Goal: Contribute content: Contribute content

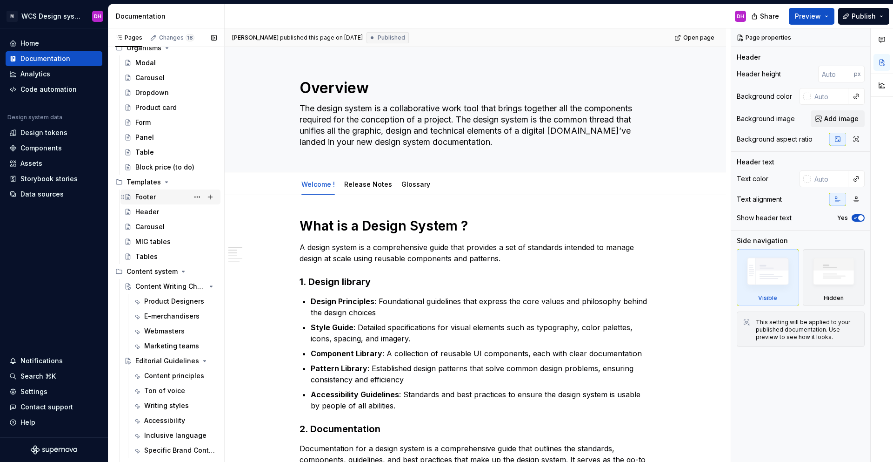
scroll to position [1182, 0]
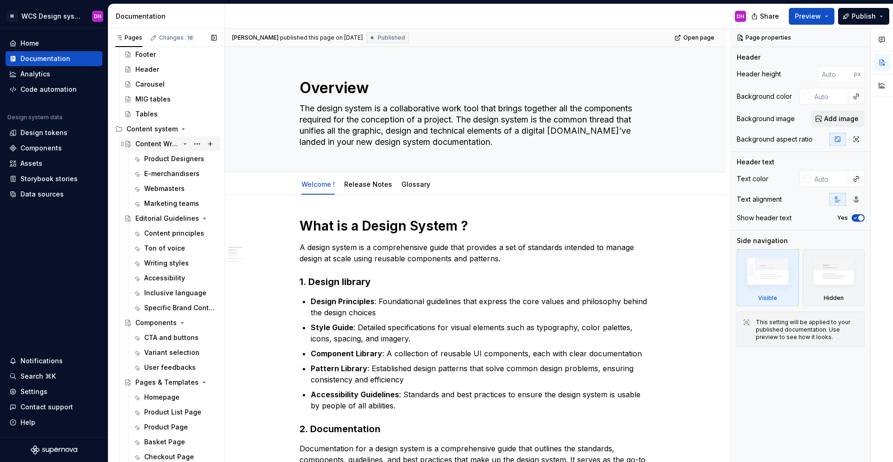
click at [181, 147] on icon "Page tree" at bounding box center [184, 143] width 7 height 7
click at [182, 217] on icon "Page tree" at bounding box center [184, 217] width 7 height 7
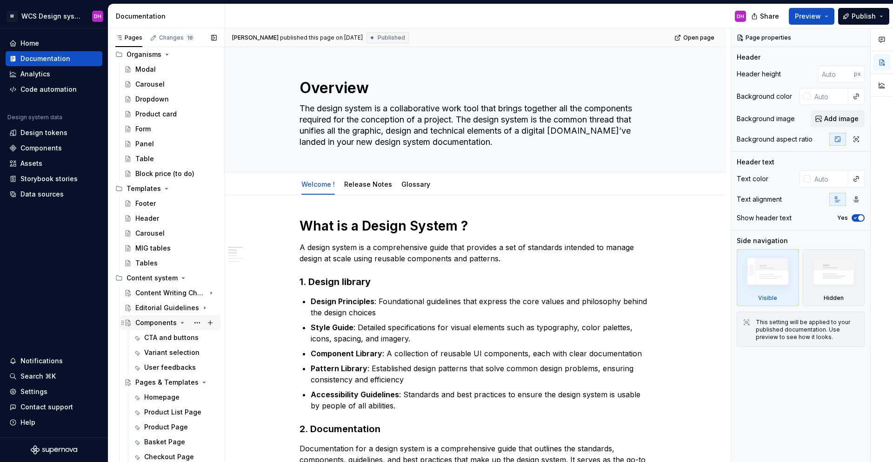
click at [180, 321] on icon "Page tree" at bounding box center [182, 322] width 7 height 7
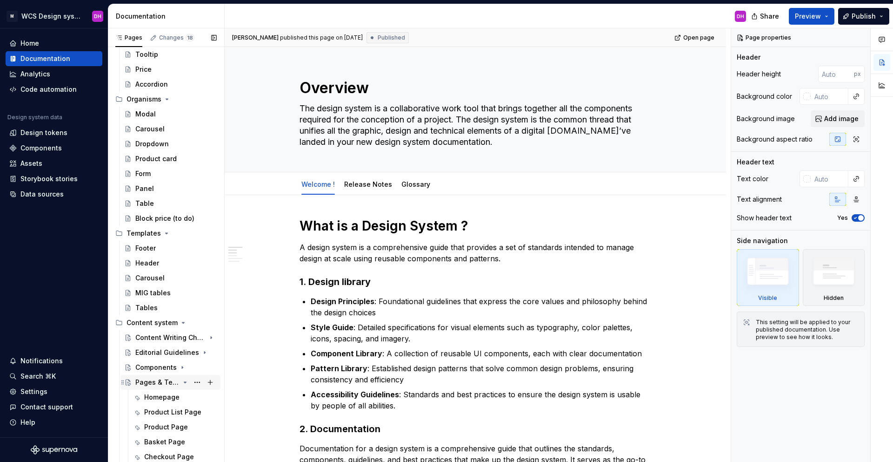
click at [184, 346] on icon "Page tree" at bounding box center [185, 382] width 2 height 1
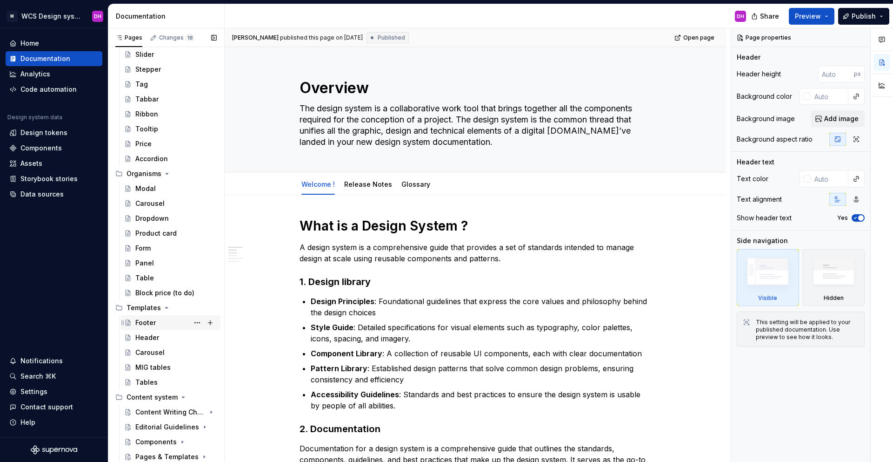
click at [150, 320] on div "Footer" at bounding box center [145, 322] width 20 height 9
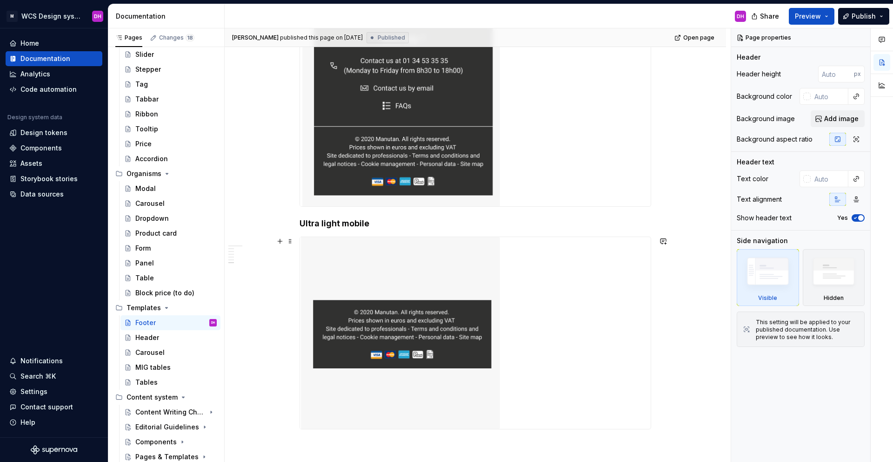
scroll to position [962, 0]
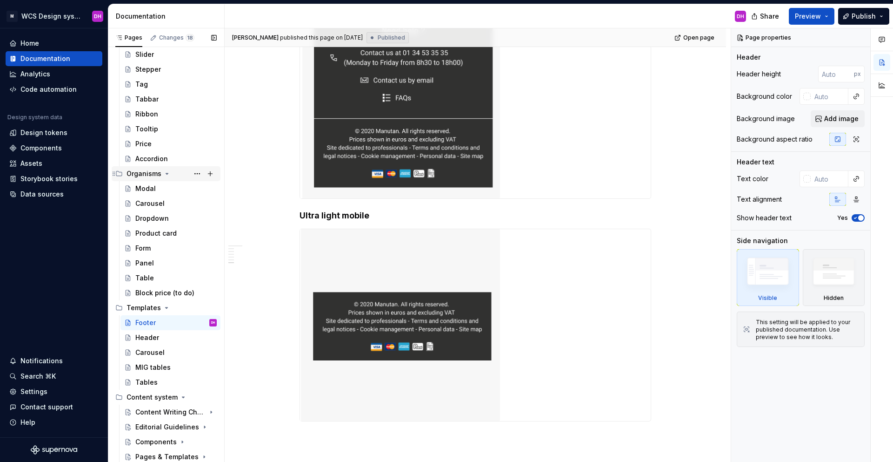
click at [164, 172] on icon "Page tree" at bounding box center [166, 173] width 7 height 7
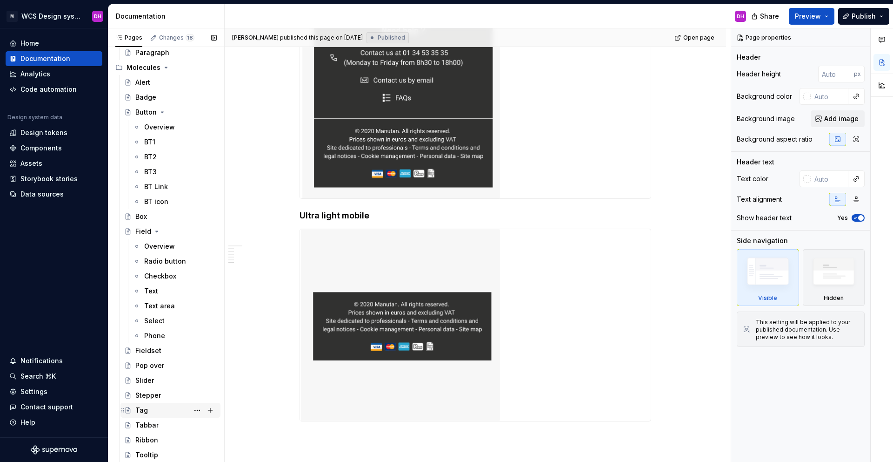
scroll to position [491, 0]
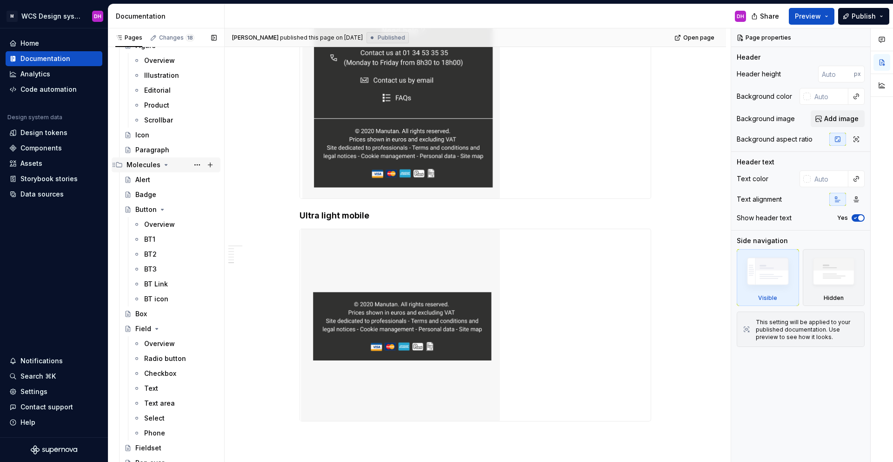
click at [163, 160] on div "Molecules" at bounding box center [172, 164] width 90 height 13
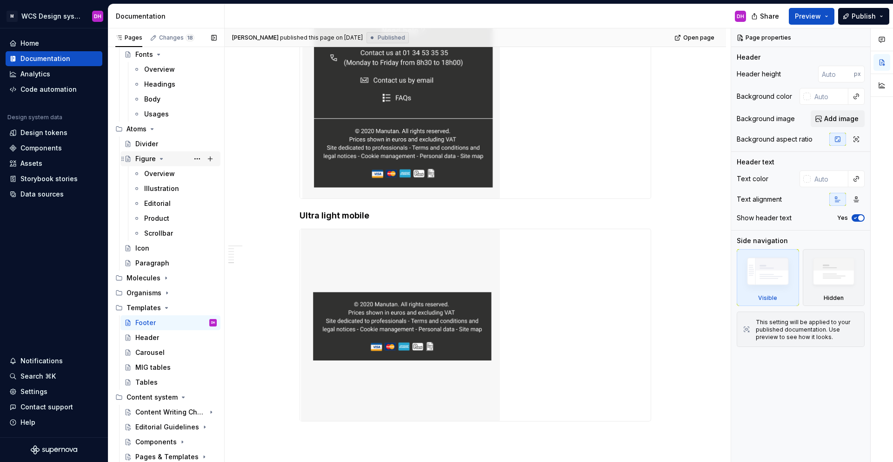
click at [161, 158] on icon "Page tree" at bounding box center [161, 158] width 7 height 7
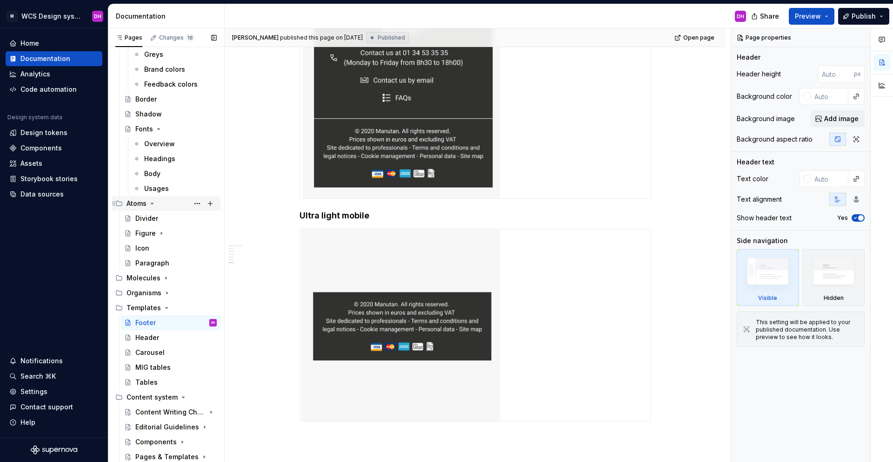
click at [152, 201] on icon "Page tree" at bounding box center [151, 203] width 7 height 7
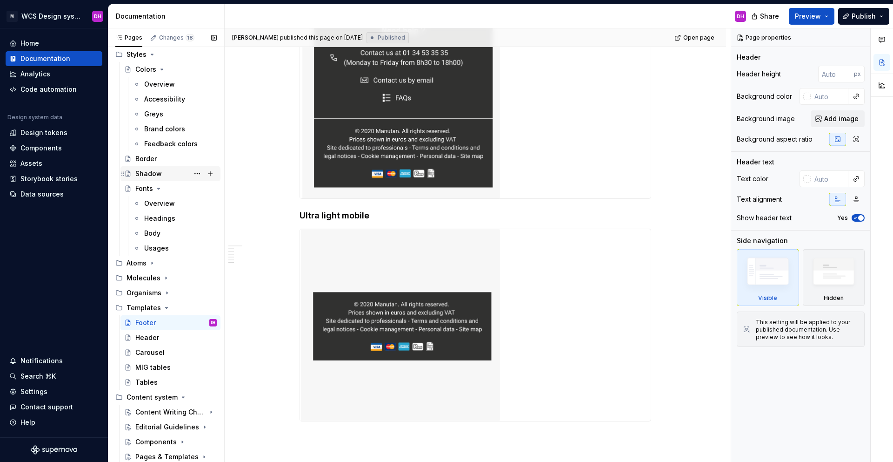
scroll to position [0, 0]
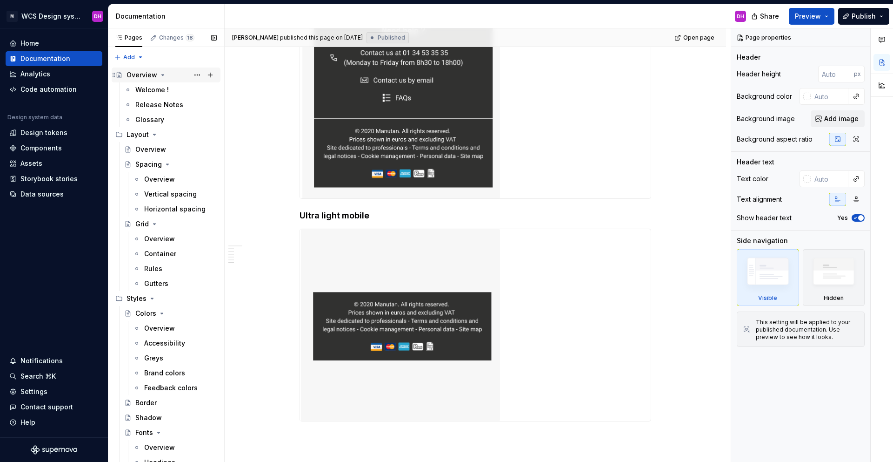
click at [162, 74] on icon "Page tree" at bounding box center [162, 74] width 7 height 7
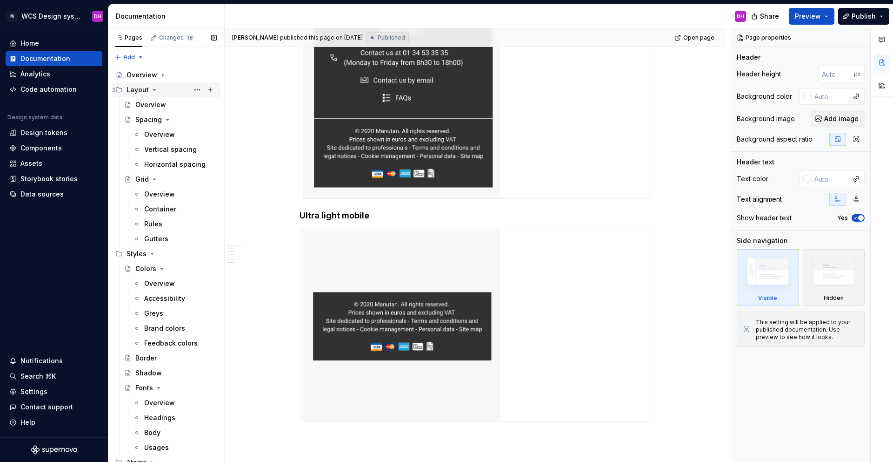
click at [157, 88] on div "Layout" at bounding box center [172, 89] width 90 height 13
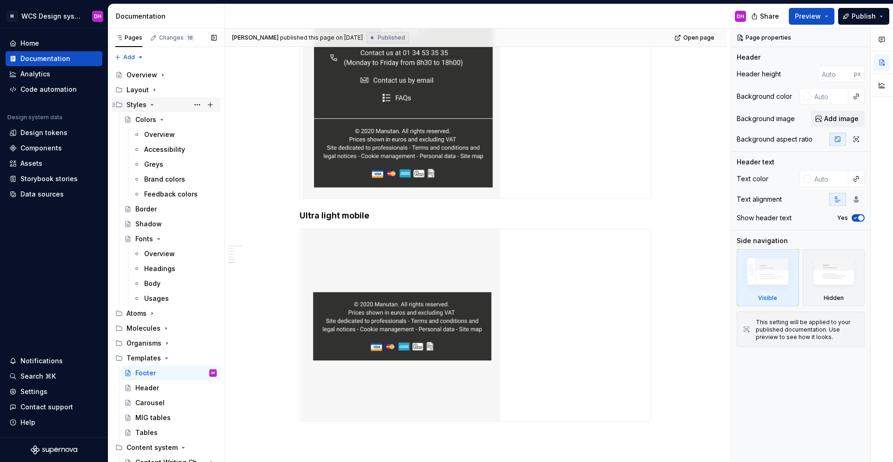
click at [151, 108] on div "Styles" at bounding box center [172, 104] width 90 height 13
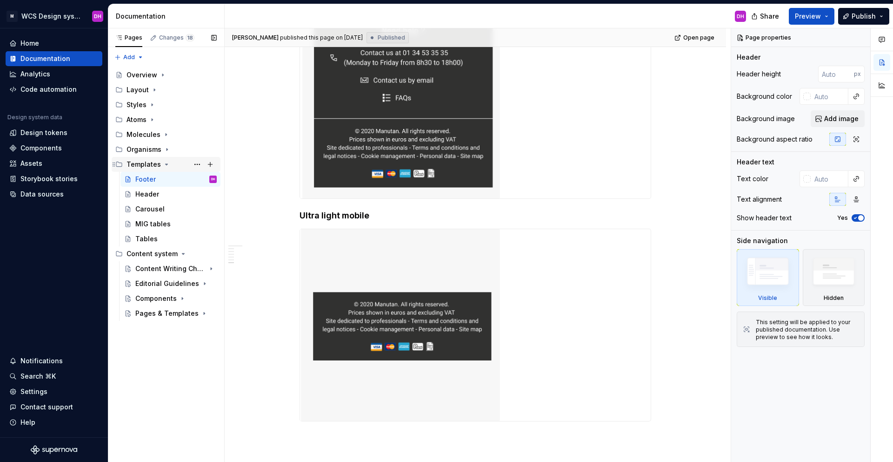
click at [163, 162] on icon "Page tree" at bounding box center [166, 164] width 7 height 7
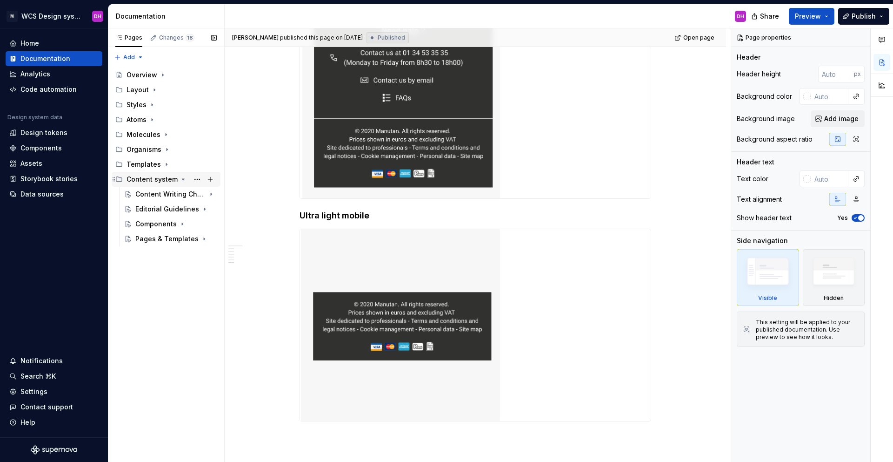
click at [182, 180] on icon "Page tree" at bounding box center [183, 178] width 7 height 7
click at [169, 204] on div "Components" at bounding box center [155, 208] width 41 height 9
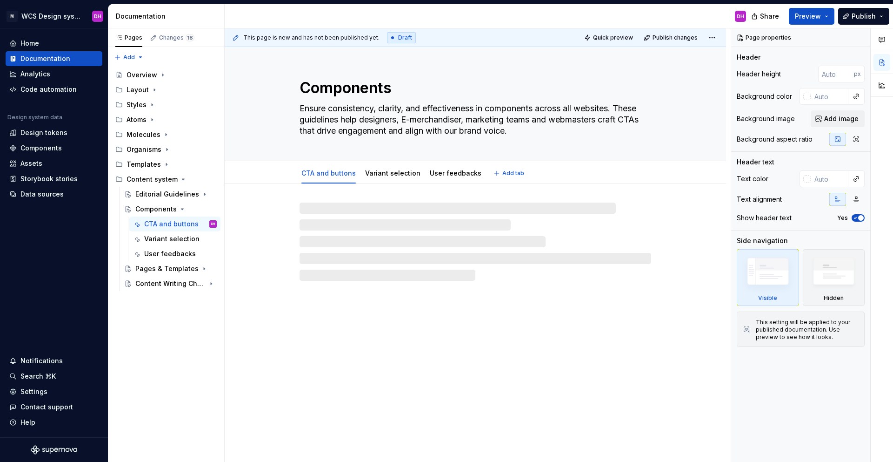
click at [379, 85] on textarea "Components" at bounding box center [474, 88] width 352 height 22
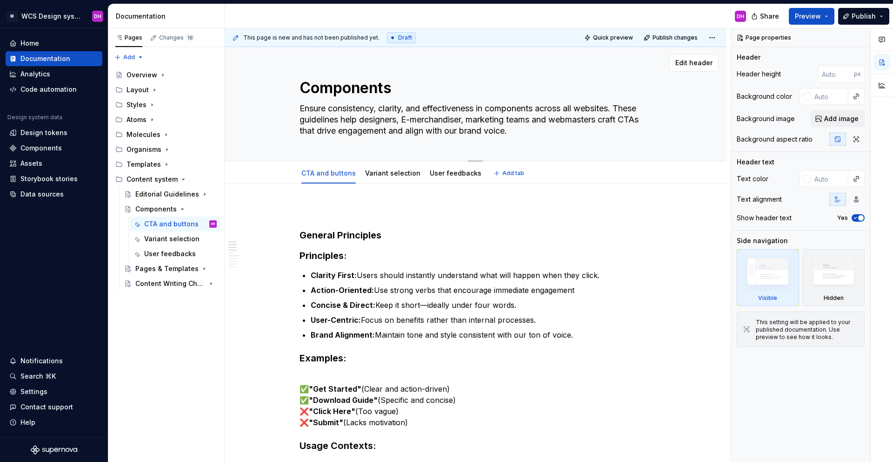
drag, startPoint x: 422, startPoint y: 88, endPoint x: 415, endPoint y: 89, distance: 7.5
click at [422, 88] on textarea "Components" at bounding box center [474, 88] width 352 height 22
type textarea "*"
type textarea "Components"
type textarea "*"
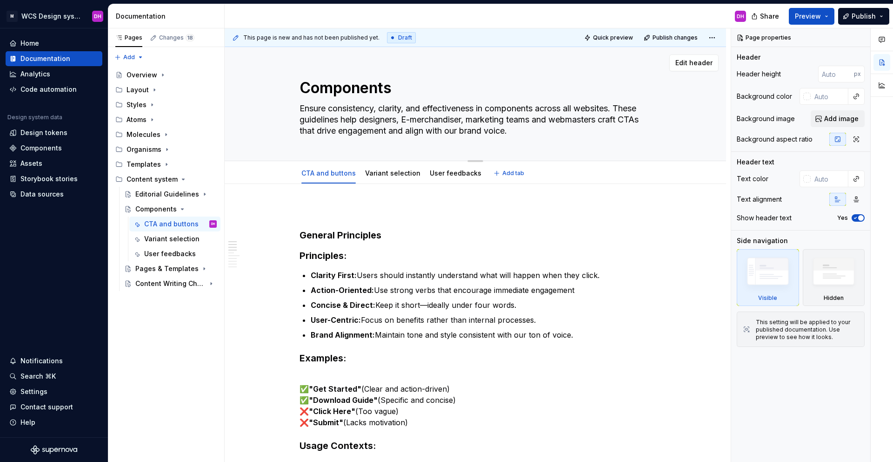
type textarea "Components g"
type textarea "*"
type textarea "Components gu"
type textarea "*"
type textarea "Components gui"
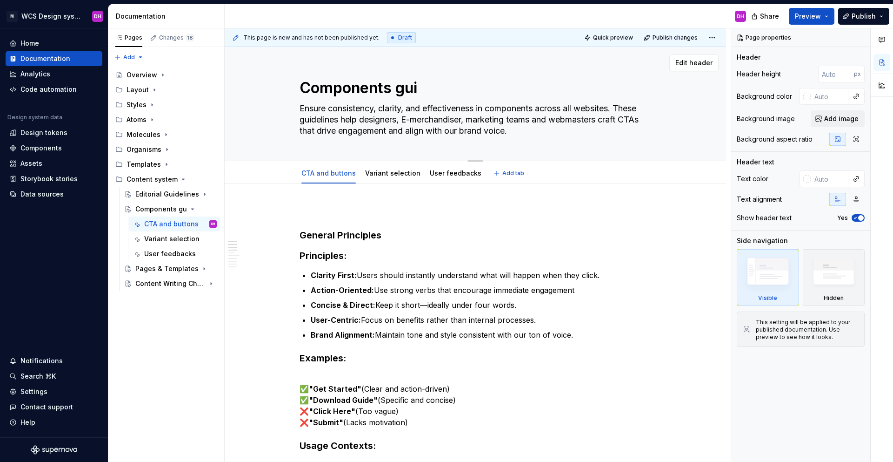
type textarea "*"
type textarea "Components guid"
type textarea "*"
type textarea "Components guide"
type textarea "*"
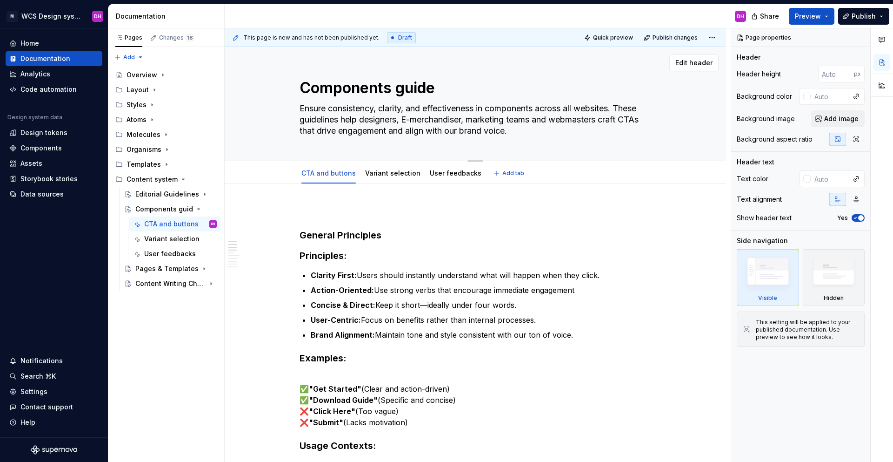
type textarea "Components guidel"
type textarea "*"
type textarea "Components guideli"
type textarea "*"
type textarea "Components guidelin"
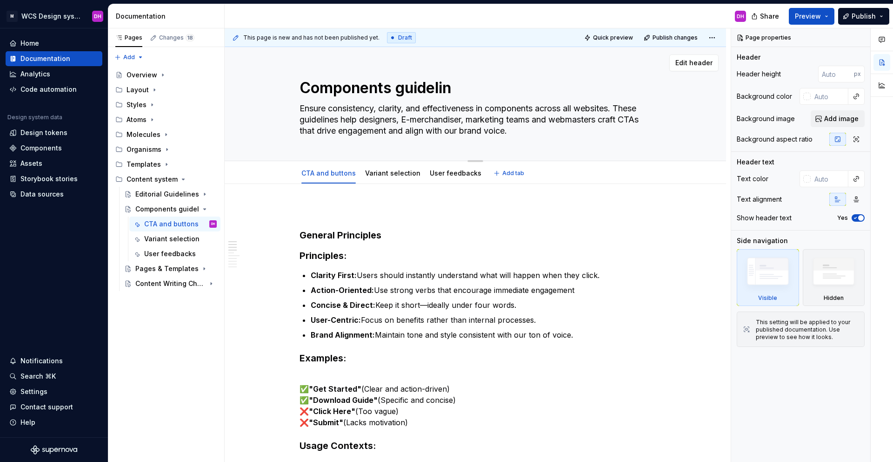
type textarea "*"
type textarea "Components guideline"
type textarea "*"
type textarea "Components guidelines"
type textarea "*"
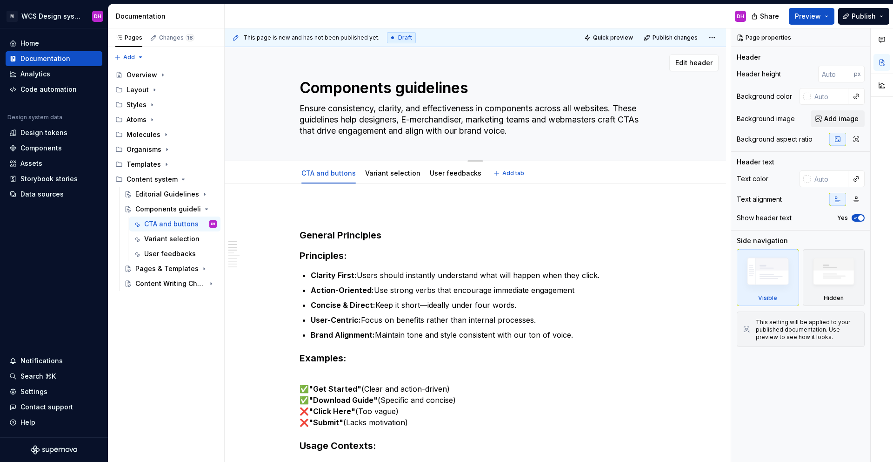
type textarea "Components guidelines"
click at [392, 86] on textarea "Components guidelines" at bounding box center [474, 88] width 352 height 22
type textarea "*"
type textarea "Components guidelines"
type textarea "*"
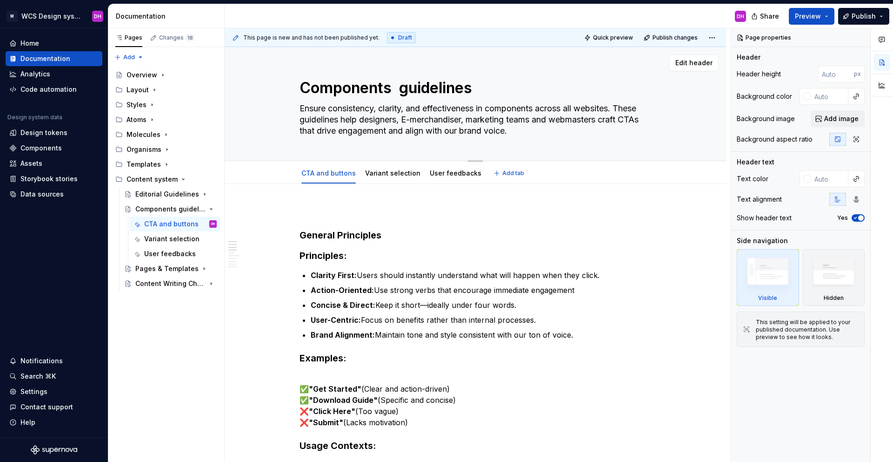
type textarea "Components c guidelines"
type textarea "*"
type textarea "Components co guidelines"
type textarea "*"
type textarea "Components con guidelines"
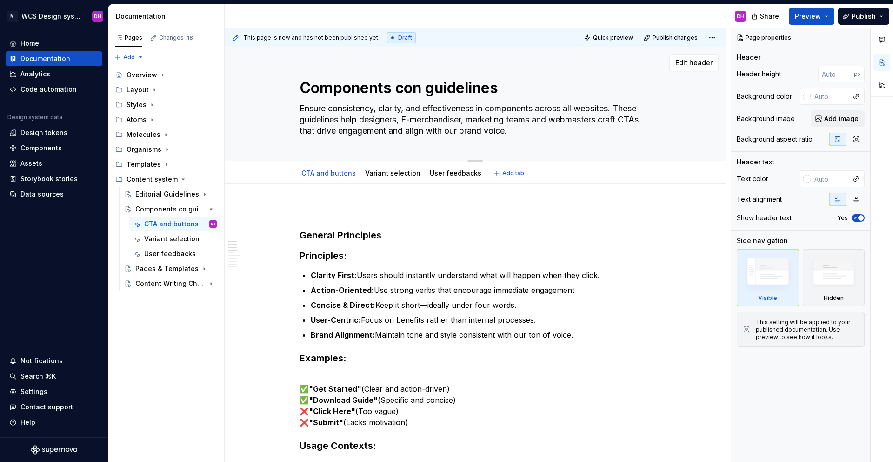
type textarea "*"
type textarea "Components cont guidelines"
type textarea "*"
type textarea "Components conte guidelines"
type textarea "*"
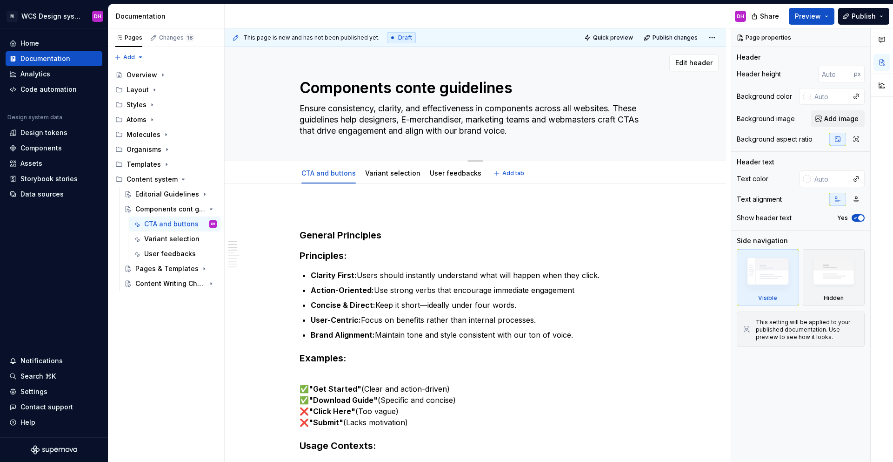
type textarea "Components conten guidelines"
type textarea "*"
type textarea "Components content guidelines"
type textarea "*"
type textarea "Components content guidelines"
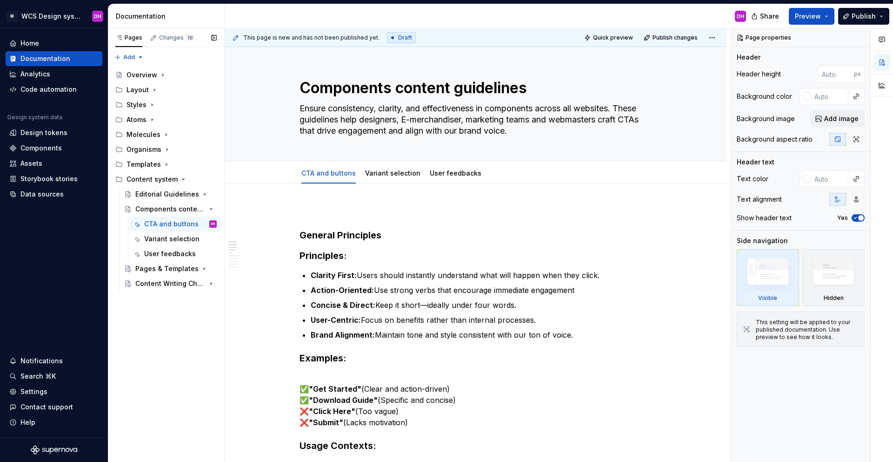
click at [152, 346] on div "Pages Changes 18 Add Accessibility guide for tree Page tree. Navigate the tree …" at bounding box center [166, 245] width 116 height 434
click at [184, 206] on icon "Page tree" at bounding box center [184, 208] width 7 height 7
click at [197, 341] on div "Pages Changes 18 Add Accessibility guide for tree Page tree. Navigate the tree …" at bounding box center [166, 245] width 116 height 434
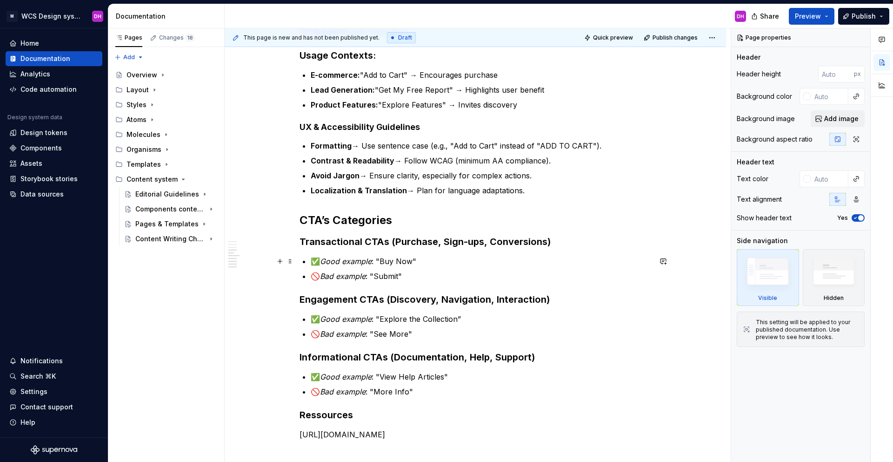
scroll to position [402, 0]
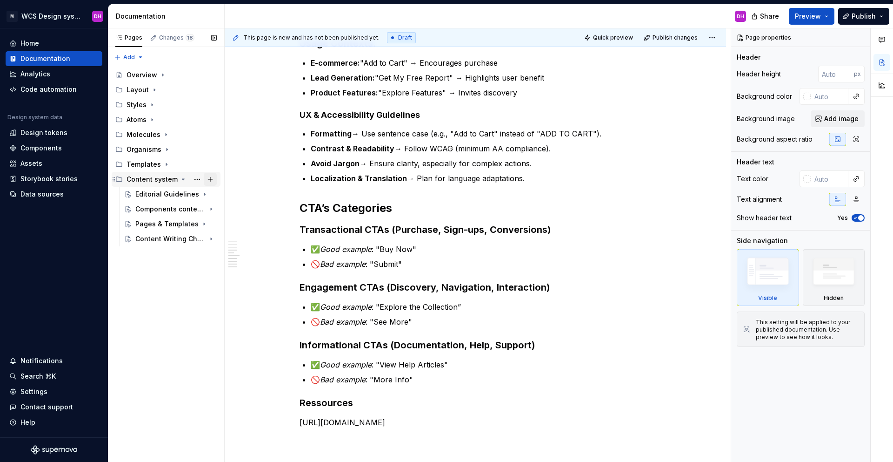
click at [208, 178] on button "Page tree" at bounding box center [210, 179] width 13 height 13
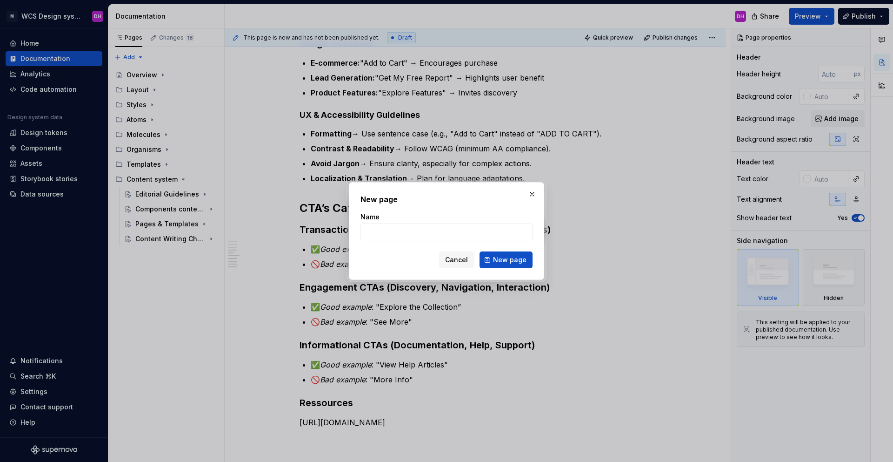
type textarea "*"
type input "T"
type input "Page template"
click button "New page" at bounding box center [506, 259] width 53 height 17
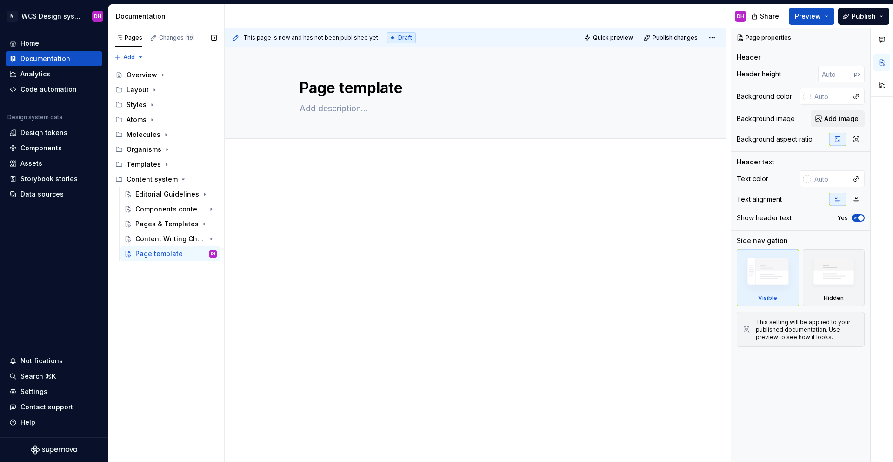
click at [0, 0] on button "Page tree" at bounding box center [0, 0] width 0 height 0
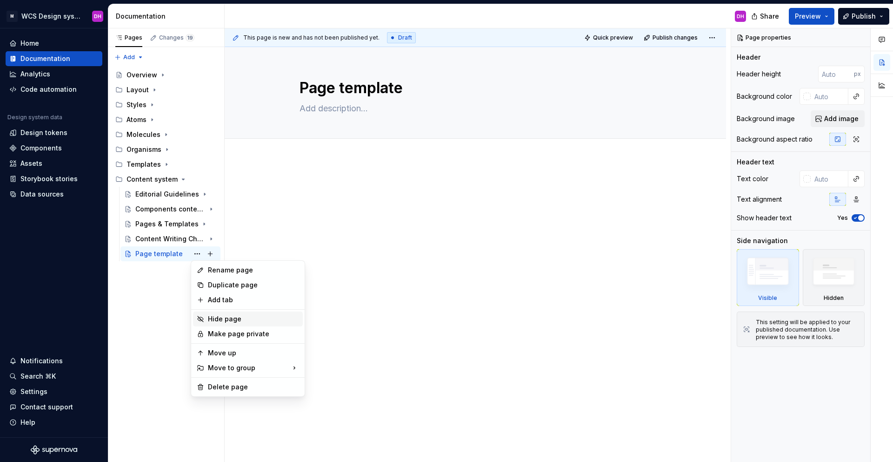
click at [225, 316] on div "Hide page" at bounding box center [253, 318] width 91 height 9
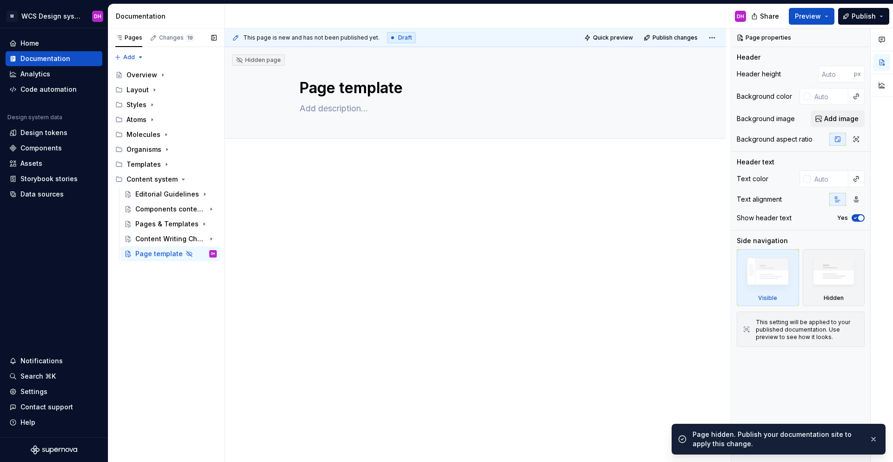
click at [183, 297] on div "Pages Changes 19 Add Accessibility guide for tree Page tree. Navigate the tree …" at bounding box center [166, 245] width 116 height 434
click at [160, 255] on div "Page template" at bounding box center [156, 253] width 43 height 9
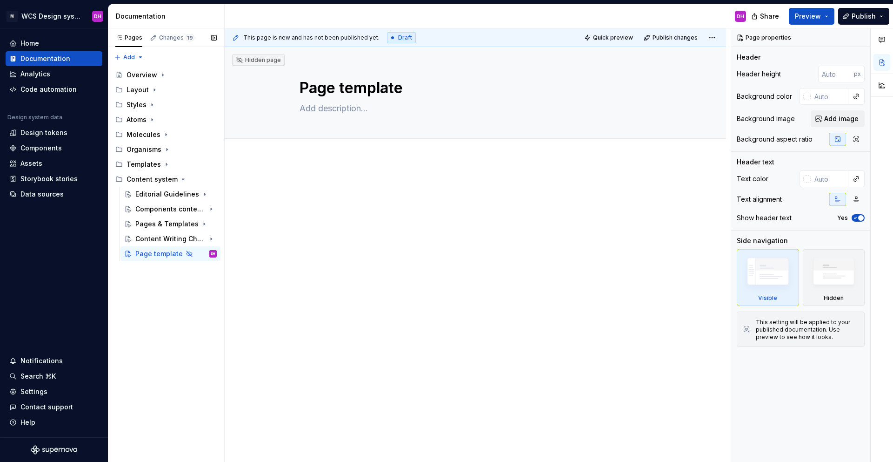
click at [191, 326] on div "Pages Changes 19 Add Accessibility guide for tree Page tree. Navigate the tree …" at bounding box center [166, 245] width 116 height 434
click at [167, 246] on div "Page template DH" at bounding box center [171, 253] width 100 height 15
click at [328, 90] on textarea "Page template" at bounding box center [474, 88] width 352 height 22
click at [249, 59] on div "Hidden page" at bounding box center [258, 59] width 45 height 7
click at [372, 107] on textarea at bounding box center [474, 108] width 352 height 15
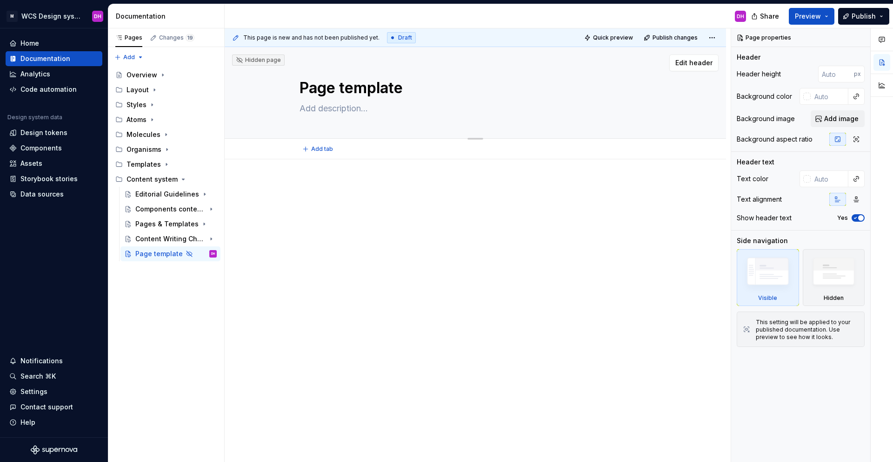
paste textarea "Use this Page Template to standardize how pages are defined in the Content Syst…"
type textarea "*"
type textarea "Use this Page Template to standardize how pages are defined in the Content Syst…"
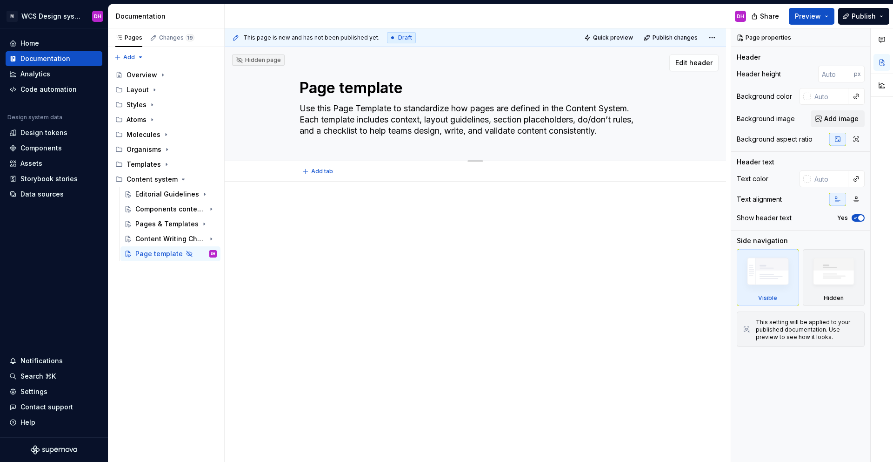
click at [302, 119] on textarea "Use this Page Template to standardize how pages are defined in the Content Syst…" at bounding box center [474, 119] width 352 height 37
click at [621, 135] on textarea "Use this Page Template to standardize how pages are defined in the Content Syst…" at bounding box center [474, 119] width 352 height 37
type textarea "*"
type textarea "Use this Page Template to standardize how pages are defined in the Content Syst…"
click at [361, 220] on div at bounding box center [476, 221] width 352 height 35
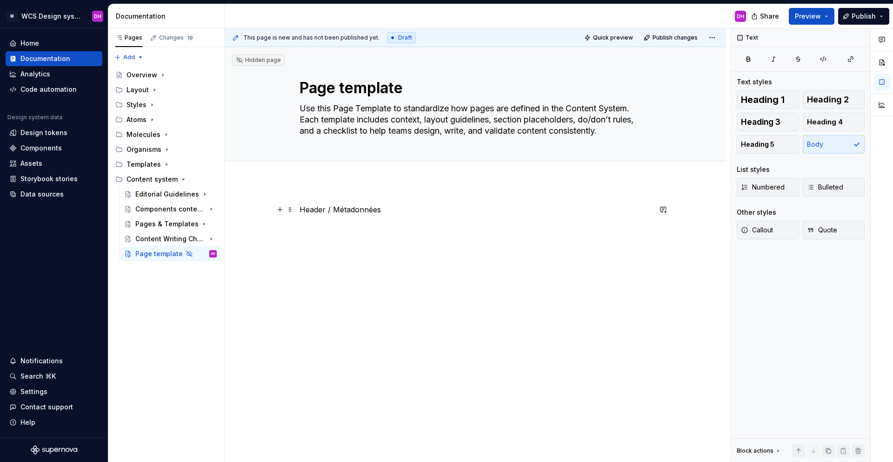
click at [384, 212] on p "Header / Métadonnées" at bounding box center [476, 209] width 352 height 11
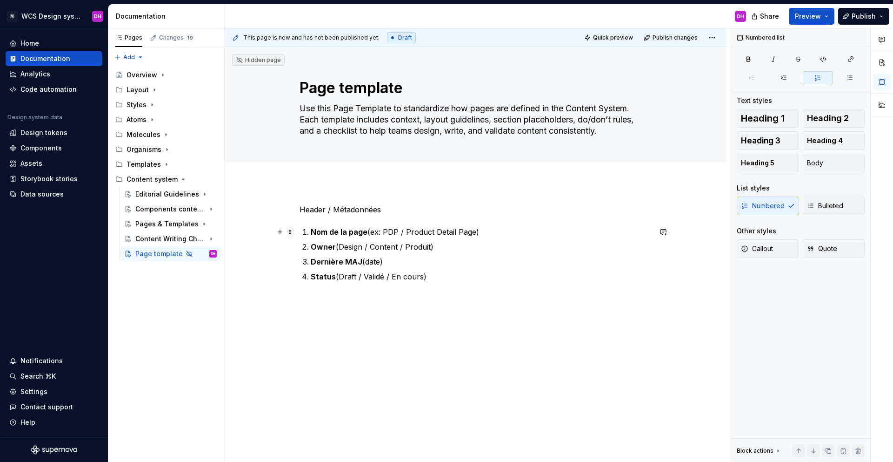
click at [289, 232] on span at bounding box center [290, 231] width 7 height 13
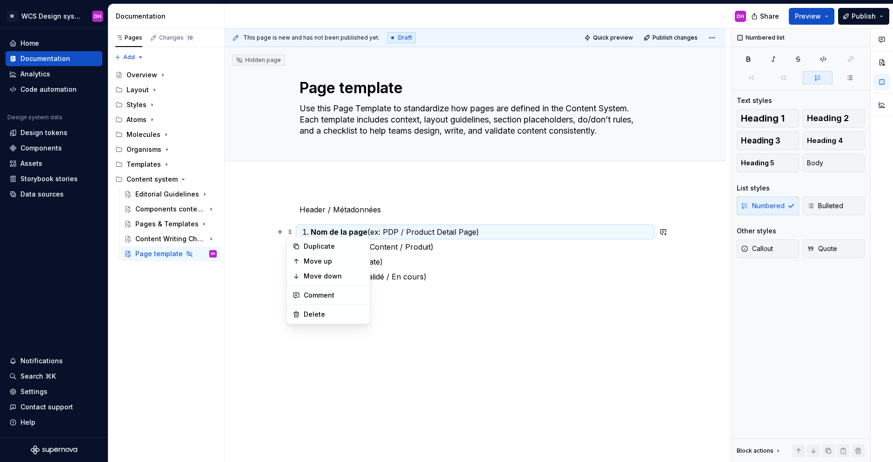
click at [274, 266] on div "Header / Métadonnées Nom de la page (ex: PDP / Product Detail Page) Owner (Desi…" at bounding box center [476, 306] width 502 height 250
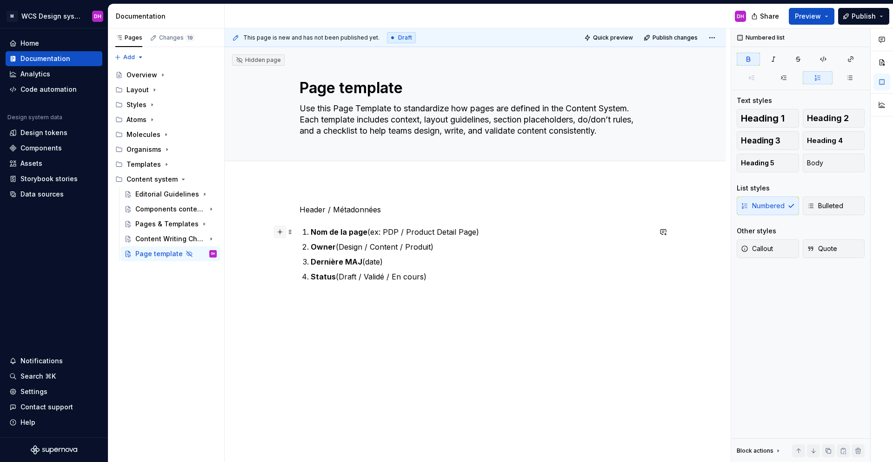
click at [281, 230] on button "button" at bounding box center [280, 231] width 13 height 13
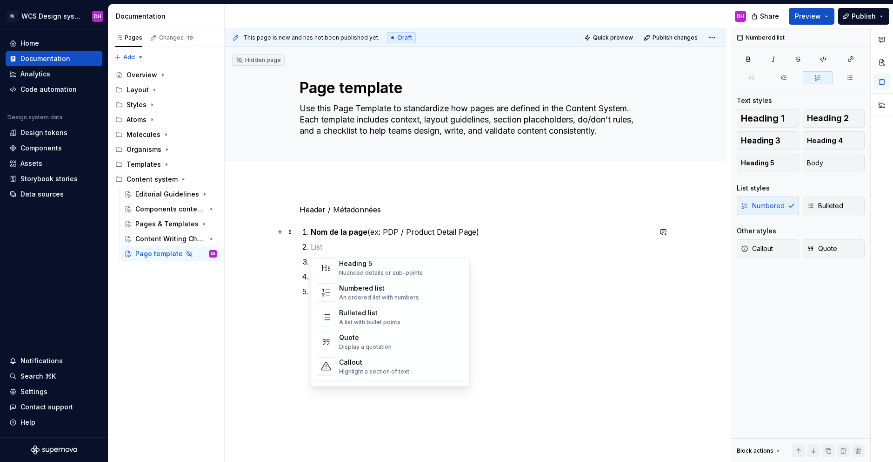
scroll to position [138, 0]
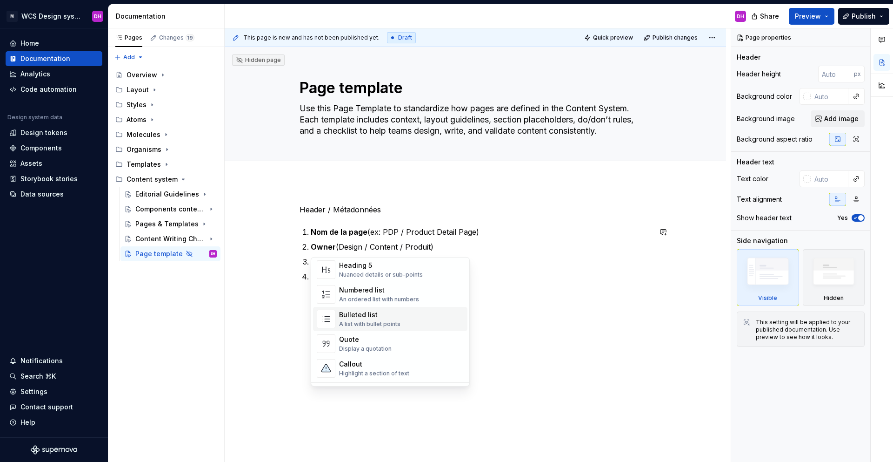
type textarea "*"
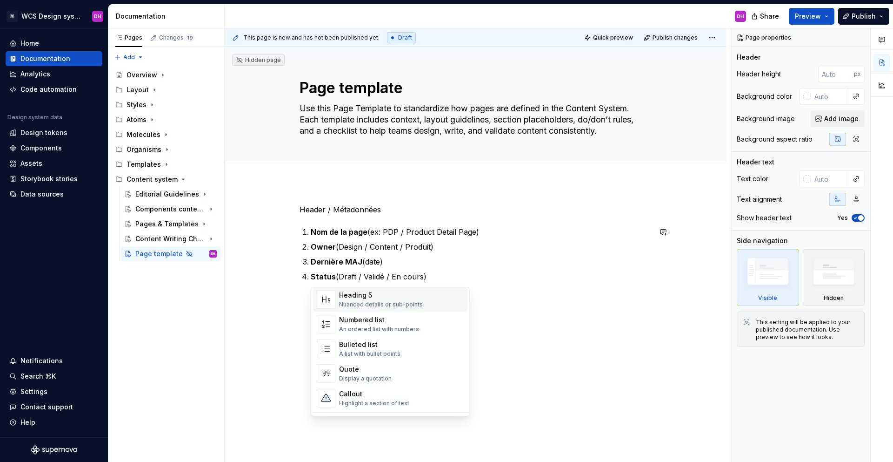
click at [455, 280] on p "Status (Draft / Validé / En cours)" at bounding box center [481, 276] width 341 height 11
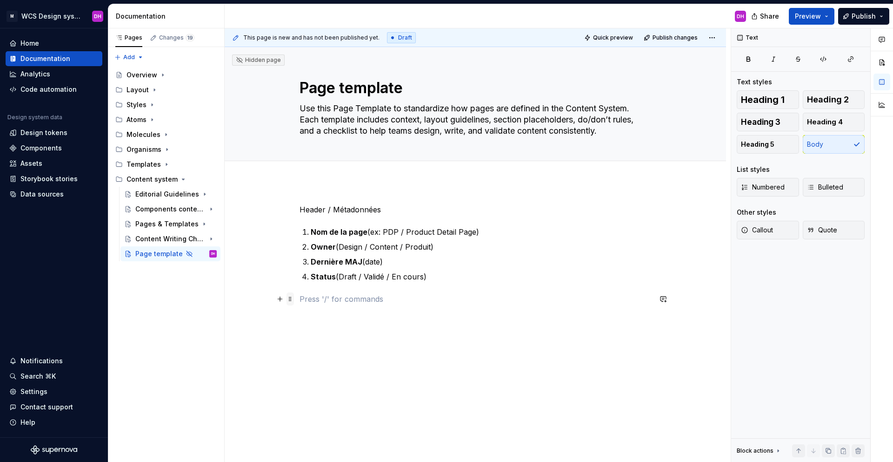
click at [292, 297] on span at bounding box center [290, 298] width 7 height 13
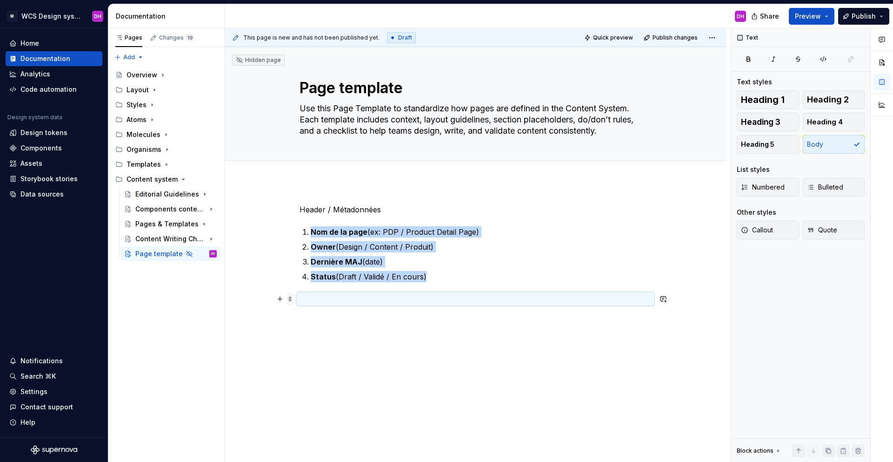
click at [292, 297] on span at bounding box center [290, 298] width 7 height 13
click at [293, 299] on span at bounding box center [290, 298] width 7 height 13
click at [282, 300] on button "button" at bounding box center [280, 298] width 13 height 13
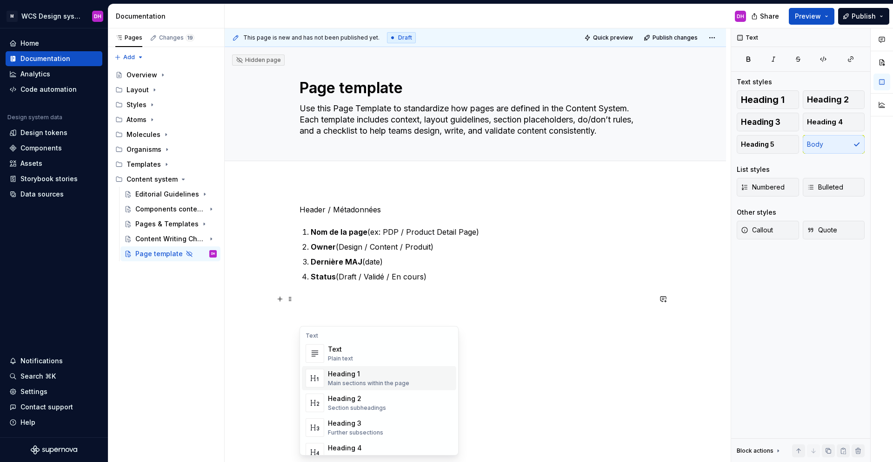
click at [360, 346] on div "Heading 1" at bounding box center [368, 373] width 81 height 9
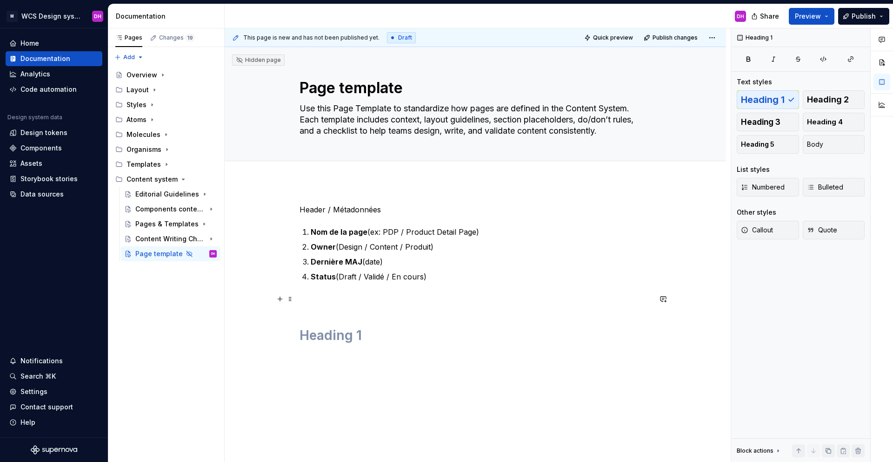
click at [310, 301] on p at bounding box center [476, 298] width 352 height 11
click at [324, 343] on div "Header / Métadonnées Nom de la page (ex: PDP / Product Detail Page) Owner (Desi…" at bounding box center [476, 279] width 352 height 151
click at [324, 338] on h1 at bounding box center [476, 335] width 352 height 17
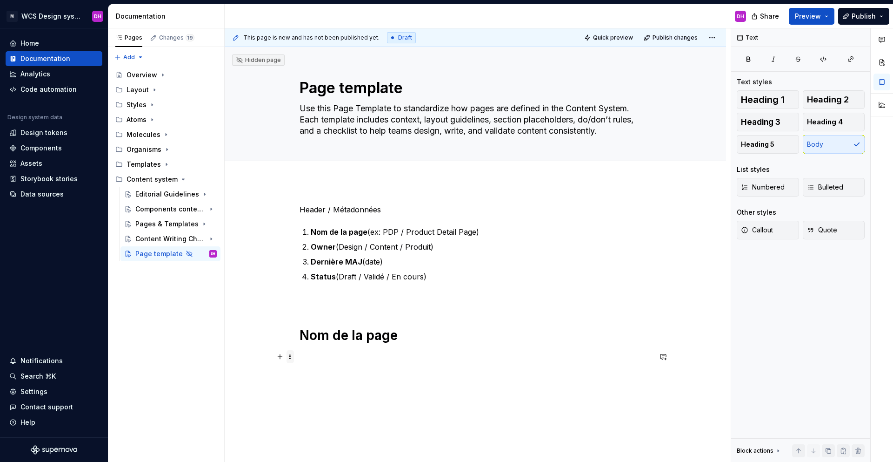
click at [287, 346] on span at bounding box center [290, 356] width 7 height 13
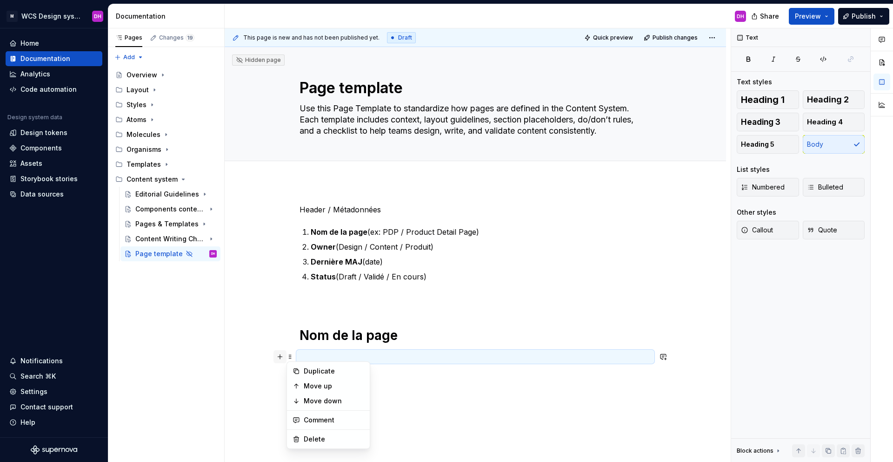
click at [281, 346] on button "button" at bounding box center [280, 356] width 13 height 13
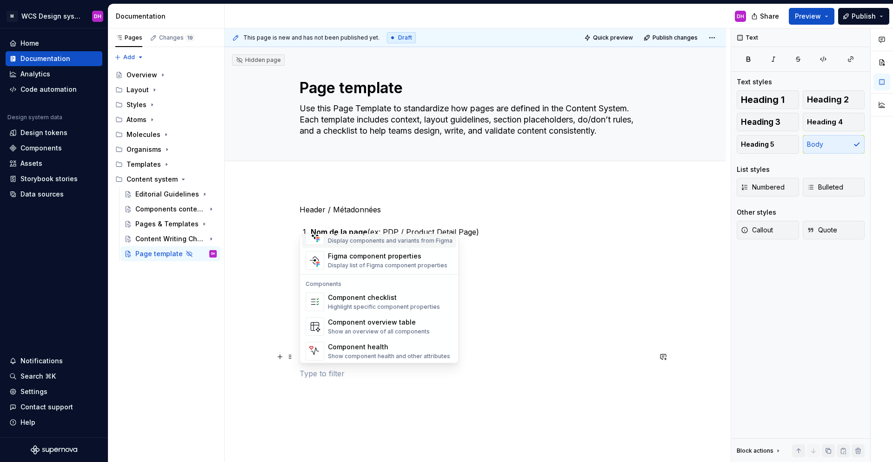
scroll to position [926, 0]
click at [342, 346] on p at bounding box center [476, 373] width 352 height 11
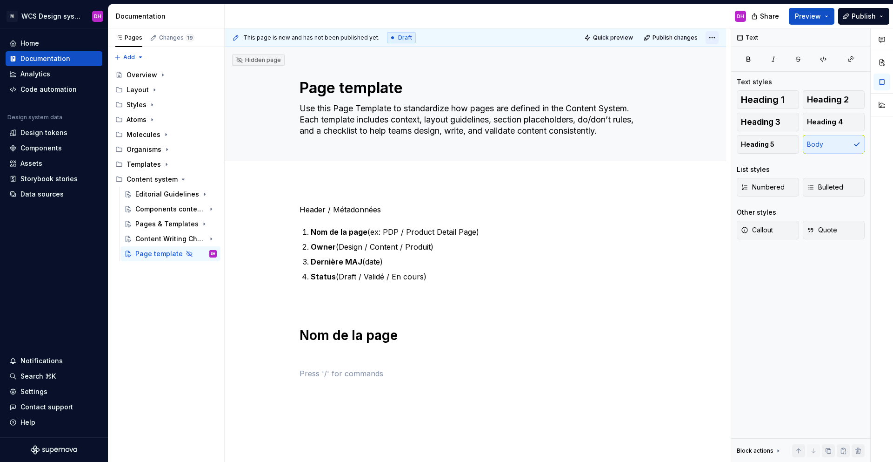
click at [672, 36] on html "M WCS Design system DH Home Documentation Analytics Code automation Design syst…" at bounding box center [446, 231] width 893 height 462
click at [672, 104] on html "M WCS Design system DH Home Documentation Analytics Code automation Design syst…" at bounding box center [446, 231] width 893 height 462
click at [672, 62] on button "button" at bounding box center [882, 62] width 17 height 17
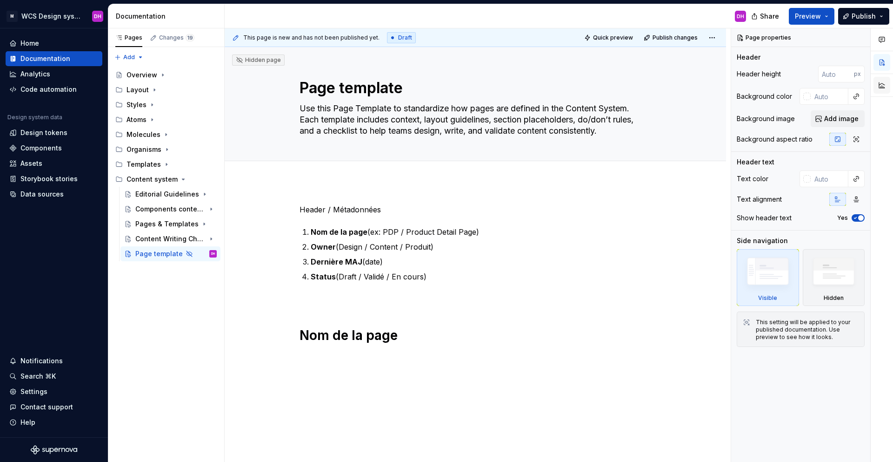
click at [672, 87] on button "button" at bounding box center [882, 85] width 17 height 17
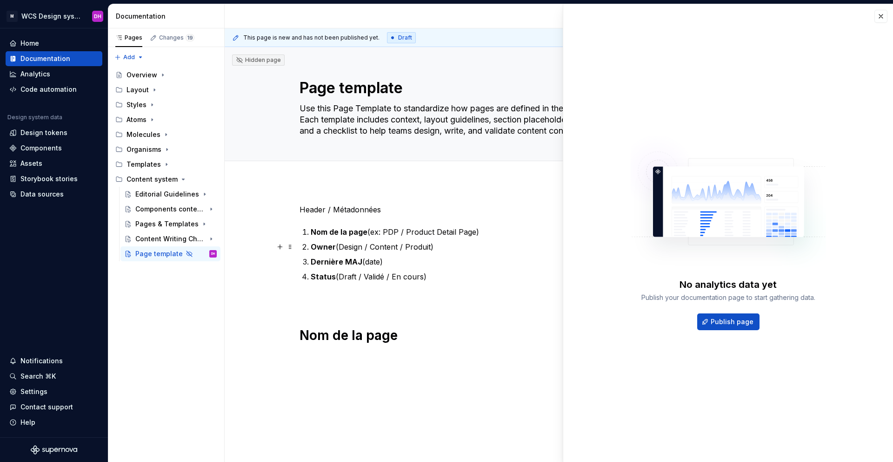
click at [548, 238] on ol "Nom de la page (ex: PDP / Product Detail Page) Owner (Design / Content / Produi…" at bounding box center [481, 254] width 341 height 56
click at [672, 14] on button "button" at bounding box center [881, 16] width 13 height 13
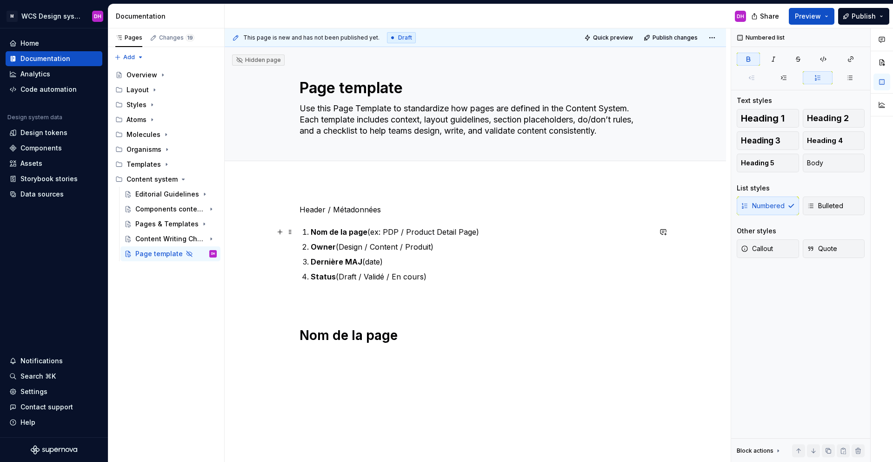
click at [346, 233] on strong "Nom de la page" at bounding box center [339, 231] width 57 height 9
click at [298, 330] on div "This page is new and has not been published yet. Draft Quick preview Publish ch…" at bounding box center [478, 245] width 506 height 434
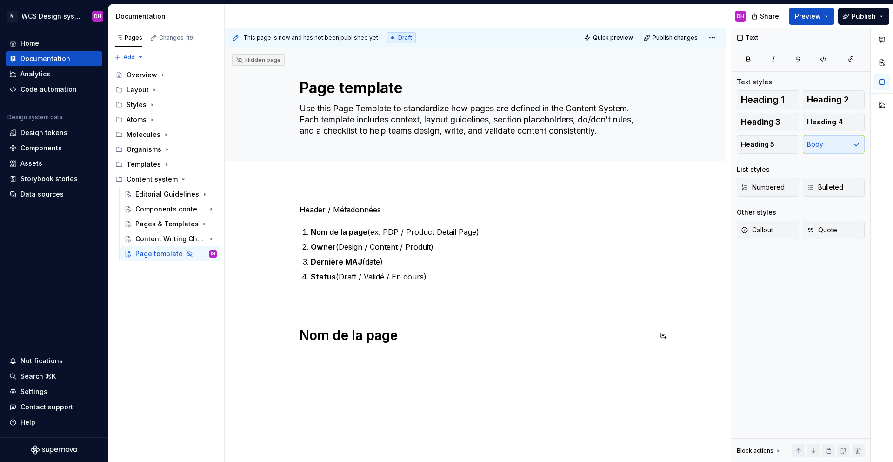
click at [312, 315] on div "Header / Métadonnées Nom de la page (ex: PDP / Product Detail Page) Owner (Desi…" at bounding box center [476, 291] width 352 height 175
click at [312, 309] on div "Header / Métadonnées Nom de la page (ex: PDP / Product Detail Page) Owner (Desi…" at bounding box center [476, 291] width 352 height 175
click at [316, 301] on p at bounding box center [476, 298] width 352 height 11
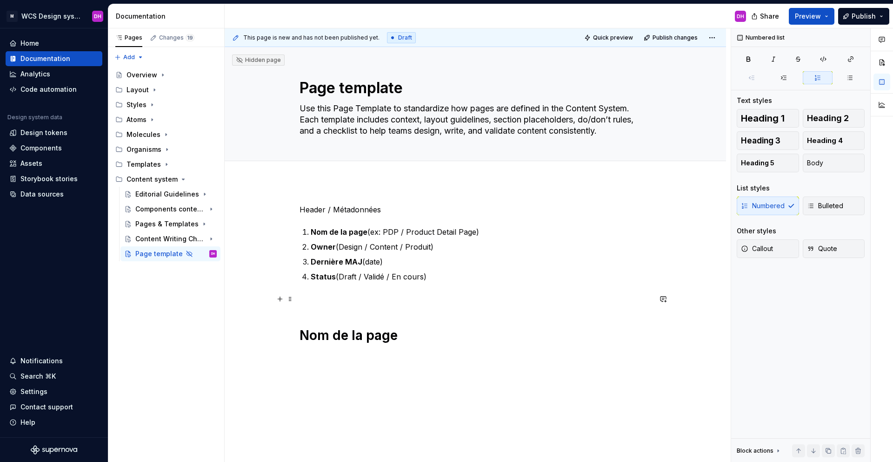
click at [316, 294] on p at bounding box center [476, 298] width 352 height 11
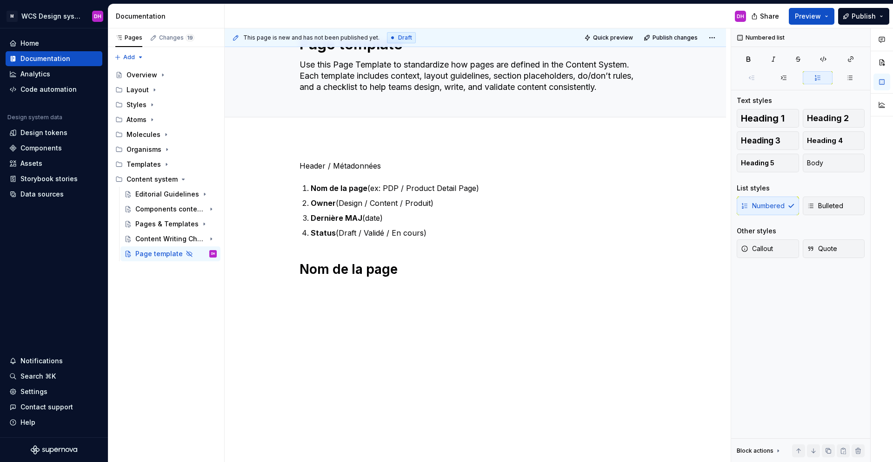
scroll to position [44, 0]
click at [289, 287] on span at bounding box center [290, 289] width 7 height 13
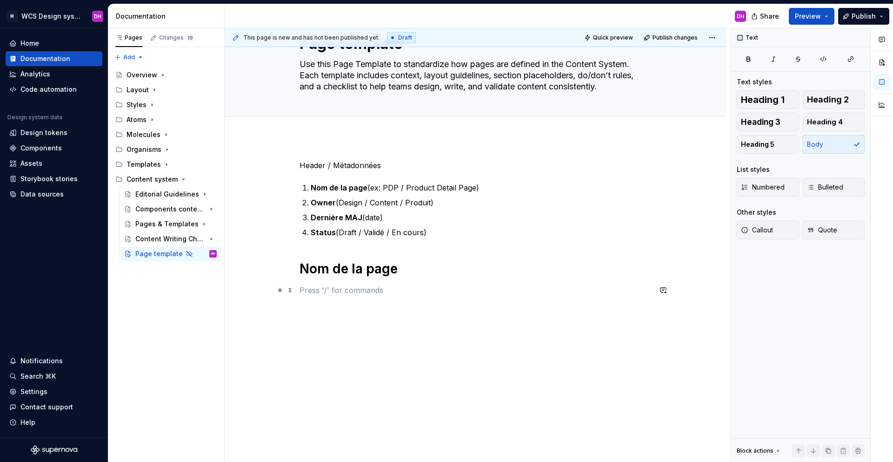
click at [333, 282] on div "Header / Métadonnées Nom de la page (ex: PDP / Product Detail Page) Owner (Desi…" at bounding box center [476, 236] width 352 height 153
click at [281, 290] on button "button" at bounding box center [280, 289] width 13 height 13
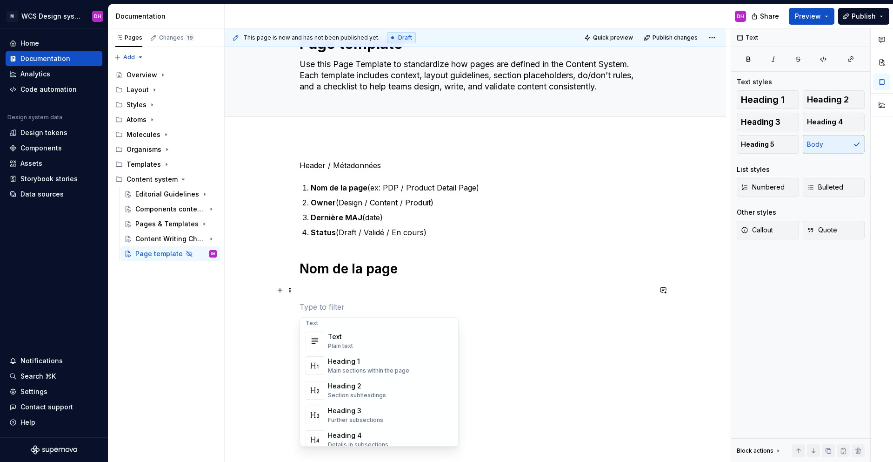
scroll to position [0, 0]
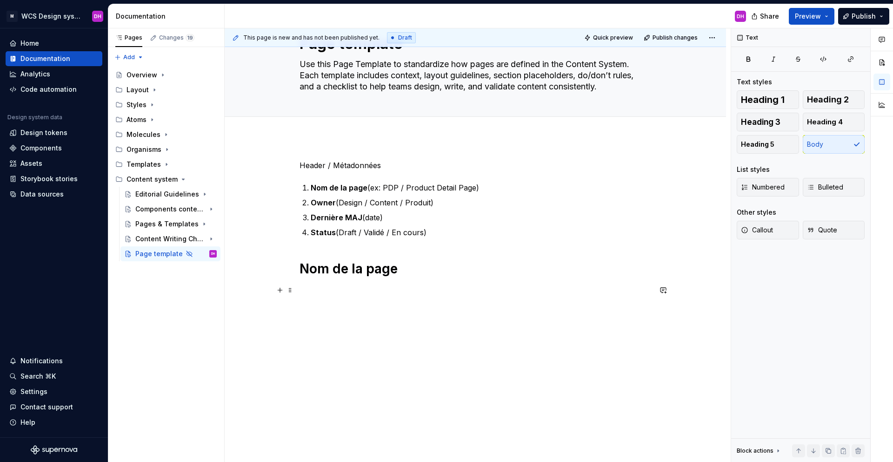
click at [404, 38] on span "Draft" at bounding box center [405, 37] width 14 height 7
click at [426, 42] on div "This page is new and has not been published yet. Draft Quick preview Publish ch…" at bounding box center [476, 37] width 502 height 19
click at [288, 291] on span at bounding box center [290, 289] width 7 height 13
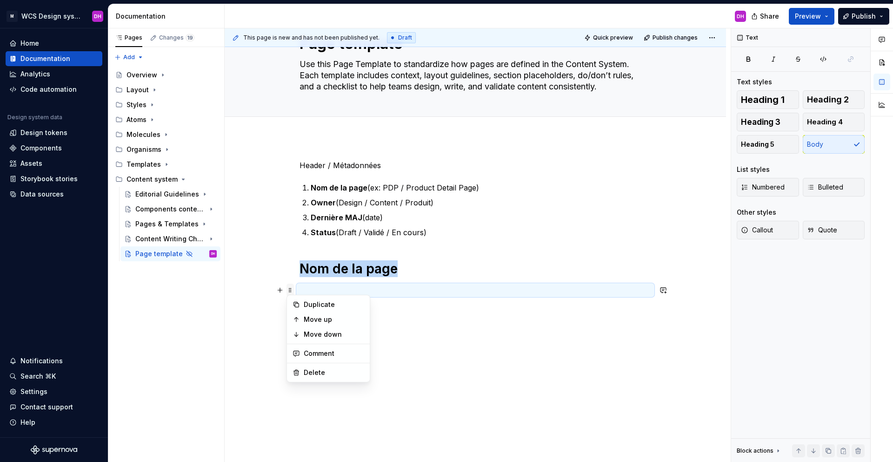
click at [288, 291] on span at bounding box center [290, 289] width 7 height 13
click at [282, 289] on button "button" at bounding box center [280, 289] width 13 height 13
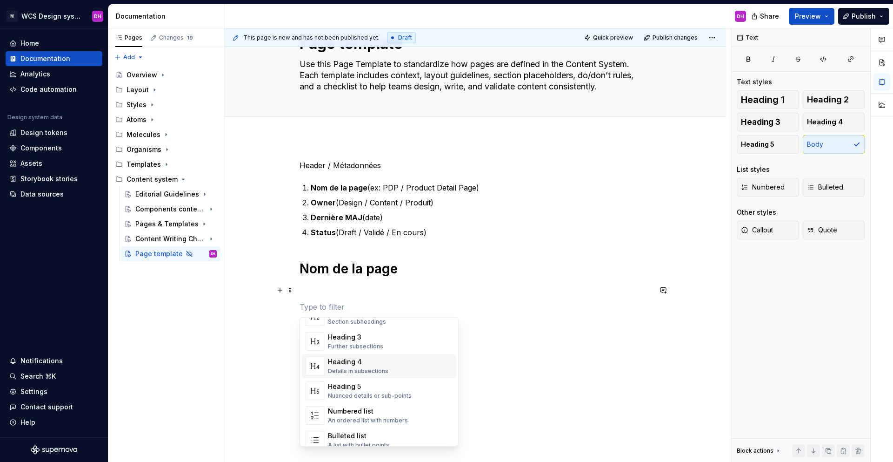
scroll to position [80, 0]
click at [359, 346] on div "Bulleted list" at bounding box center [358, 432] width 61 height 9
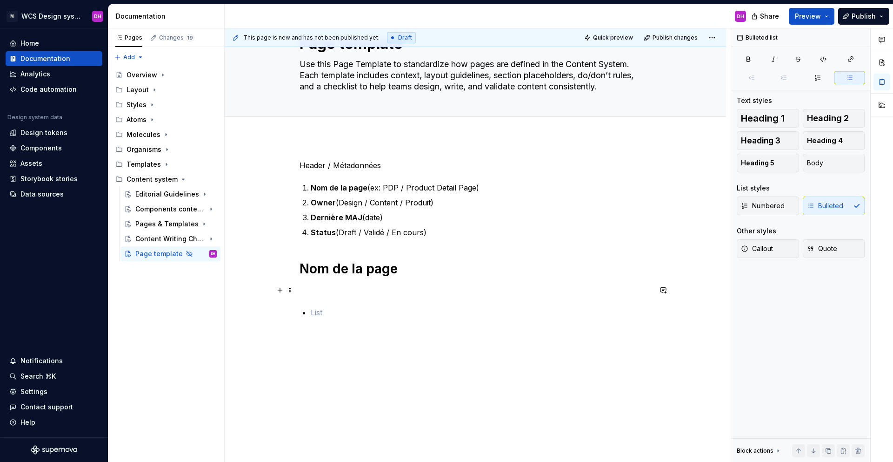
click at [312, 290] on p at bounding box center [476, 289] width 352 height 11
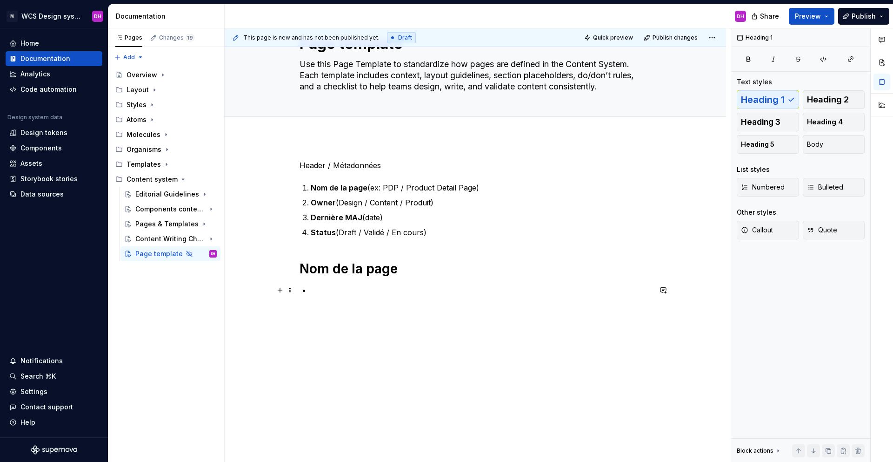
click at [322, 288] on p at bounding box center [481, 289] width 341 height 11
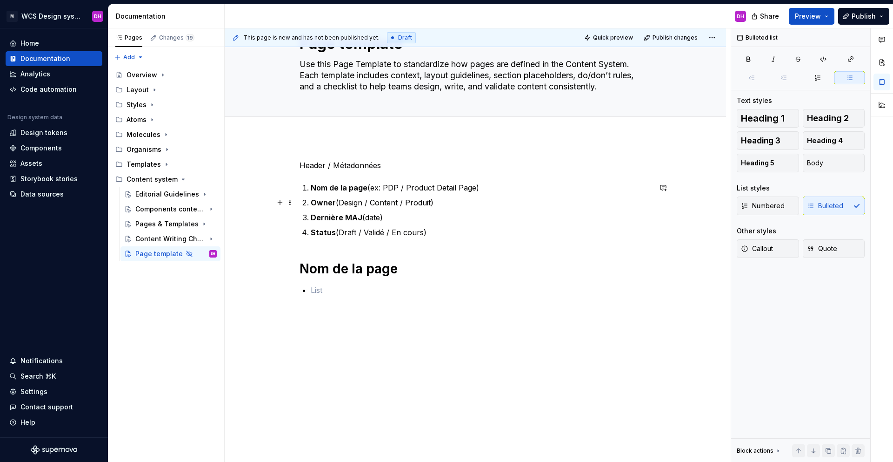
click at [327, 204] on strong "Owner" at bounding box center [323, 202] width 25 height 9
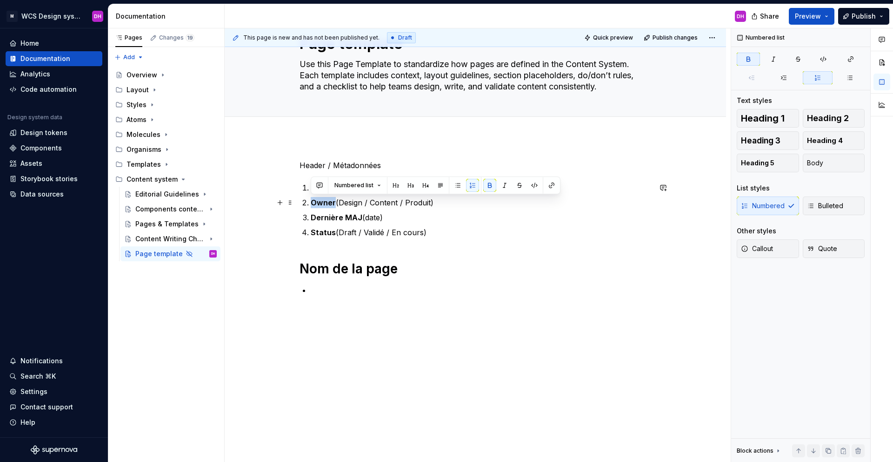
copy strong "Owner"
click at [327, 289] on p at bounding box center [481, 289] width 341 height 11
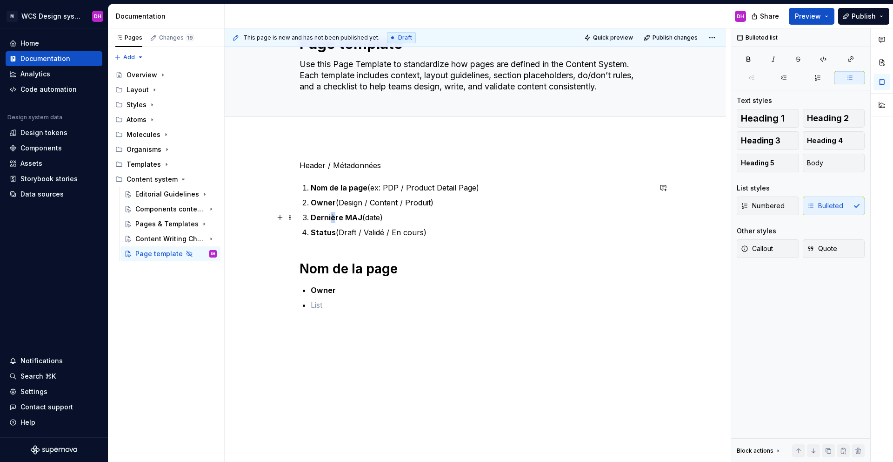
click at [332, 218] on strong "Dernière MAJ" at bounding box center [337, 217] width 52 height 9
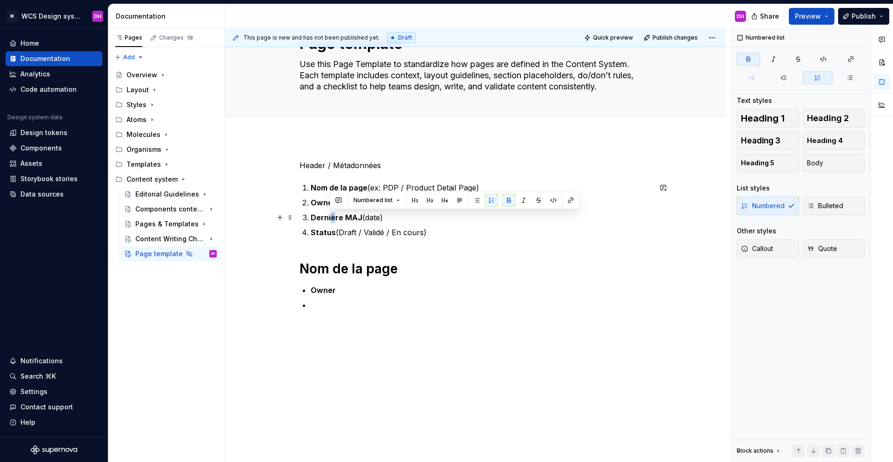
click at [332, 218] on strong "Dernière MAJ" at bounding box center [337, 217] width 52 height 9
click at [353, 217] on strong "Dernière MAJ" at bounding box center [337, 217] width 52 height 9
drag, startPoint x: 359, startPoint y: 217, endPoint x: 307, endPoint y: 214, distance: 52.2
click at [311, 214] on li "Dernière MAJ (date)" at bounding box center [481, 217] width 341 height 11
copy strong "Dernière MAJ"
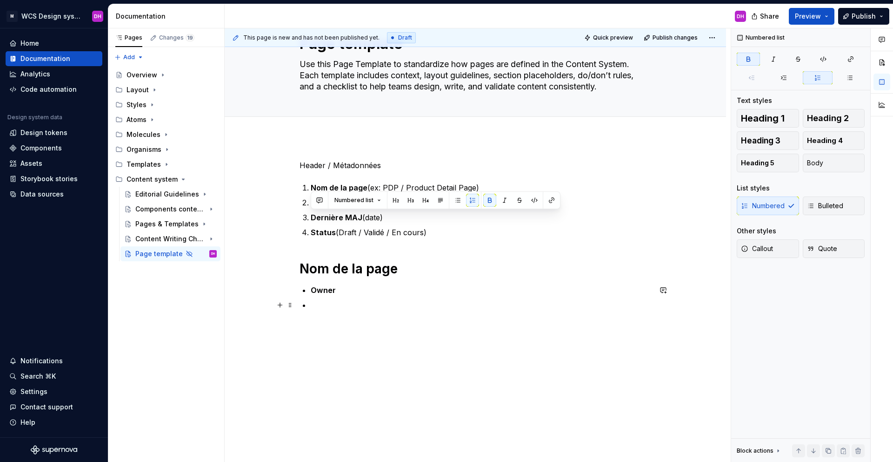
click at [308, 305] on div "Header / Métadonnées Nom de la page (ex: PDP / Product Detail Page) Owner (Desi…" at bounding box center [476, 255] width 352 height 190
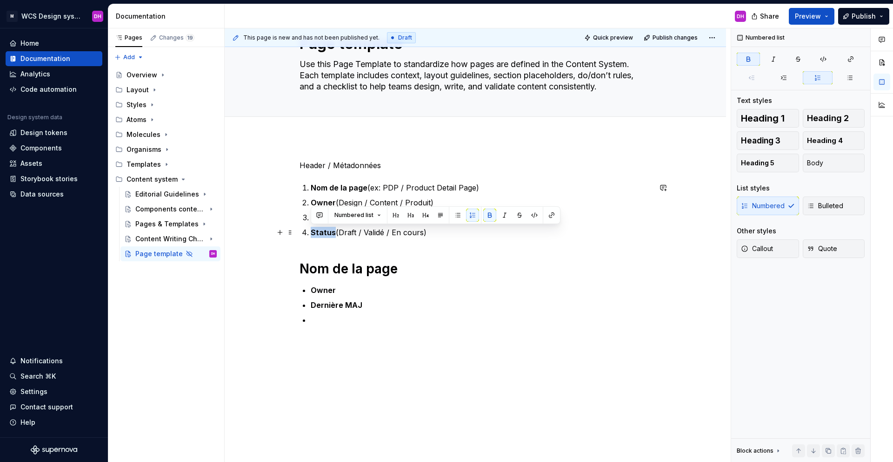
drag, startPoint x: 332, startPoint y: 233, endPoint x: 310, endPoint y: 231, distance: 21.9
click at [311, 231] on strong "Status" at bounding box center [323, 232] width 25 height 9
drag, startPoint x: 309, startPoint y: 232, endPoint x: 467, endPoint y: 236, distance: 157.8
click at [467, 236] on li "Status (Draft / Validé / En cours)" at bounding box center [481, 232] width 341 height 11
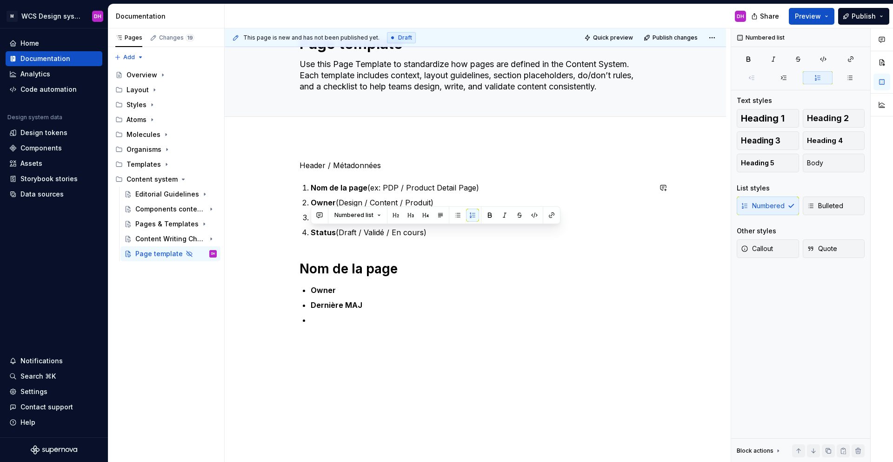
copy p "Status (Draft / Validé / En cours)"
click at [320, 319] on p at bounding box center [481, 319] width 341 height 11
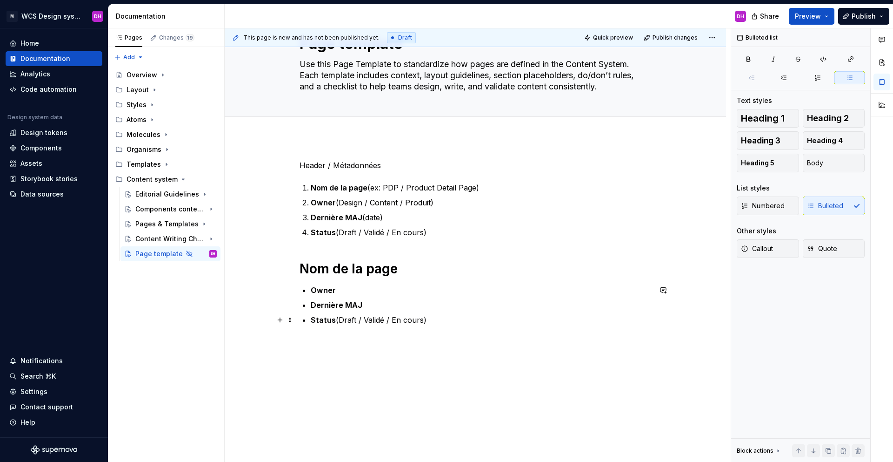
click at [436, 318] on p "Status (Draft / Validé / En cours)" at bounding box center [481, 319] width 341 height 11
click at [397, 346] on p at bounding box center [476, 358] width 352 height 11
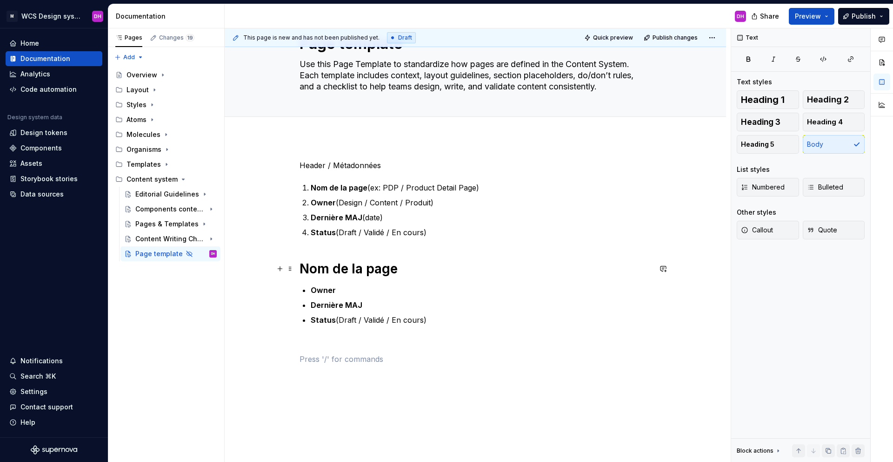
scroll to position [59, 0]
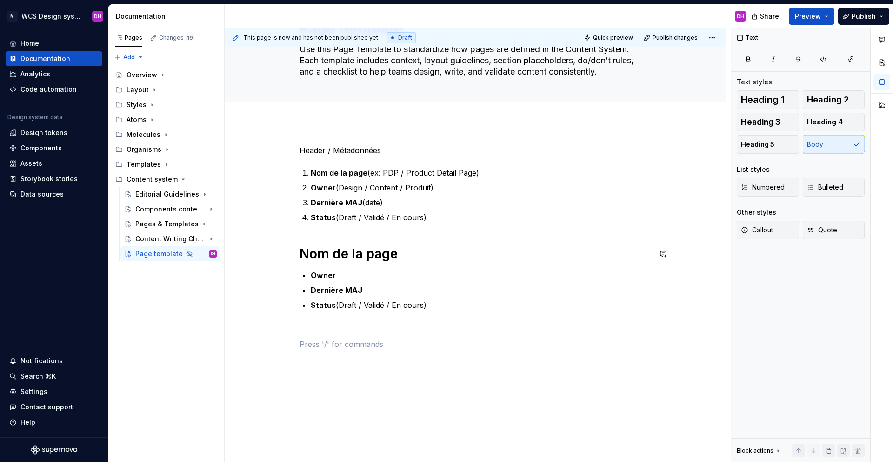
click at [512, 233] on div "Header / Métadonnées Nom de la page (ex: PDP / Product Detail Page) Owner (Desi…" at bounding box center [476, 247] width 352 height 205
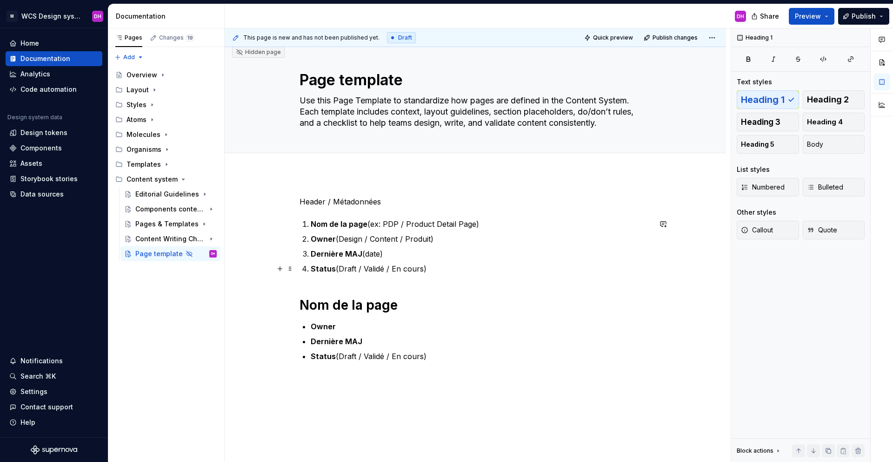
scroll to position [0, 0]
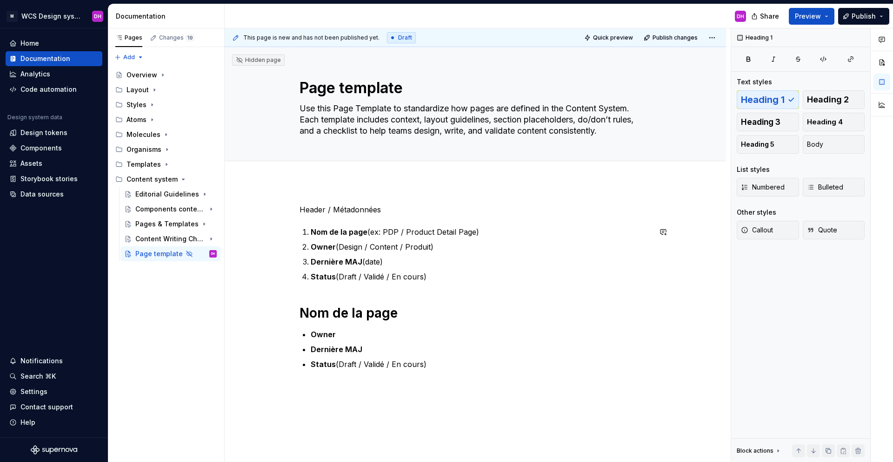
click at [317, 295] on div "Header / Métadonnées Nom de la page (ex: PDP / Product Detail Page) Owner (Desi…" at bounding box center [476, 306] width 352 height 205
click at [308, 194] on div "Header / Métadonnées Nom de la page (ex: PDP / Product Detail Page) Owner (Desi…" at bounding box center [476, 369] width 502 height 377
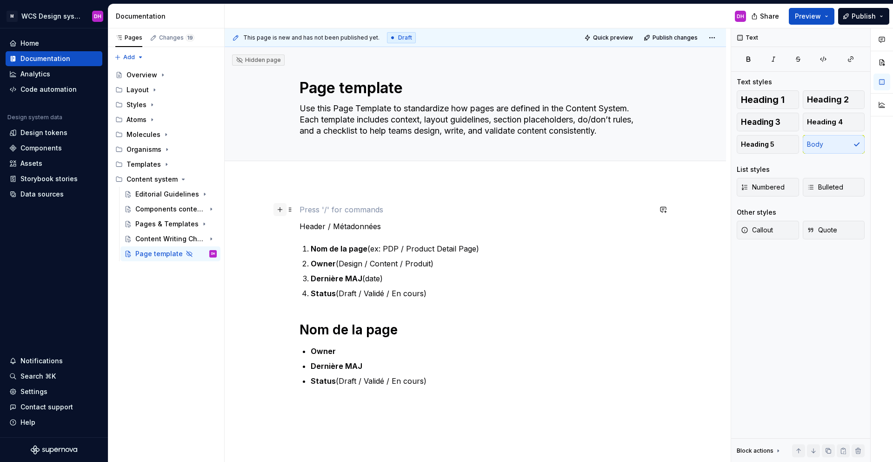
click at [284, 208] on button "button" at bounding box center [280, 209] width 13 height 13
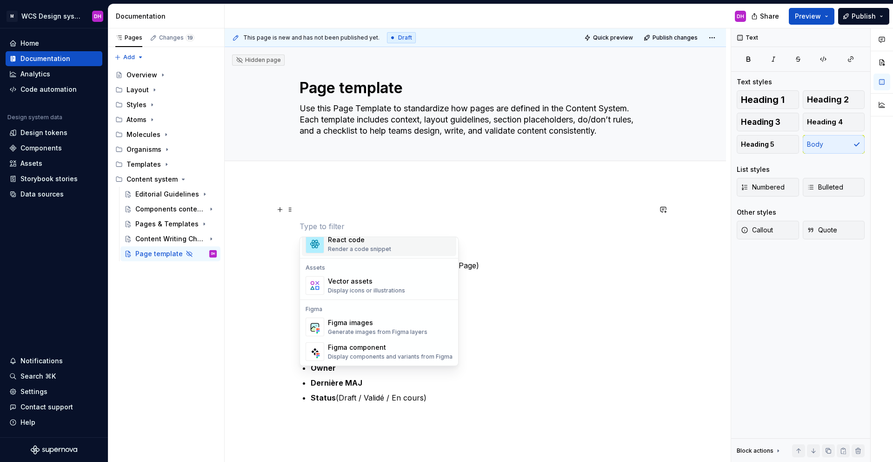
scroll to position [769, 0]
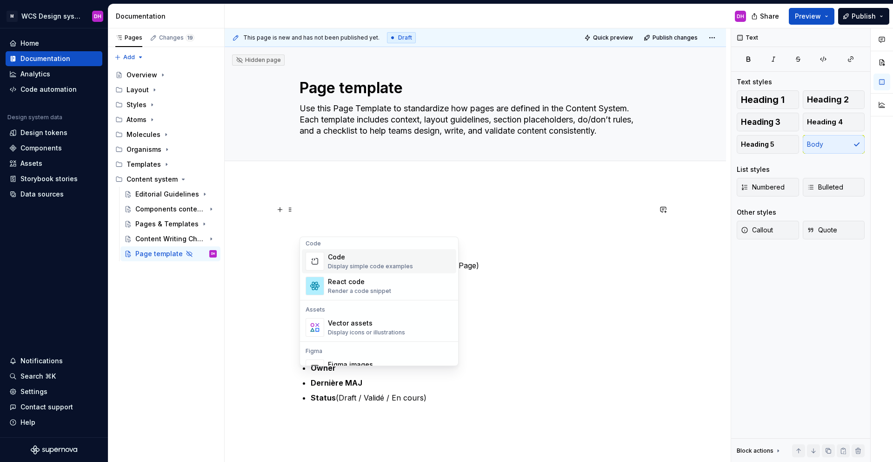
click at [354, 261] on div "Code Display simple code examples" at bounding box center [370, 261] width 85 height 18
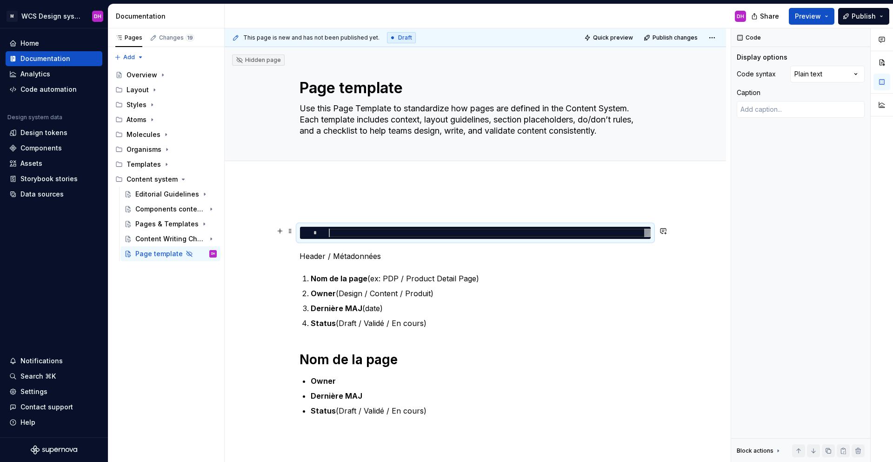
click at [357, 235] on div at bounding box center [490, 232] width 322 height 8
type textarea "*"
type textarea "**********"
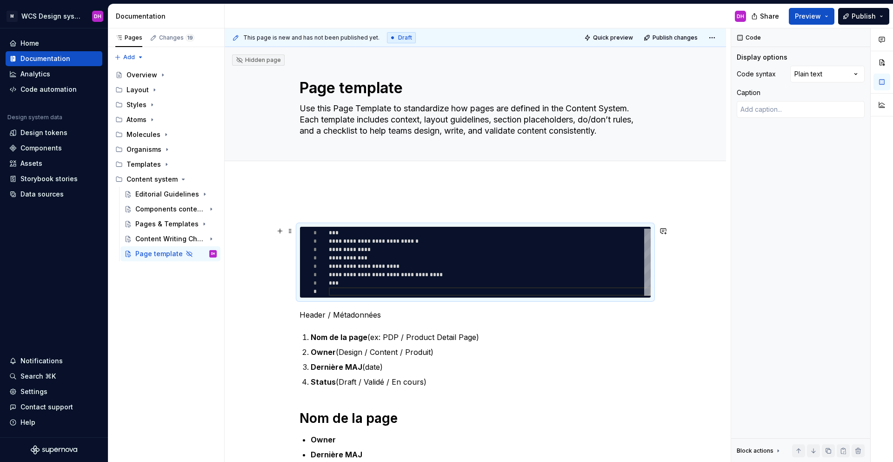
type textarea "*"
type textarea "**********"
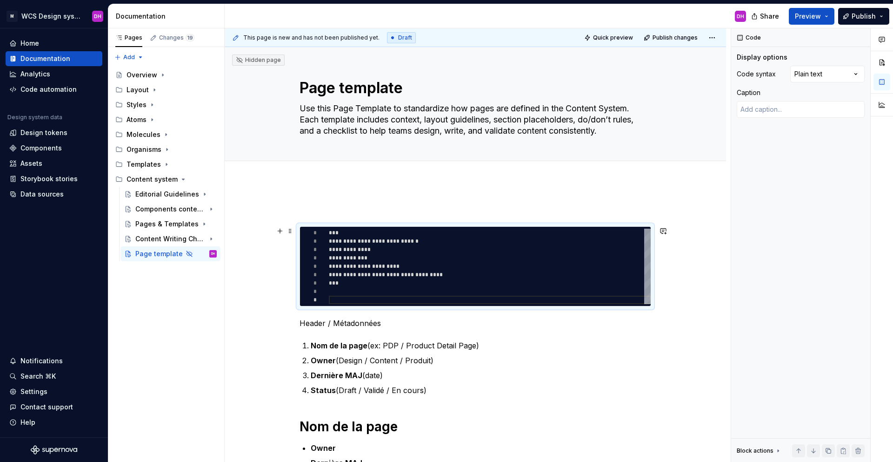
type textarea "*"
type textarea "**********"
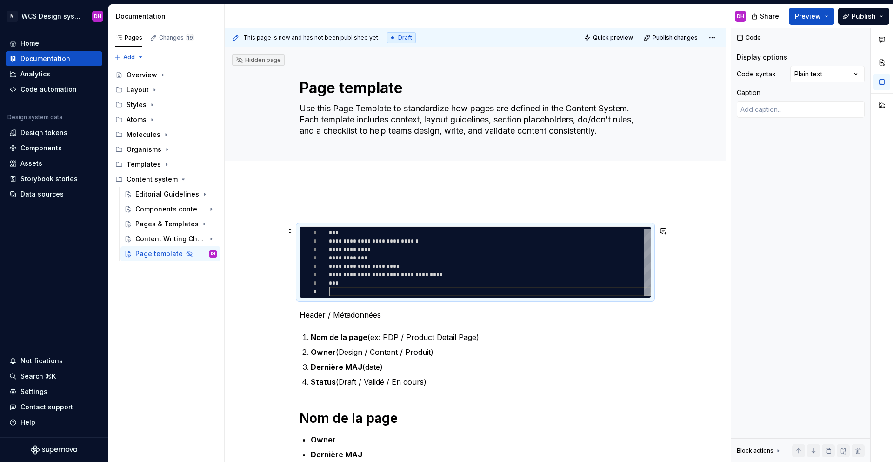
type textarea "*"
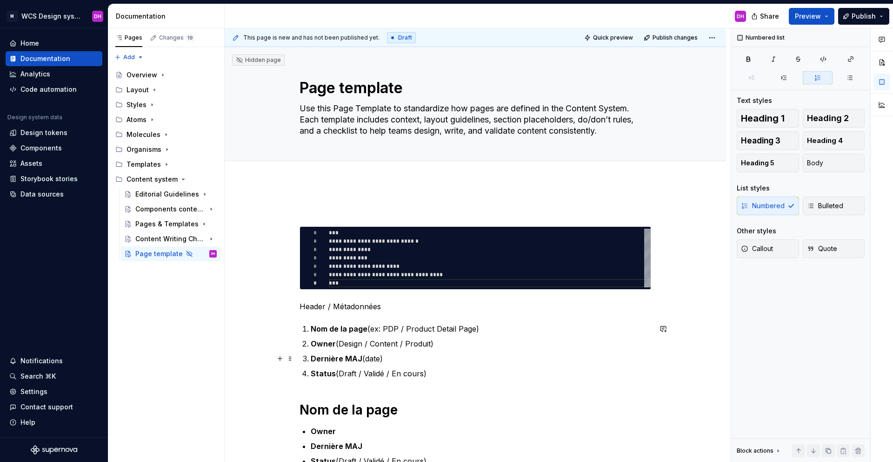
click at [532, 346] on p "Dernière MAJ (date)" at bounding box center [481, 358] width 341 height 11
click at [269, 329] on div "**********" at bounding box center [478, 245] width 506 height 434
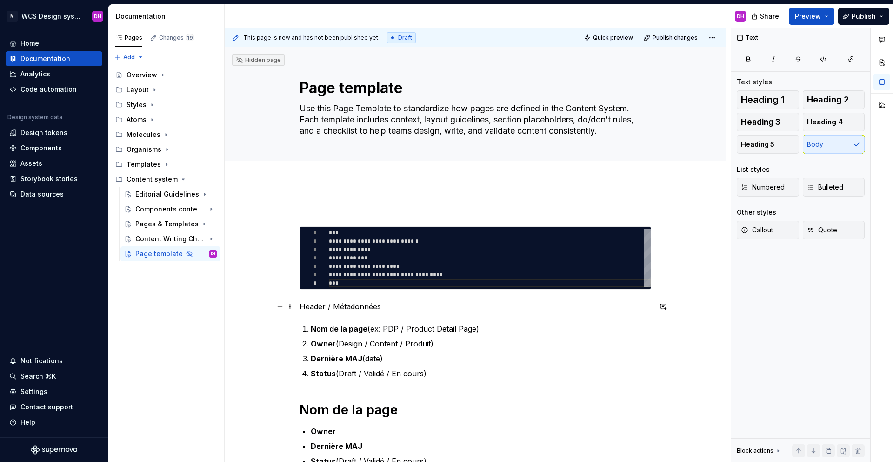
click at [335, 301] on p "Header / Métadonnées" at bounding box center [476, 306] width 352 height 11
click at [337, 296] on div "**********" at bounding box center [476, 354] width 352 height 301
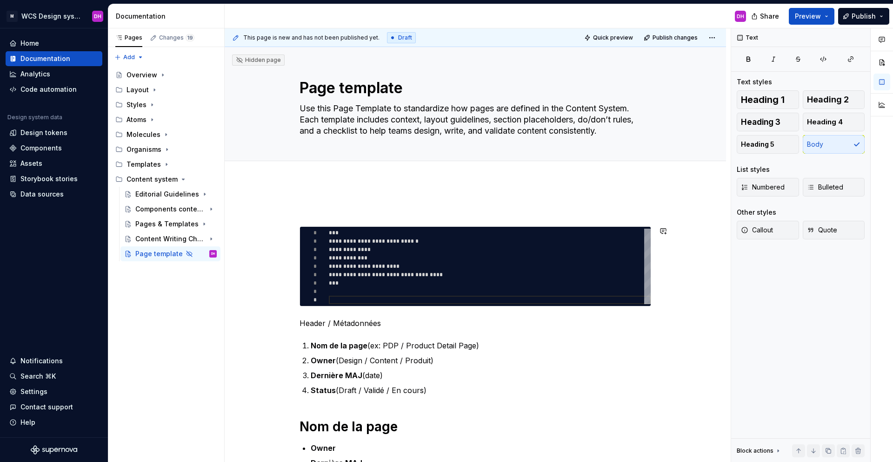
type textarea "**********"
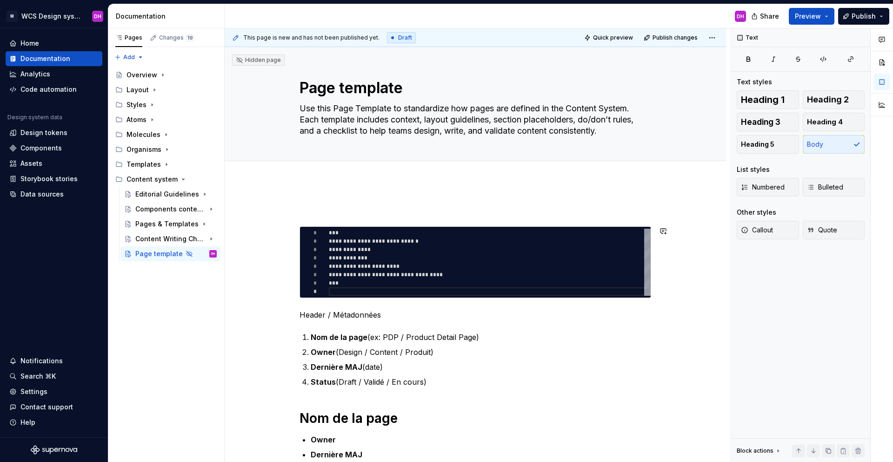
scroll to position [0, 0]
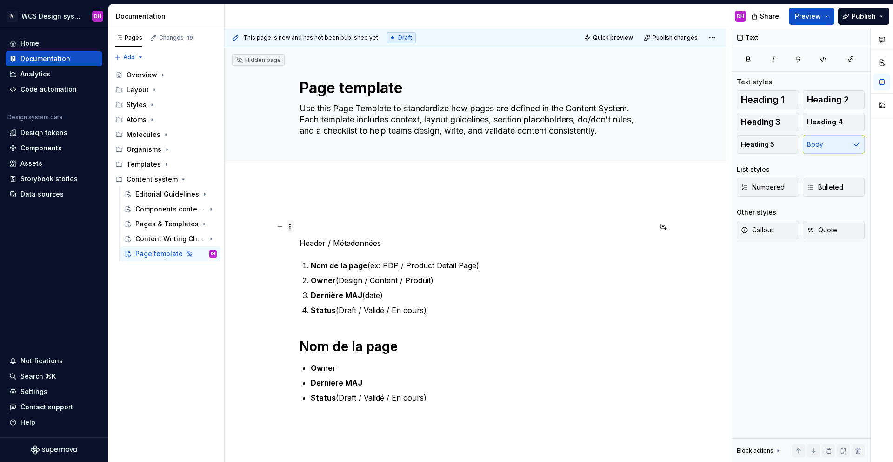
click at [292, 228] on span at bounding box center [290, 226] width 7 height 13
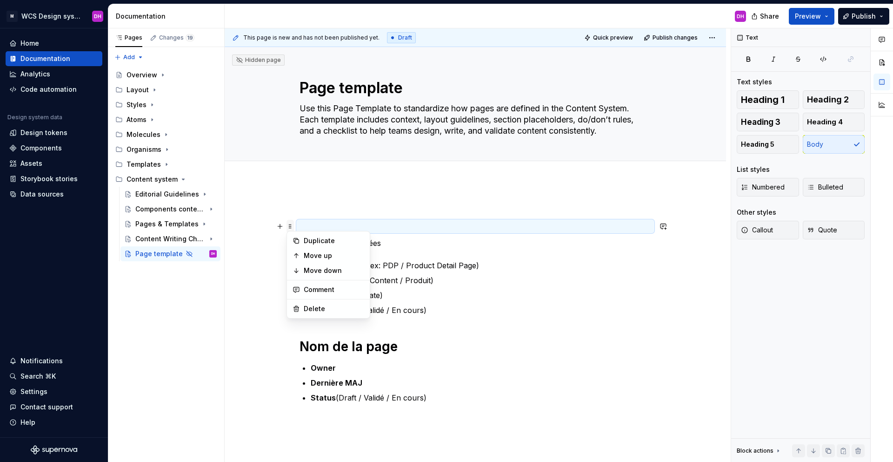
click at [292, 228] on span at bounding box center [290, 226] width 7 height 13
click at [282, 228] on button "button" at bounding box center [280, 226] width 13 height 13
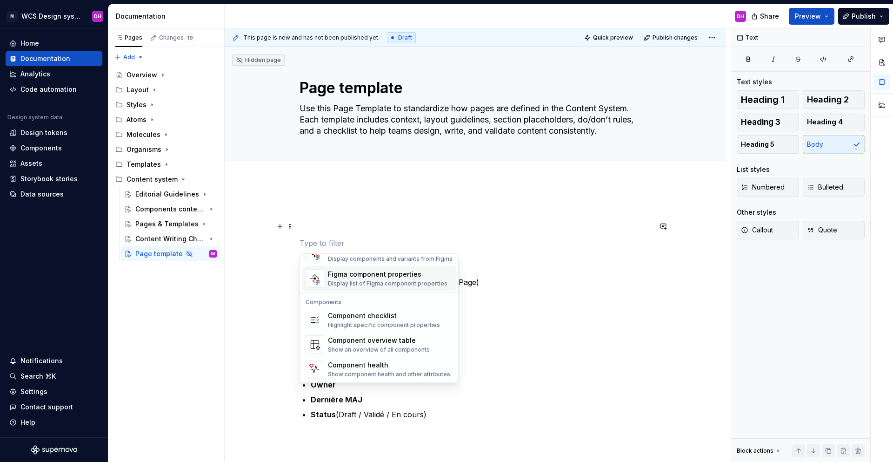
scroll to position [926, 0]
click at [363, 219] on div "Header / Métadonnées Nom de la page (ex: PDP / Product Detail Page) Owner (Desi…" at bounding box center [476, 331] width 352 height 255
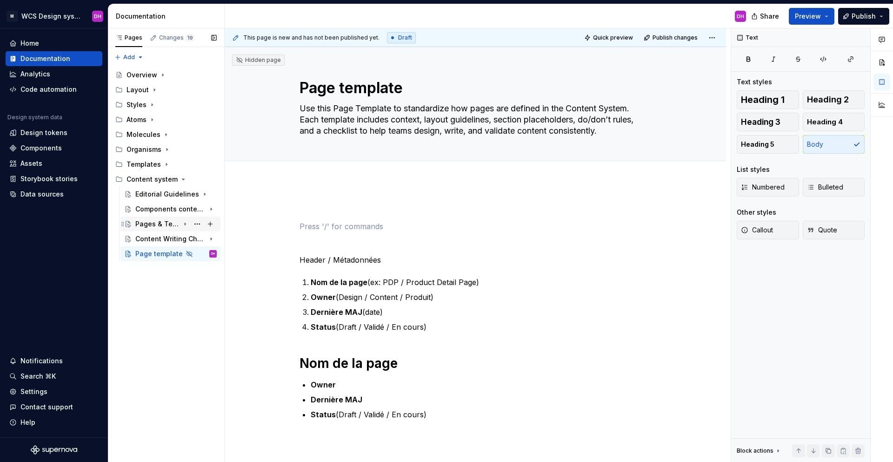
click at [185, 219] on div "Pages & Templates" at bounding box center [175, 223] width 81 height 13
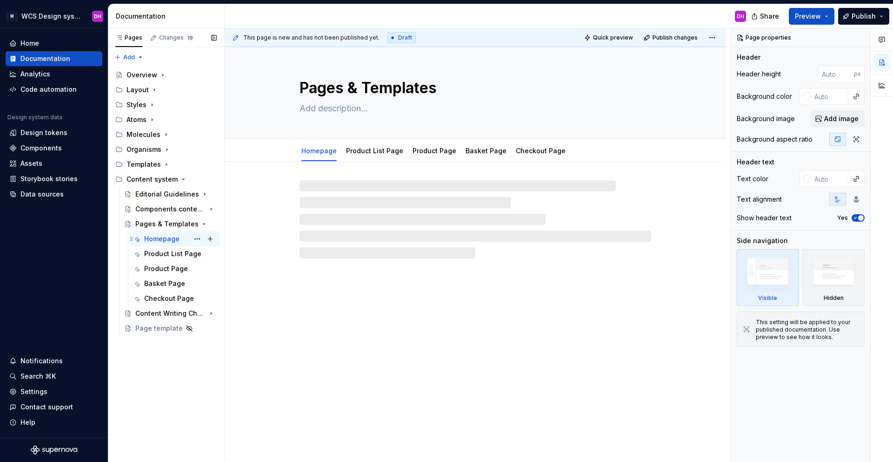
click at [174, 240] on div "Homepage" at bounding box center [161, 238] width 35 height 9
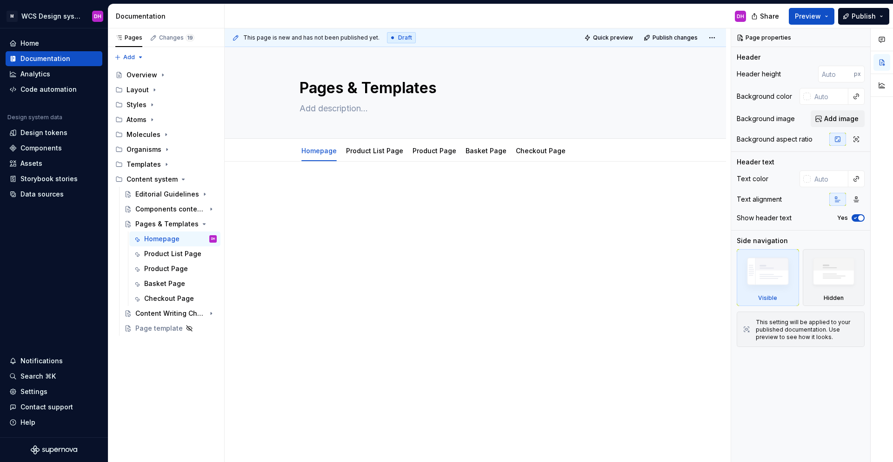
click at [356, 184] on p at bounding box center [476, 189] width 352 height 11
click at [672, 33] on html "M WCS Design system DH Home Documentation Analytics Code automation Design syst…" at bounding box center [446, 231] width 893 height 462
click at [156, 330] on div "Pages Changes 19 Add Accessibility guide for tree Page tree. Navigate the tree …" at bounding box center [166, 245] width 116 height 434
click at [156, 328] on div "Page template" at bounding box center [156, 327] width 43 height 9
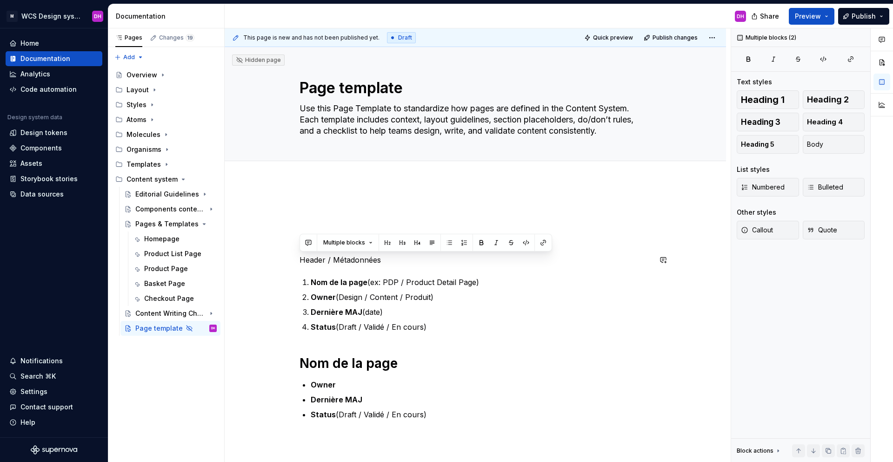
drag, startPoint x: 454, startPoint y: 331, endPoint x: 292, endPoint y: 250, distance: 181.0
click at [292, 250] on div "Header / Métadonnées Nom de la page (ex: PDP / Product Detail Page) Owner (Desi…" at bounding box center [476, 394] width 502 height 427
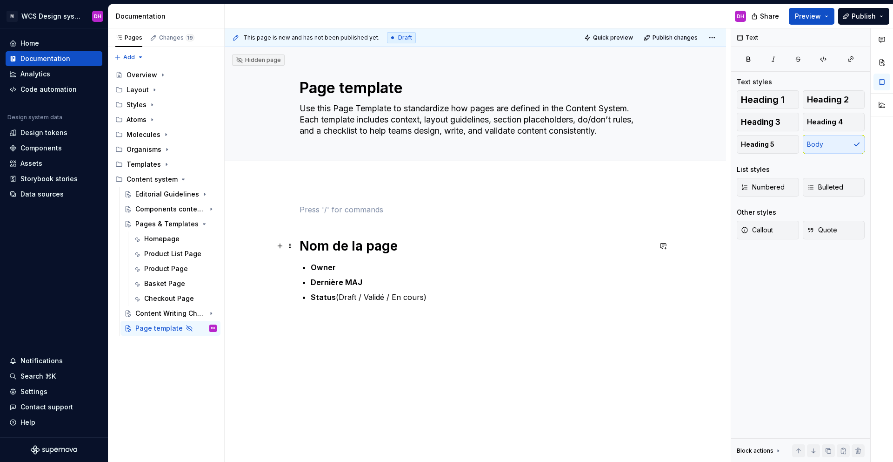
click at [298, 248] on div "Nom de la page Owner Dernière MAJ Status (Draft / Validé / En cours)" at bounding box center [476, 336] width 502 height 310
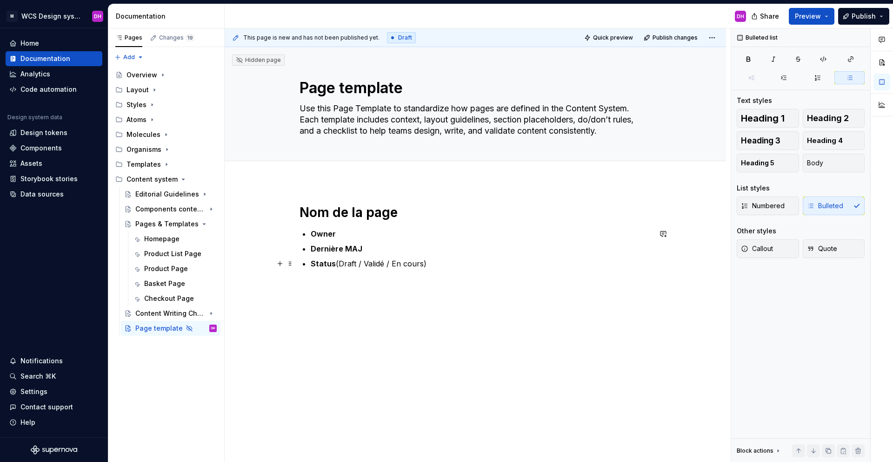
click at [426, 263] on p "Status (Draft / Validé / En cours)" at bounding box center [481, 263] width 341 height 11
click at [399, 219] on h1 "Nom de la page" at bounding box center [476, 212] width 352 height 17
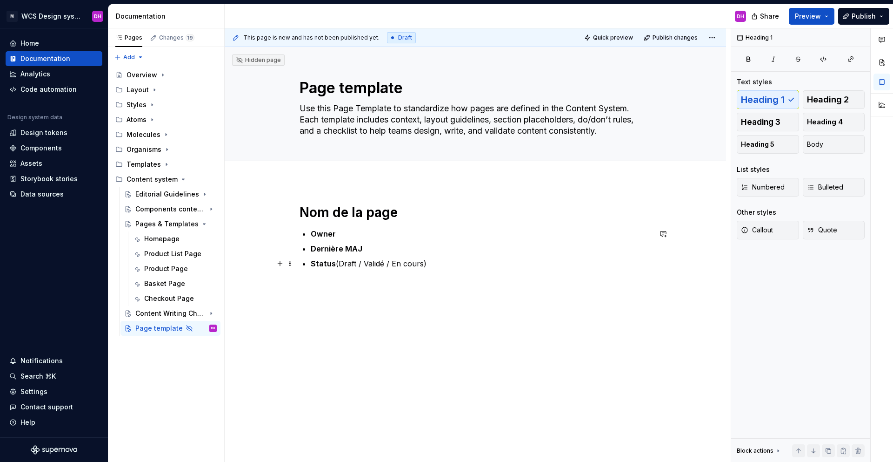
click at [447, 263] on p "Status (Draft / Validé / En cours)" at bounding box center [481, 263] width 341 height 11
type textarea "*"
click at [404, 214] on h1 "Nom de la page" at bounding box center [476, 212] width 352 height 17
click at [404, 211] on h1 "Nom de la page (Header 1)" at bounding box center [476, 212] width 352 height 17
click at [466, 214] on h1 "Nom de la page /Header 1)" at bounding box center [476, 212] width 352 height 17
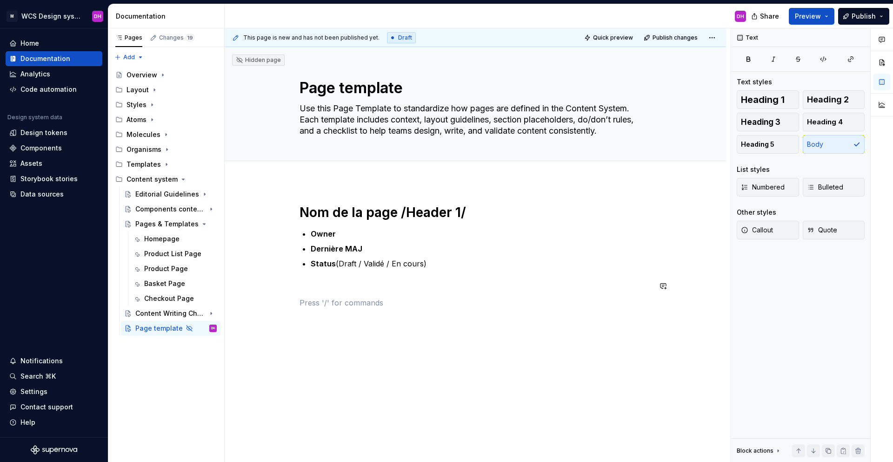
click at [344, 293] on div "Nom de la page /Header 1/ Owner Dernière MAJ Status (Draft / Validé / En cours)" at bounding box center [476, 264] width 352 height 121
click at [320, 288] on p at bounding box center [476, 285] width 352 height 11
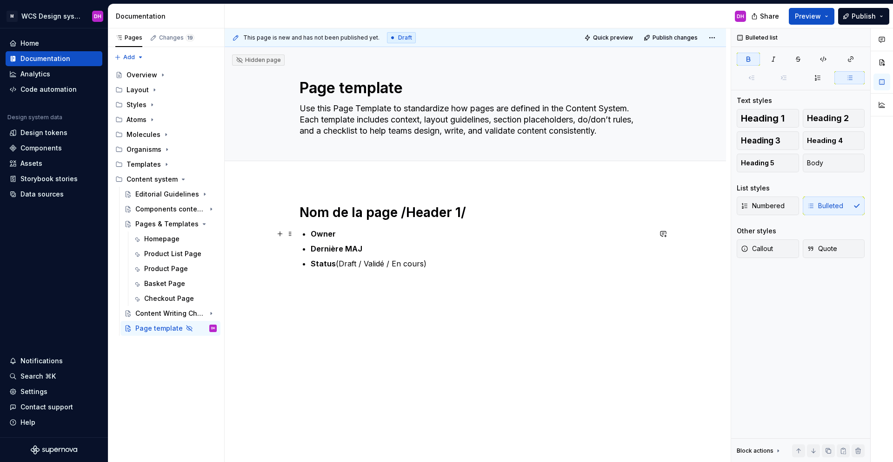
click at [327, 237] on strong "Owner" at bounding box center [323, 233] width 25 height 9
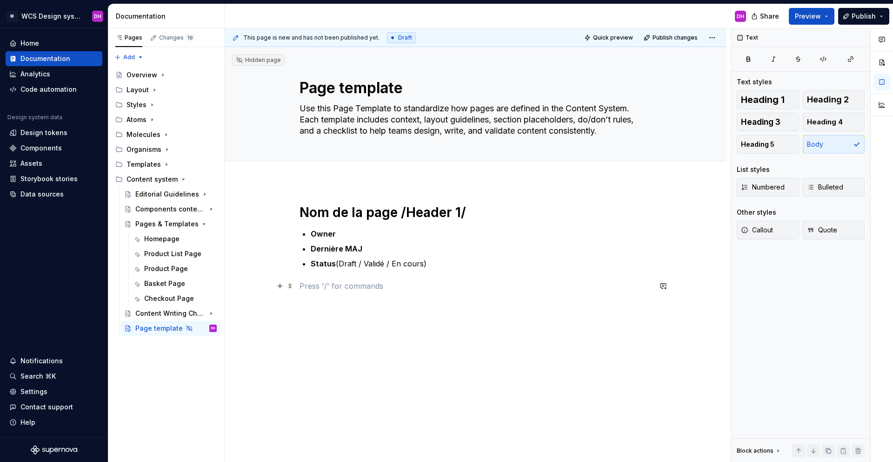
click at [314, 290] on p at bounding box center [476, 285] width 352 height 11
click at [314, 284] on p at bounding box center [476, 285] width 352 height 11
click at [398, 209] on h1 "Nom de la page /Header 1/" at bounding box center [476, 212] width 352 height 17
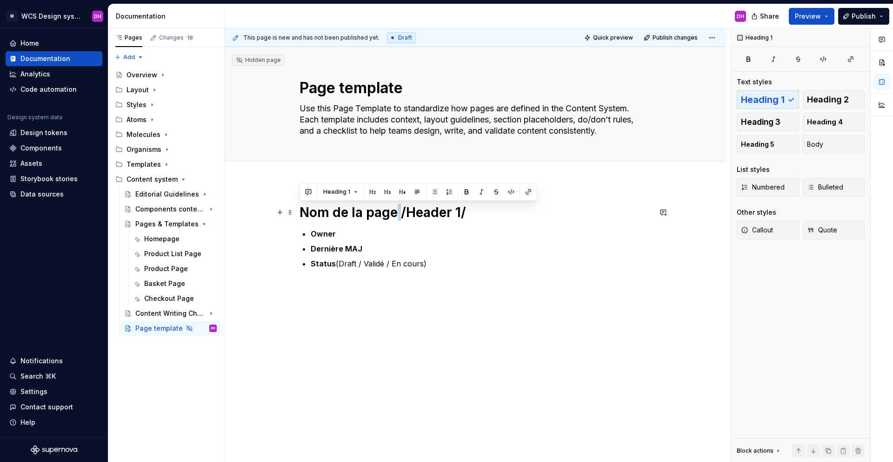
click at [398, 209] on h1 "Nom de la page /Header 1/" at bounding box center [476, 212] width 352 height 17
copy h1 "Nom de la page /Header 1/"
click at [326, 286] on p at bounding box center [476, 285] width 352 height 11
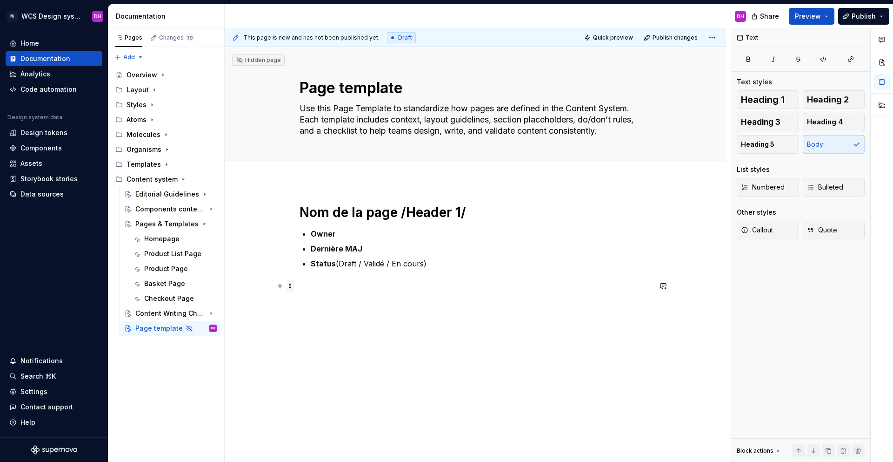
click at [290, 286] on span at bounding box center [290, 285] width 7 height 13
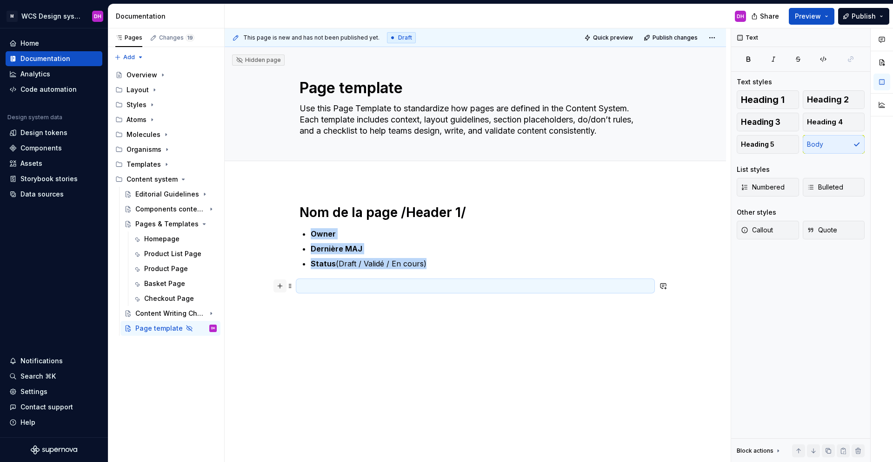
click at [280, 283] on button "button" at bounding box center [280, 285] width 13 height 13
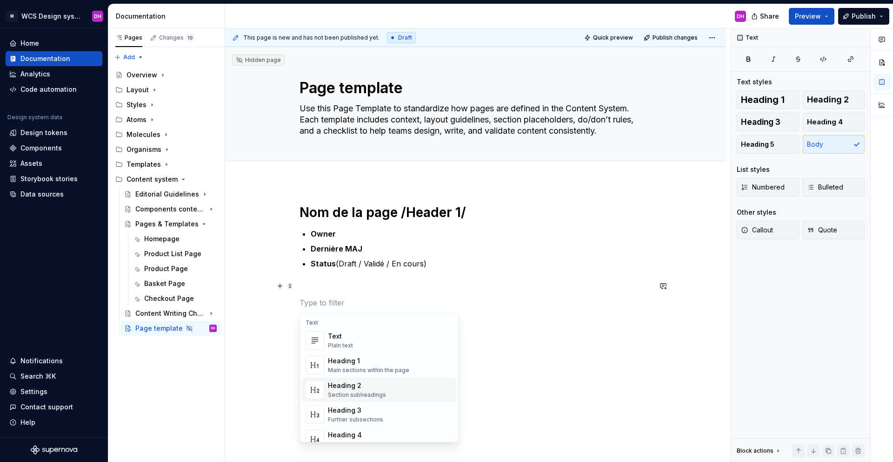
click at [340, 346] on div "Heading 2" at bounding box center [357, 385] width 58 height 9
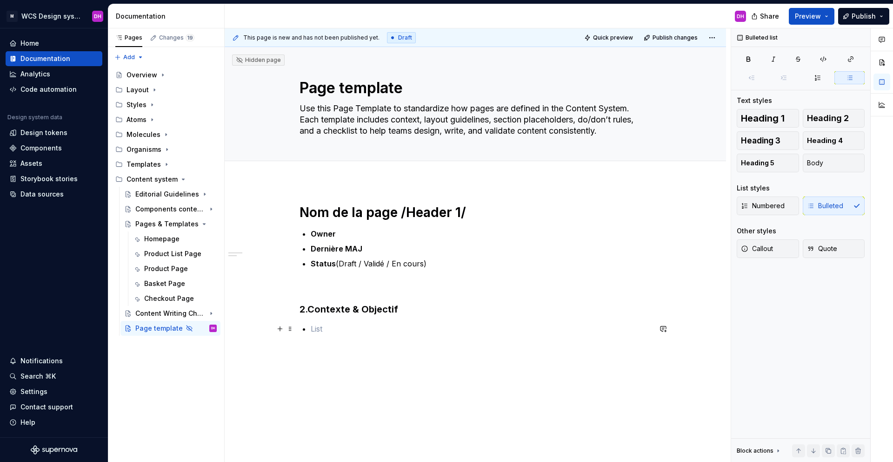
click at [317, 326] on p at bounding box center [481, 328] width 341 height 11
click at [166, 194] on div "Editorial Guidelines" at bounding box center [157, 193] width 44 height 9
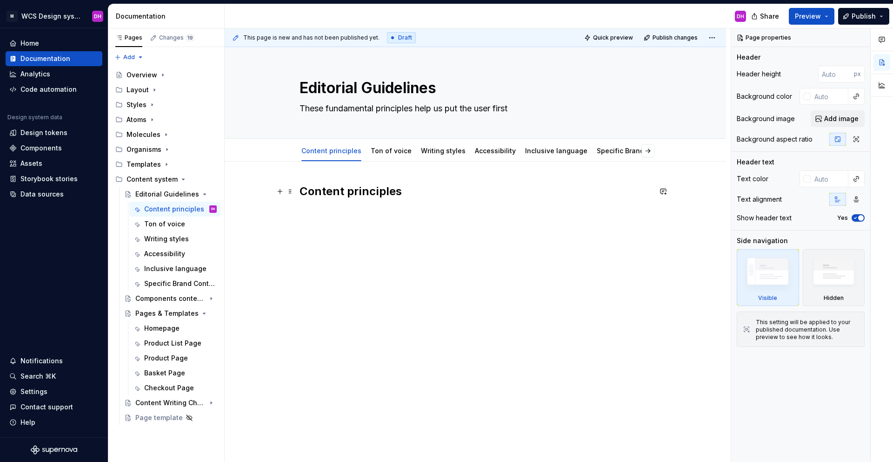
click at [297, 190] on div "Content principles" at bounding box center [476, 265] width 502 height 208
click at [291, 191] on span at bounding box center [290, 191] width 7 height 13
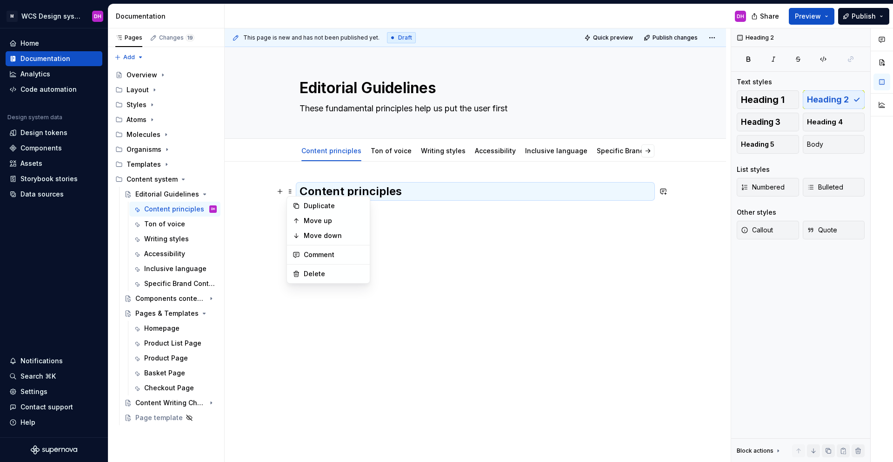
click at [335, 188] on h2 "Content principles" at bounding box center [476, 191] width 352 height 15
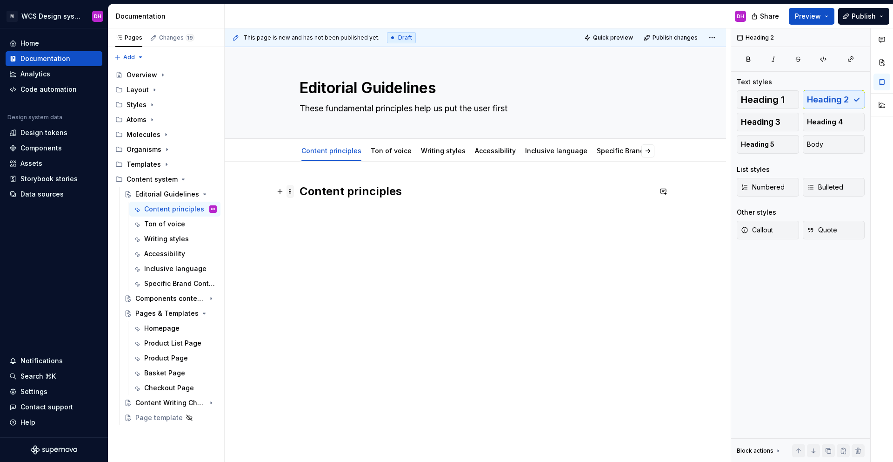
click at [289, 191] on span at bounding box center [290, 191] width 7 height 13
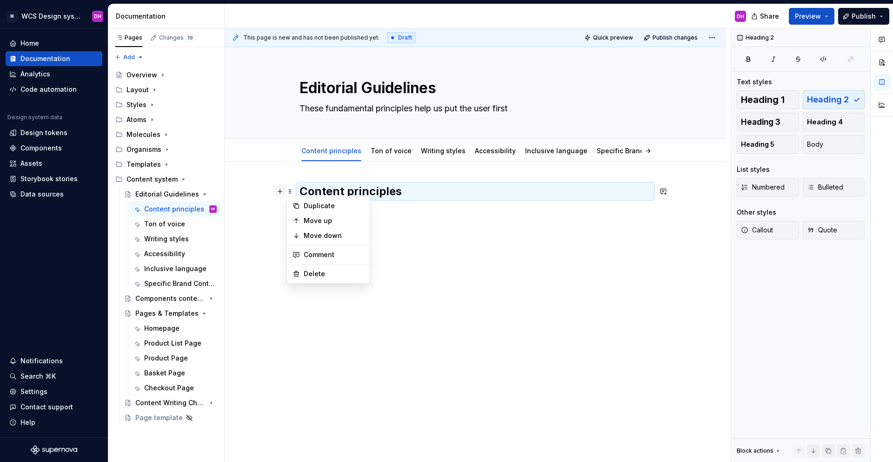
click at [284, 191] on button "button" at bounding box center [280, 191] width 13 height 13
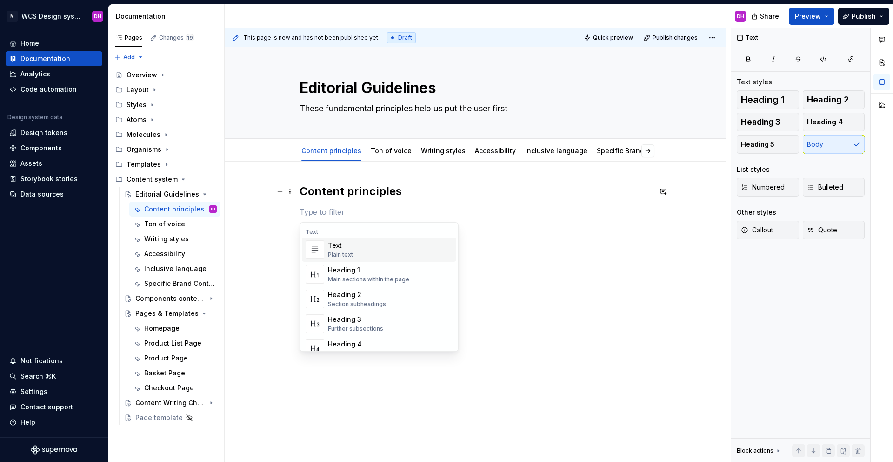
click at [324, 190] on h2 "Content principles" at bounding box center [476, 191] width 352 height 15
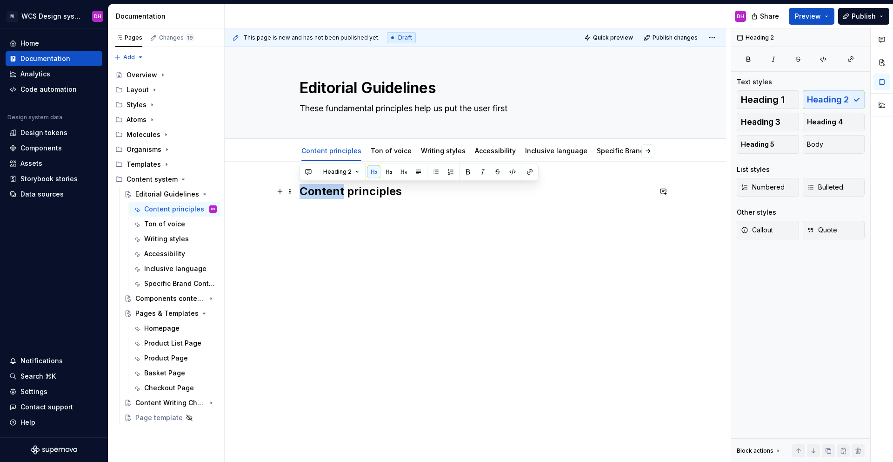
click at [324, 190] on h2 "Content principles" at bounding box center [476, 191] width 352 height 15
click at [350, 174] on button "Heading 2" at bounding box center [341, 171] width 44 height 13
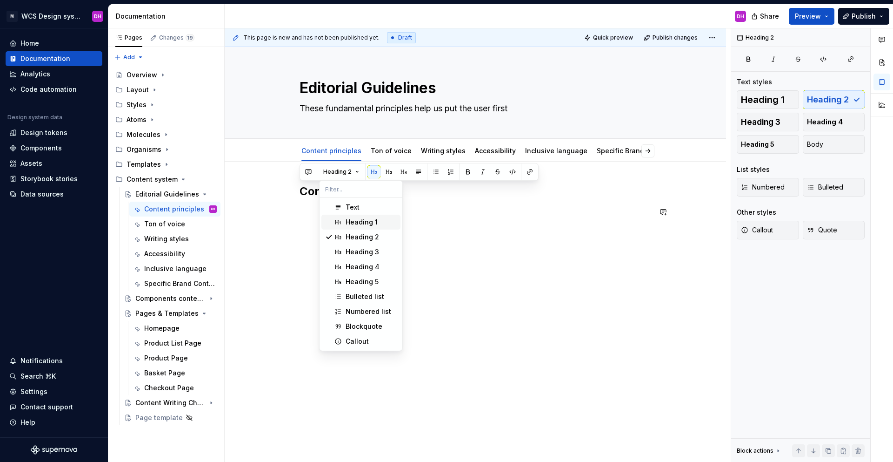
click at [343, 217] on span "Heading 1" at bounding box center [360, 221] width 79 height 15
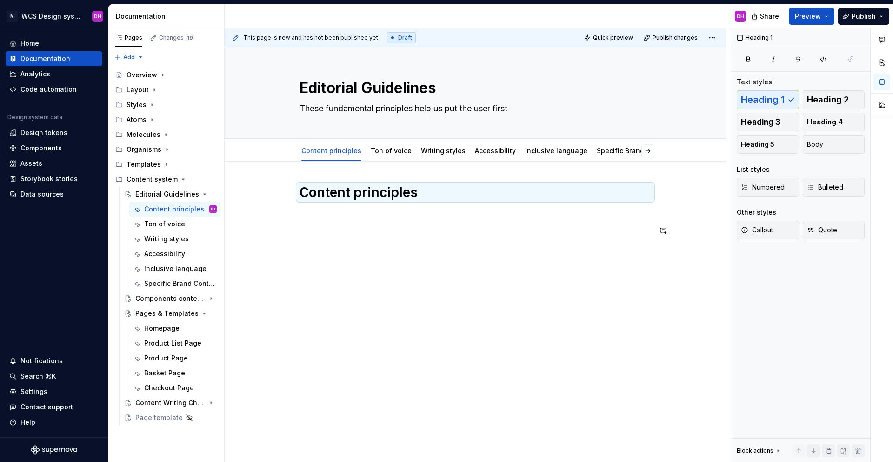
click at [341, 248] on div "Content principles" at bounding box center [476, 273] width 502 height 224
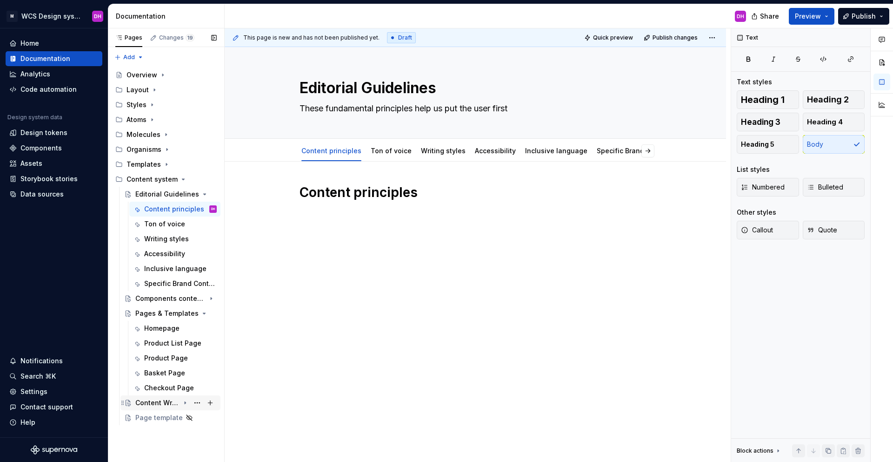
click at [158, 346] on div "Content Writing Checklists" at bounding box center [157, 402] width 44 height 9
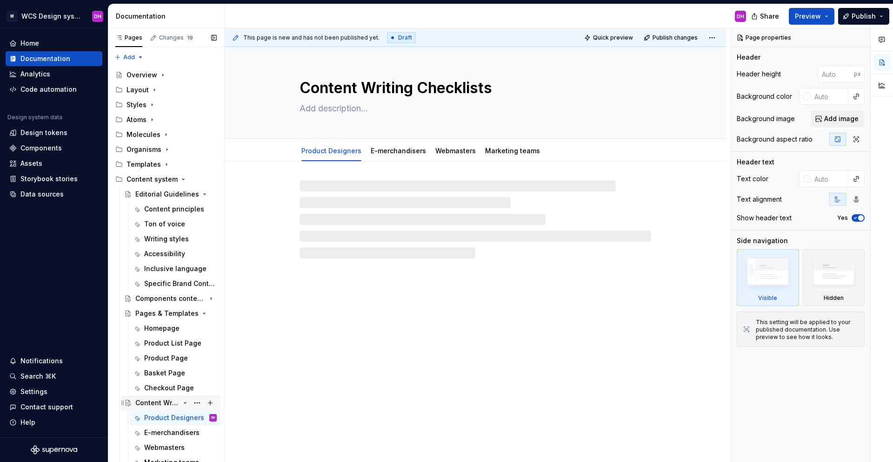
click at [158, 346] on div "Content Writing Checklists" at bounding box center [157, 402] width 44 height 9
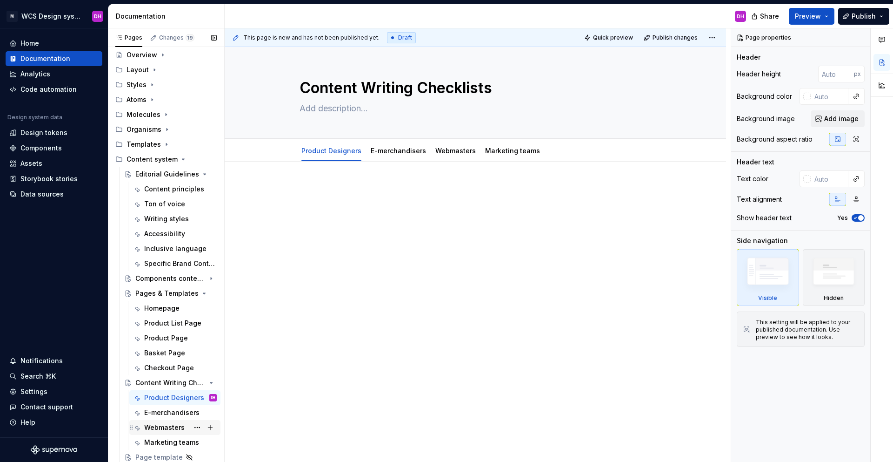
scroll to position [20, 0]
click at [155, 346] on div "Page template" at bounding box center [156, 456] width 43 height 9
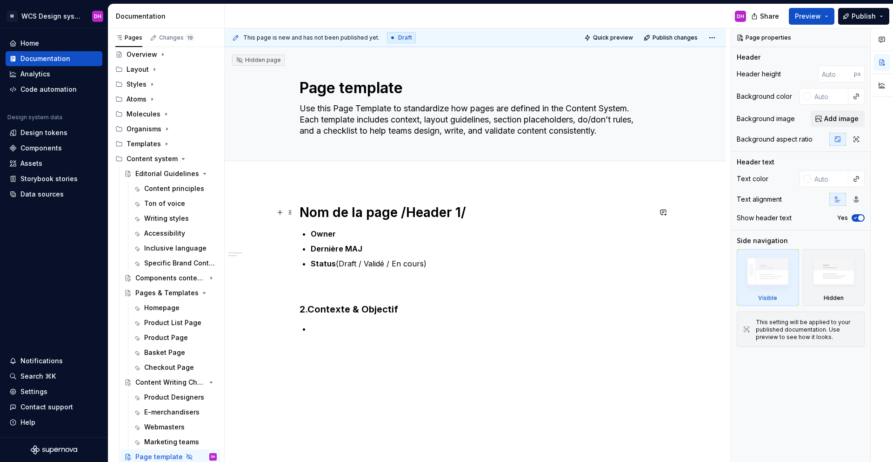
click at [345, 213] on h1 "Nom de la page /Header 1/" at bounding box center [476, 212] width 352 height 17
type textarea "*"
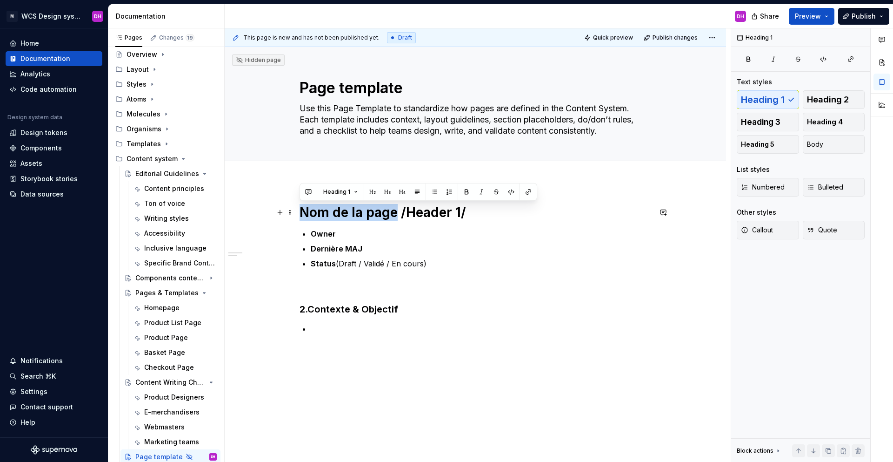
drag, startPoint x: 397, startPoint y: 211, endPoint x: 273, endPoint y: 205, distance: 124.4
click at [273, 205] on div "Nom de la page /Header 1/ Owner Dernière MAJ Status (Draft / Validé / En cours)…" at bounding box center [476, 351] width 502 height 341
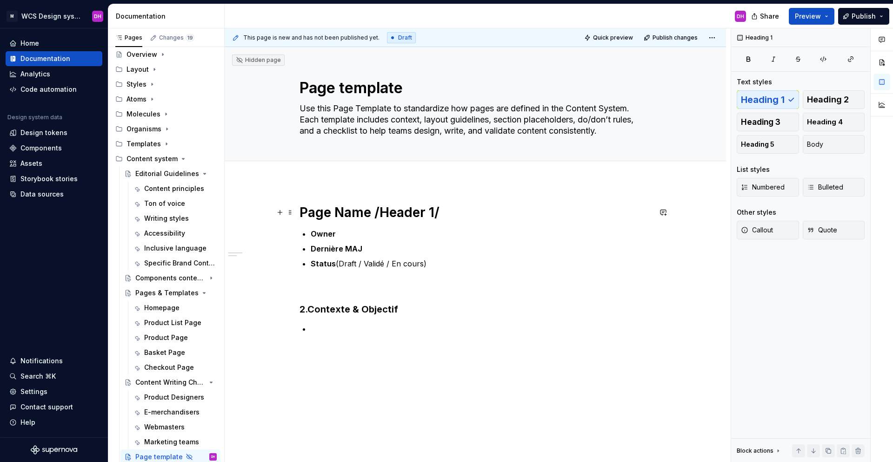
click at [330, 208] on h1 "Page Name /Header 1/" at bounding box center [476, 212] width 352 height 17
type textarea "*"
click at [318, 174] on span "Add tab" at bounding box center [322, 170] width 22 height 7
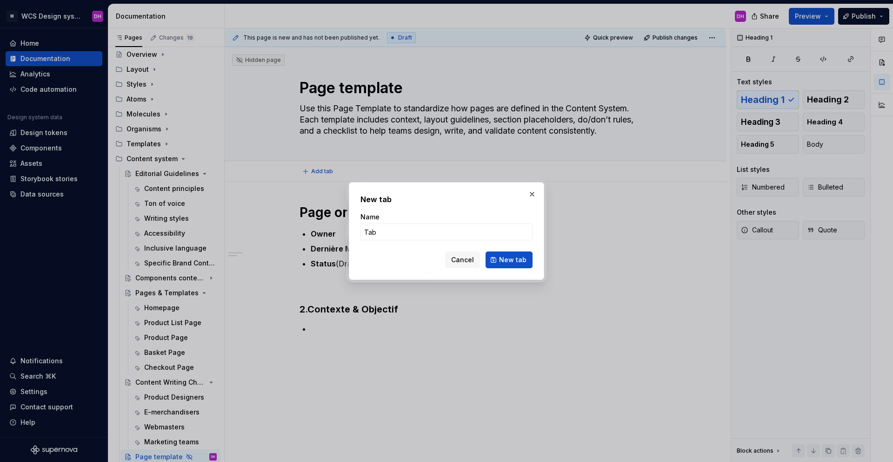
type input "Tab1"
click button "New tab" at bounding box center [509, 259] width 47 height 17
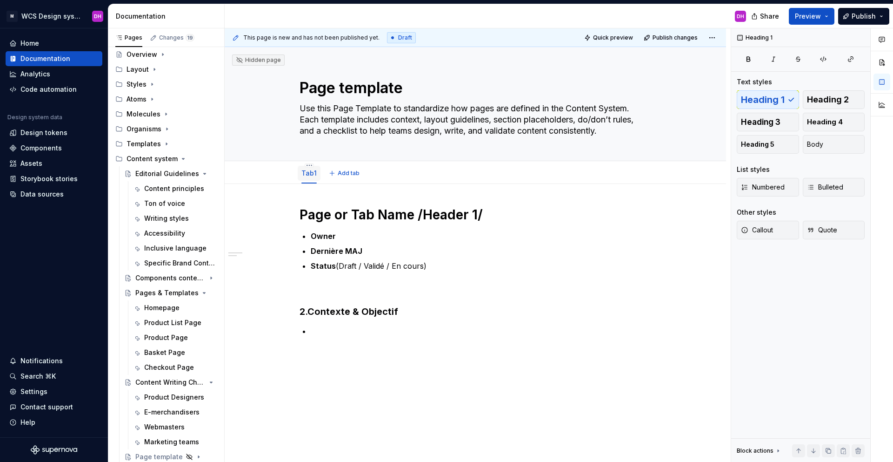
click at [317, 173] on div "Tab1" at bounding box center [309, 173] width 23 height 15
click at [313, 173] on link "Tab1" at bounding box center [308, 173] width 15 height 8
click at [310, 164] on html "M WCS Design system DH Home Documentation Analytics Code automation Design syst…" at bounding box center [446, 231] width 893 height 462
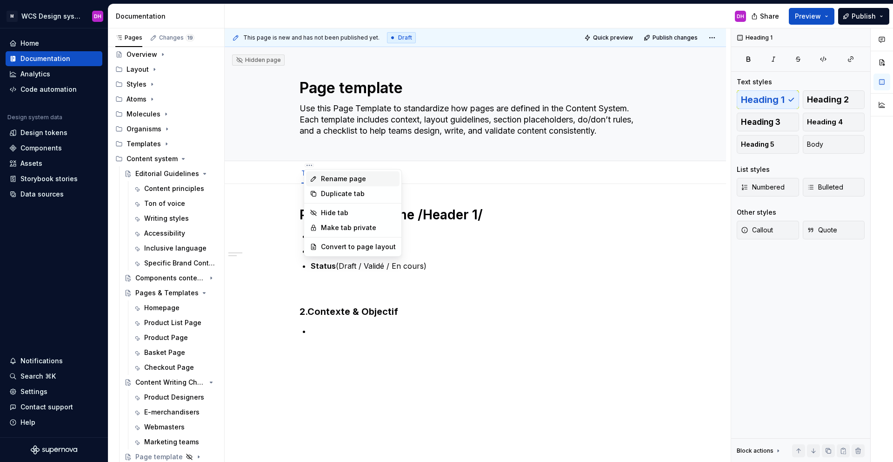
type textarea "*"
click at [324, 183] on div "Rename page" at bounding box center [353, 178] width 94 height 15
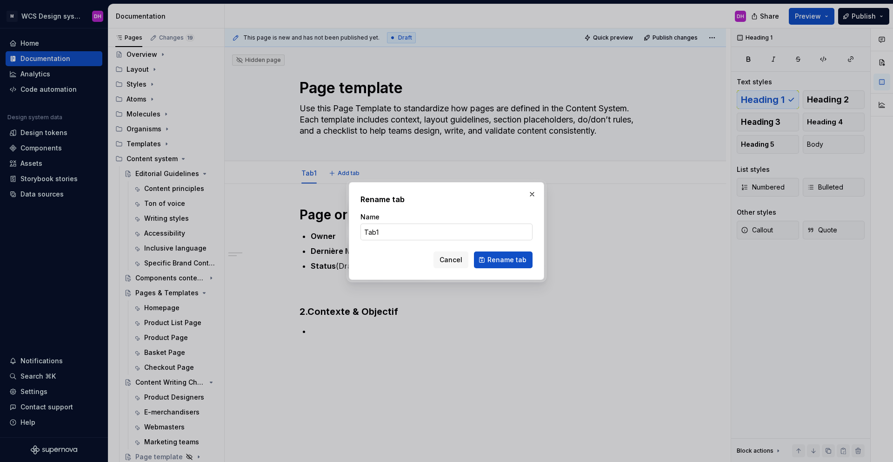
click at [374, 233] on input "Tab1" at bounding box center [447, 231] width 172 height 17
type input "Tab 1"
click at [514, 260] on span "Rename tab" at bounding box center [507, 259] width 39 height 9
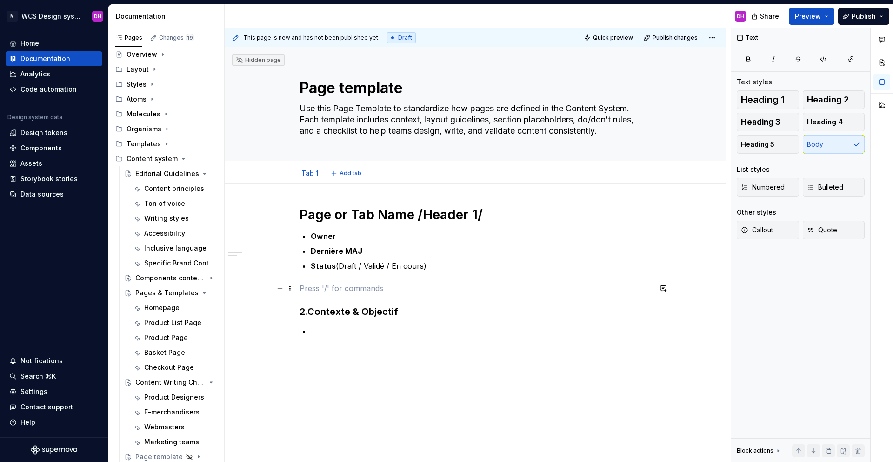
click at [318, 291] on p at bounding box center [476, 287] width 352 height 11
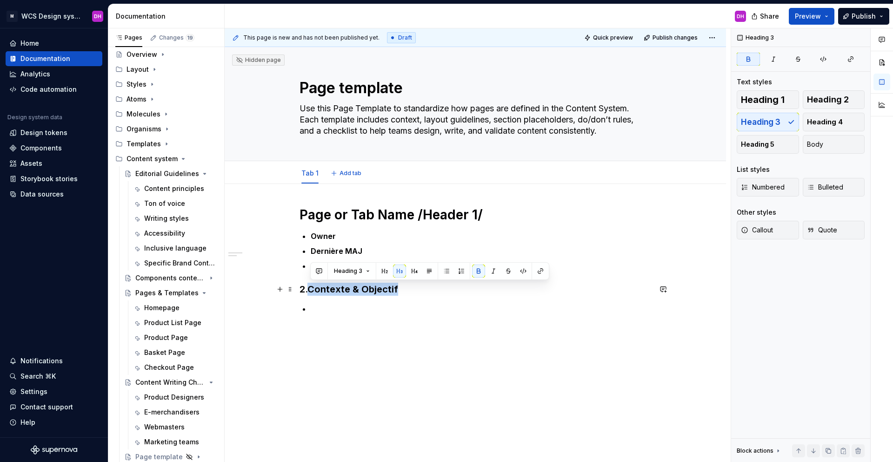
drag, startPoint x: 310, startPoint y: 289, endPoint x: 403, endPoint y: 284, distance: 93.2
click at [403, 284] on h3 "2. Contexte & Objectif" at bounding box center [476, 288] width 352 height 13
click at [404, 289] on h3 "2. Contexte & Objectif" at bounding box center [476, 288] width 352 height 13
drag, startPoint x: 404, startPoint y: 289, endPoint x: 311, endPoint y: 290, distance: 93.5
click at [311, 290] on h3 "2. Contexte & Objectif" at bounding box center [476, 288] width 352 height 13
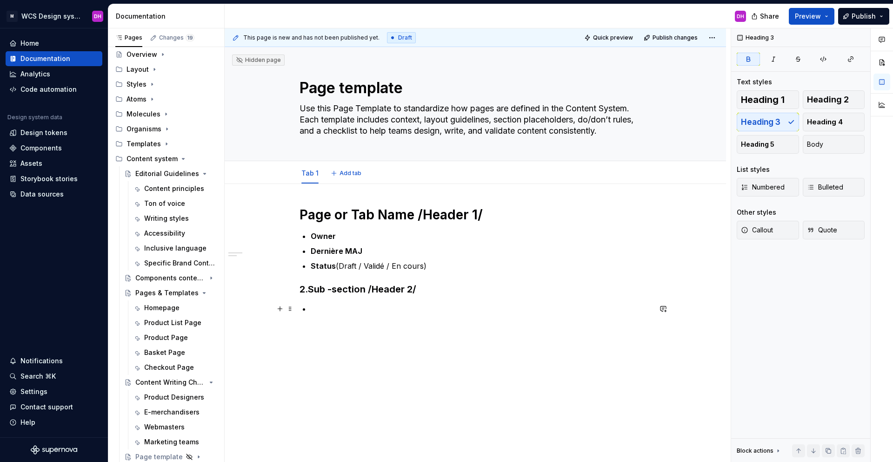
click at [322, 308] on p at bounding box center [481, 308] width 341 height 11
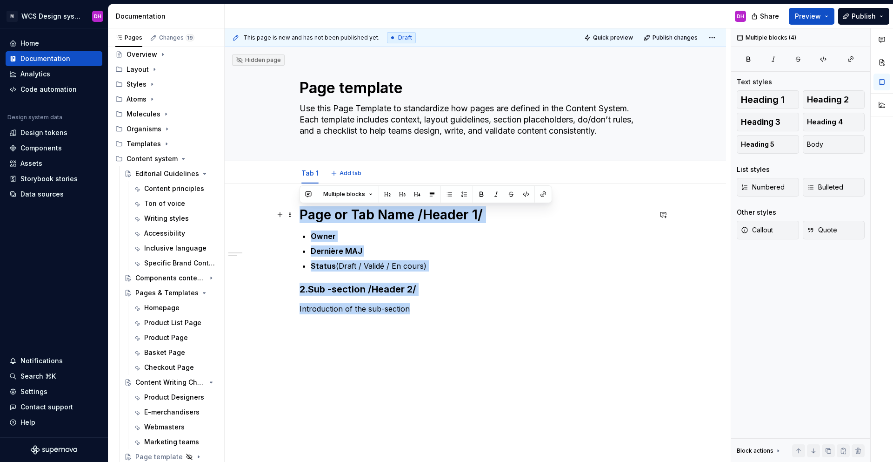
drag, startPoint x: 411, startPoint y: 305, endPoint x: 270, endPoint y: 210, distance: 169.6
click at [270, 210] on div "Page or Tab Name /Header 1/ Owner Dernière MAJ Status (Draft / [PERSON_NAME] / …" at bounding box center [476, 341] width 502 height 314
copy div "Page or Tab Name /Header 1/ Owner Dernière MAJ Status (Draft / [PERSON_NAME] / …"
click at [403, 305] on p "Introduction of the sub-section" at bounding box center [476, 308] width 352 height 11
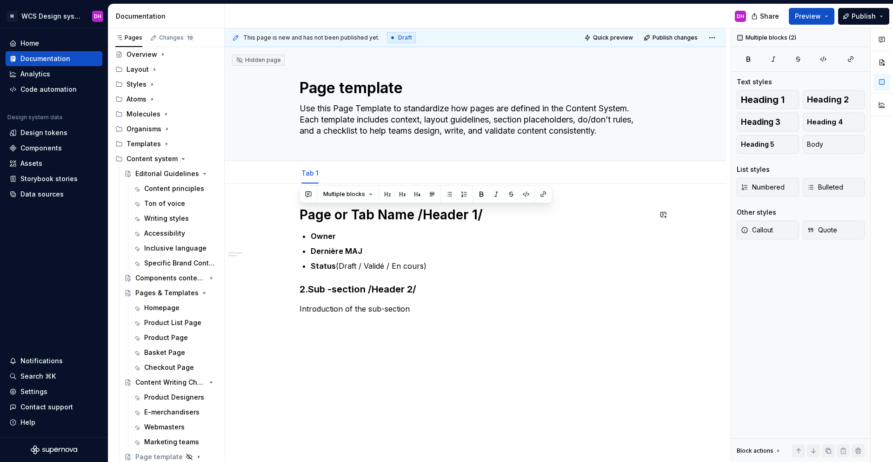
drag, startPoint x: 437, startPoint y: 261, endPoint x: 260, endPoint y: 195, distance: 189.8
click at [260, 195] on div "Page or Tab Name /Header 1/ Owner Dernière MAJ Status (Draft / [PERSON_NAME] / …" at bounding box center [476, 341] width 502 height 314
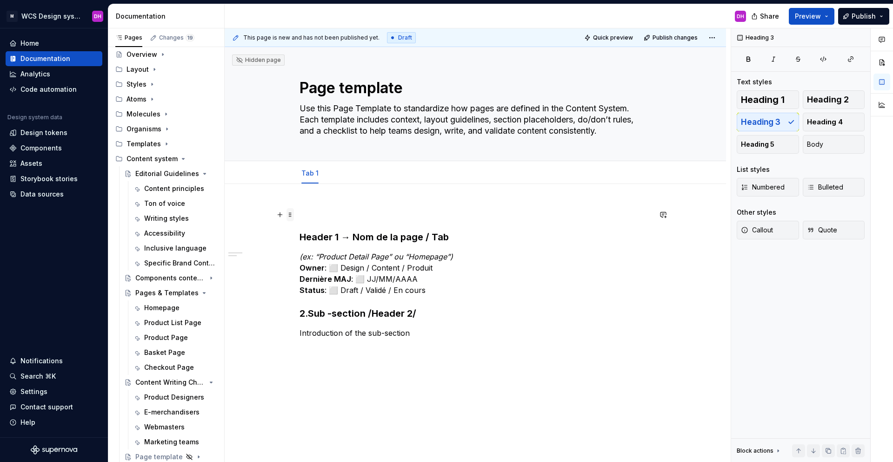
click at [288, 209] on span at bounding box center [290, 214] width 7 height 13
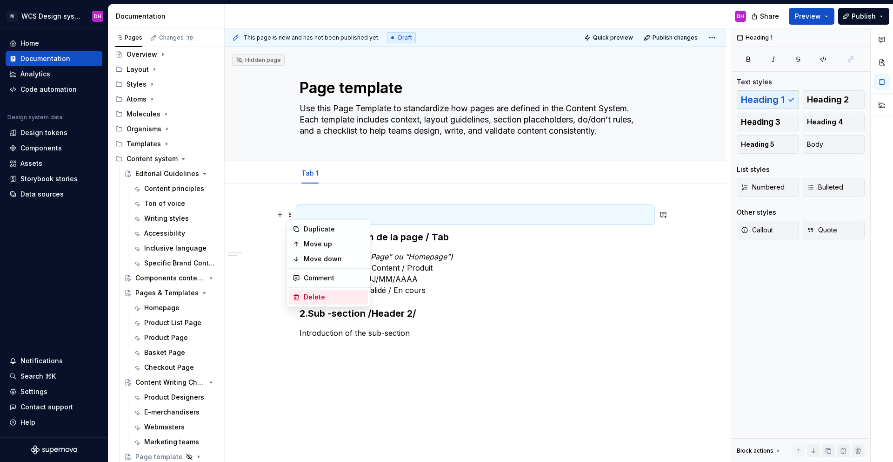
click at [347, 297] on div "Delete" at bounding box center [334, 296] width 60 height 9
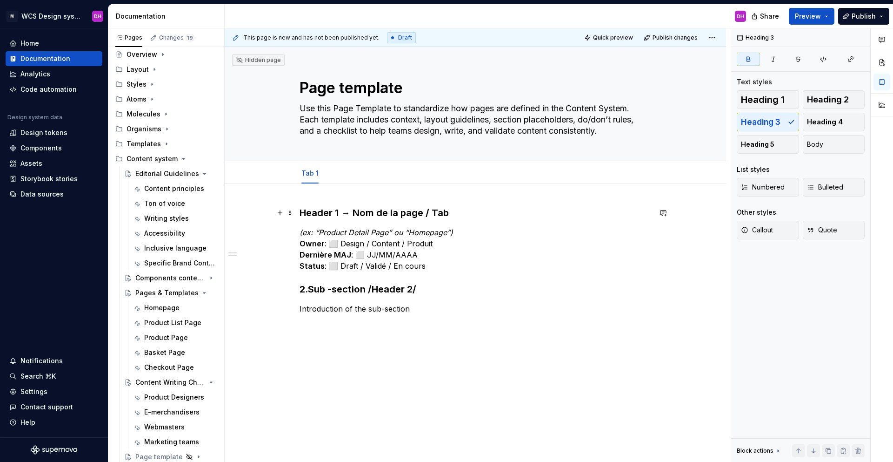
click at [355, 217] on strong "Header 1 → Nom de la page / Tab" at bounding box center [374, 212] width 149 height 11
click at [356, 211] on strong "Header 1 → Nom de la page / Tab" at bounding box center [374, 212] width 149 height 11
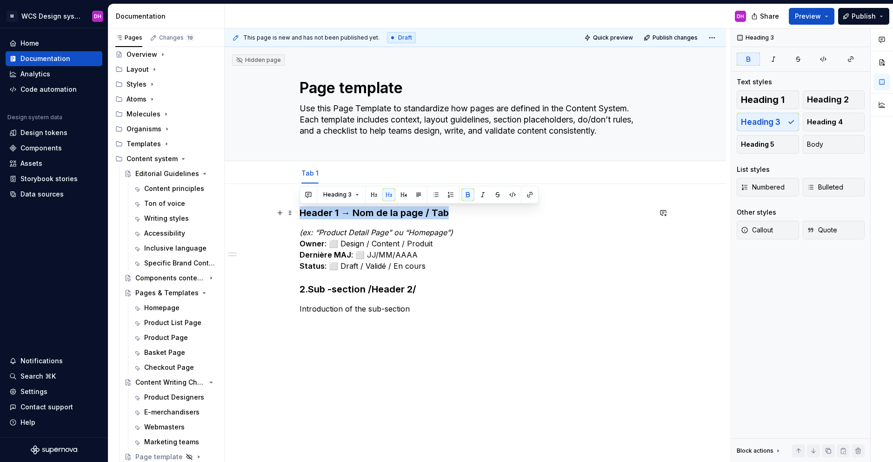
click at [356, 211] on strong "Header 1 → Nom de la page / Tab" at bounding box center [374, 212] width 149 height 11
click at [292, 214] on span at bounding box center [290, 212] width 7 height 13
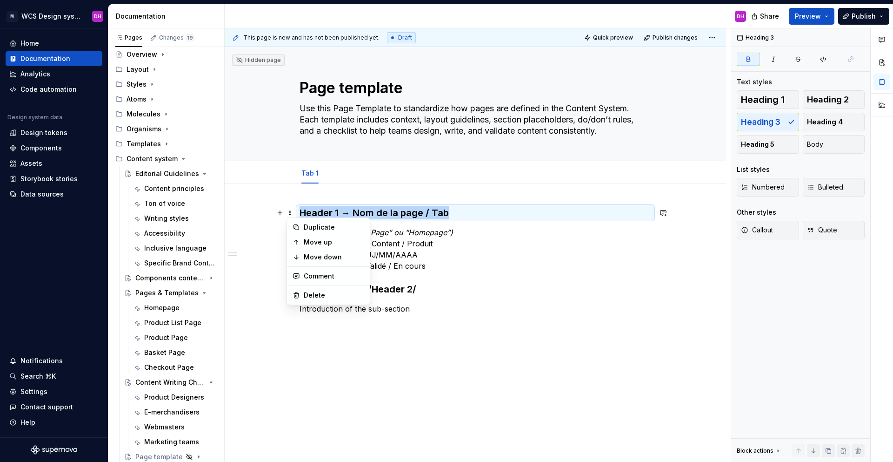
click at [271, 224] on div "Header 1 → Nom de la page / Tab (ex: “Product Detail Page” ou “Homepage”) Owner…" at bounding box center [476, 341] width 502 height 314
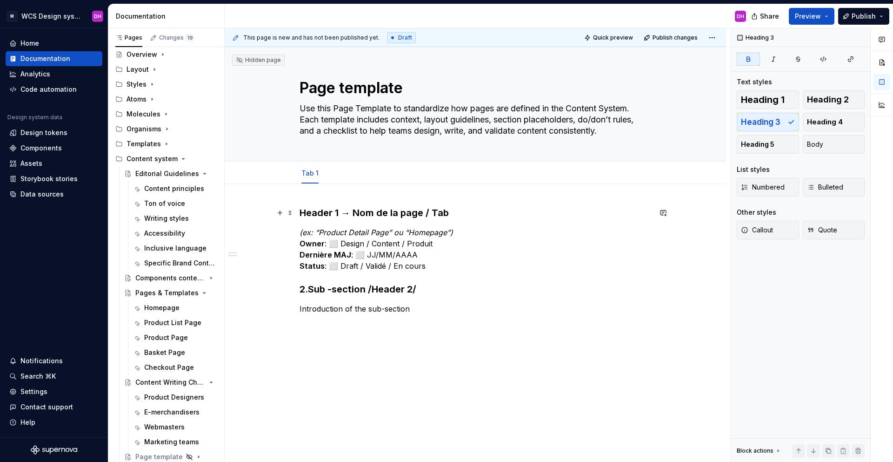
click at [351, 214] on strong "Header 1 → Nom de la page / Tab" at bounding box center [374, 212] width 149 height 11
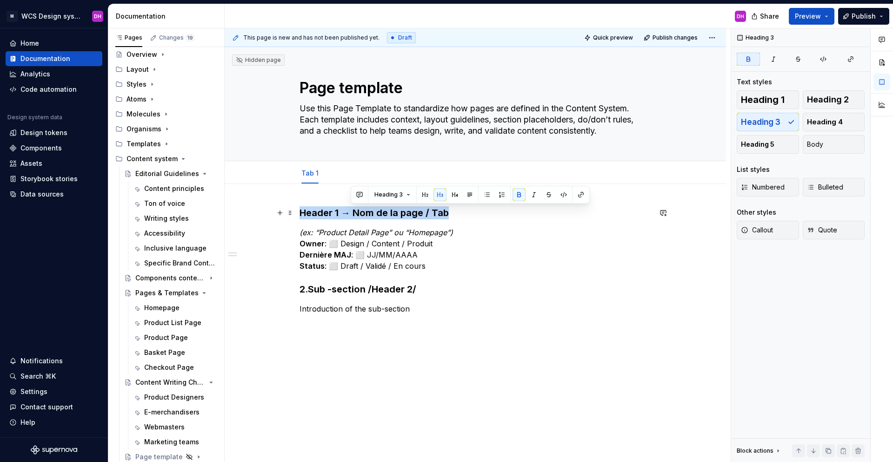
click at [351, 214] on strong "Header 1 → Nom de la page / Tab" at bounding box center [374, 212] width 149 height 11
click at [360, 194] on button "Heading 3" at bounding box center [341, 194] width 44 height 13
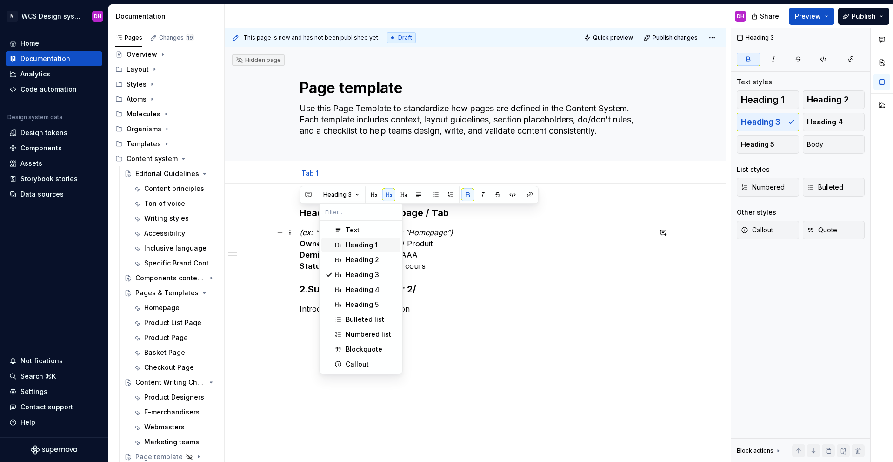
click at [365, 248] on div "Heading 1" at bounding box center [362, 244] width 32 height 9
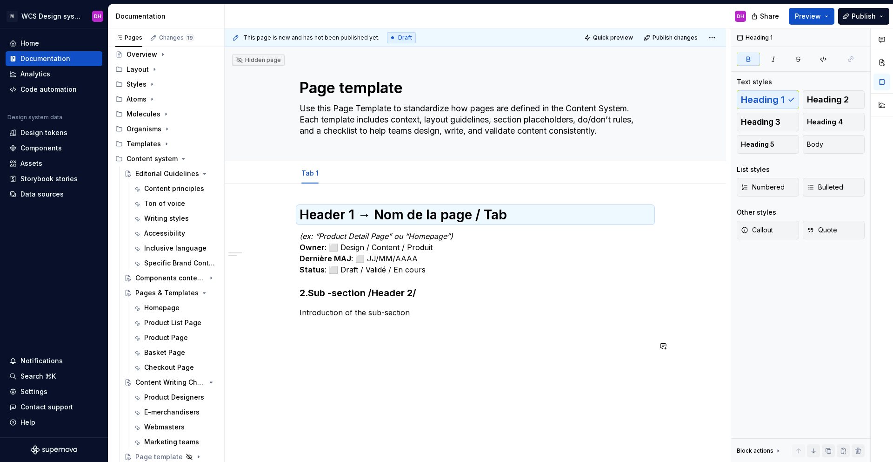
click at [416, 346] on div "Header 1 → Nom de la page / Tab (ex: “Product Detail Page” ou “Homepage”) Owner…" at bounding box center [476, 342] width 502 height 317
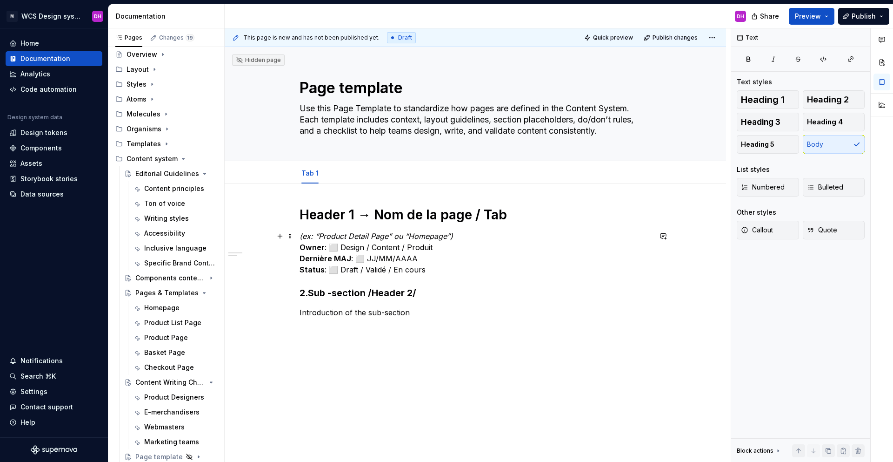
click at [298, 236] on div "Header 1 → Nom de la page / Tab (ex: “Product Detail Page” ou “Homepage”) Owner…" at bounding box center [476, 342] width 502 height 317
click at [474, 235] on p "(ex: “Product Detail Page” ou “Homepage”) Owner : ⬜ Design / Content / Produit …" at bounding box center [476, 252] width 352 height 45
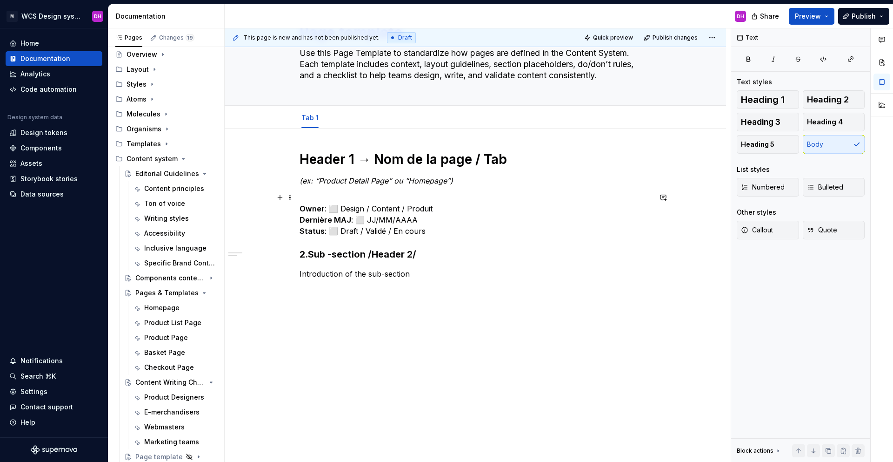
scroll to position [56, 0]
click at [332, 208] on p "Owner : ⬜ Design / Content / Produit Dernière MAJ : ⬜ JJ/MM/AAAA Status : ⬜ Dra…" at bounding box center [476, 213] width 352 height 45
click at [339, 209] on p "Owner : ⬜ Design / Content / Produit Dernière MAJ : ⬜ JJ/MM/AAAA Status : ⬜ Dra…" at bounding box center [476, 213] width 352 height 45
click at [368, 218] on p "Owner : Design / Content / Produit Dernière MAJ : ⬜ JJ/MM/AAAA Status : ⬜ Draft…" at bounding box center [476, 213] width 352 height 45
click at [340, 231] on p "Owner : Design / Content / Produit Dernière MAJ : JJ/MM/AAAA Status : ⬜ Draft /…" at bounding box center [476, 213] width 352 height 45
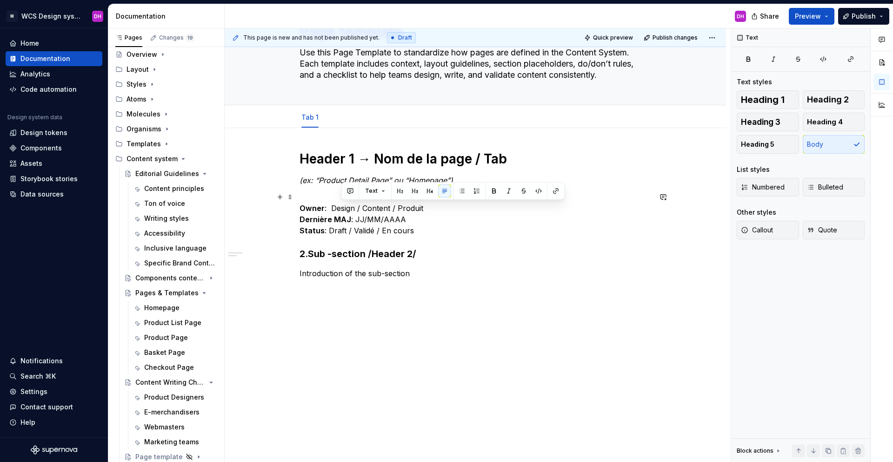
drag, startPoint x: 424, startPoint y: 209, endPoint x: 340, endPoint y: 209, distance: 84.2
click at [340, 209] on p "Owner : Design / Content / Produit Dernière MAJ : JJ/MM/AAAA Status : Draft / V…" at bounding box center [476, 213] width 352 height 45
click at [334, 209] on p "Owner : Design / Content / Produit Dernière MAJ : JJ/MM/AAAA Status : Draft / V…" at bounding box center [476, 213] width 352 height 45
drag, startPoint x: 333, startPoint y: 208, endPoint x: 428, endPoint y: 210, distance: 94.5
click at [428, 210] on p "Owner : Design / Content / Produit Dernière MAJ : JJ/MM/AAAA Status : Draft / V…" at bounding box center [476, 213] width 352 height 45
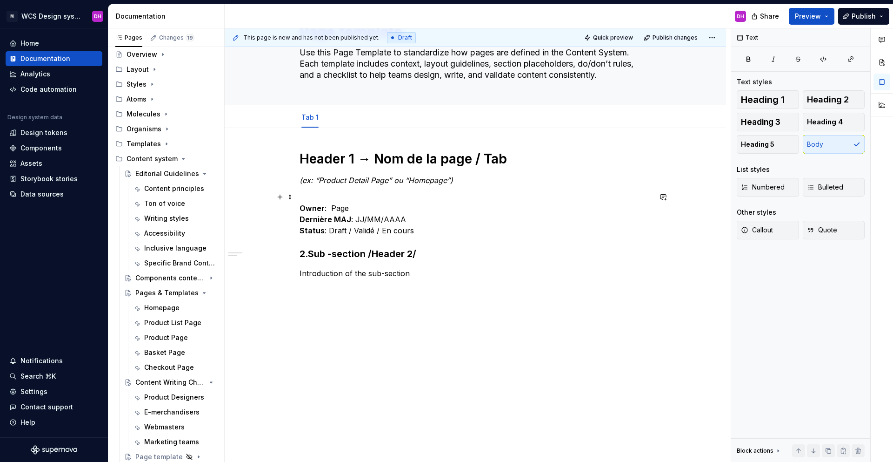
click at [435, 237] on div "Header 1 → Nom de la page / Tab (ex: “Product Detail Page” ou “Homepage”) Owner…" at bounding box center [476, 231] width 352 height 162
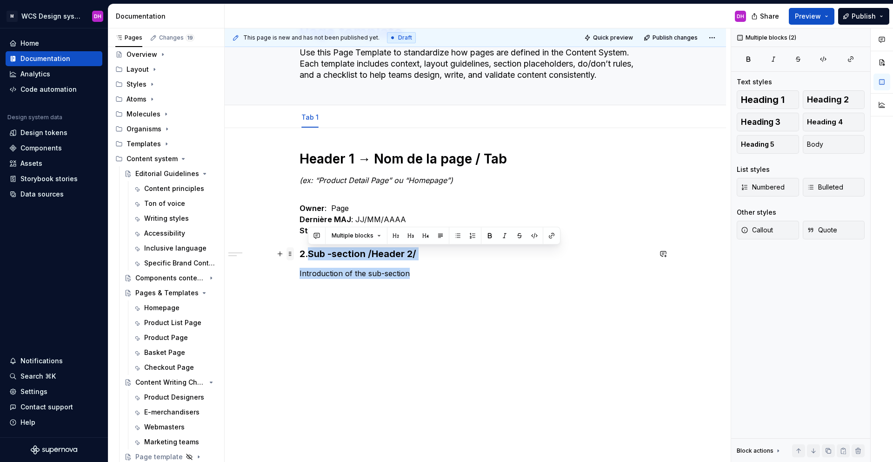
drag, startPoint x: 419, startPoint y: 270, endPoint x: 288, endPoint y: 247, distance: 132.9
click at [288, 247] on div "Header 1 → Nom de la page / Tab (ex: “Product Detail Page” ou “Homepage”) Owner…" at bounding box center [476, 295] width 502 height 334
drag, startPoint x: 415, startPoint y: 273, endPoint x: 296, endPoint y: 248, distance: 121.4
click at [296, 248] on div "Header 1 → Nom de la page / Tab (ex: “Product Detail Page” ou “Homepage”) Owner…" at bounding box center [476, 295] width 502 height 334
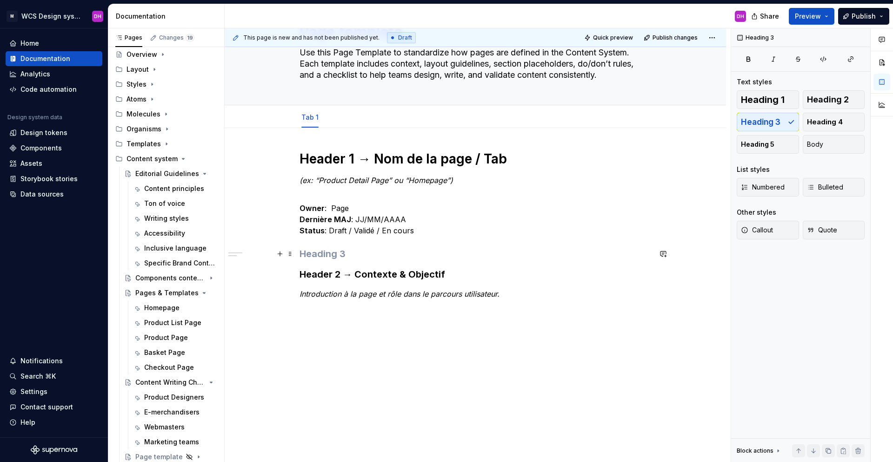
click at [313, 253] on h3 at bounding box center [476, 253] width 352 height 13
click at [292, 253] on span at bounding box center [290, 253] width 7 height 13
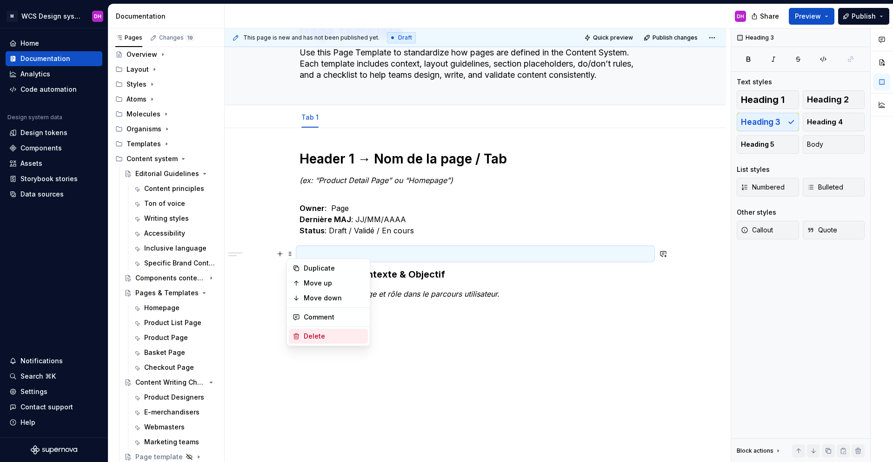
click at [303, 335] on div "Delete" at bounding box center [328, 335] width 79 height 15
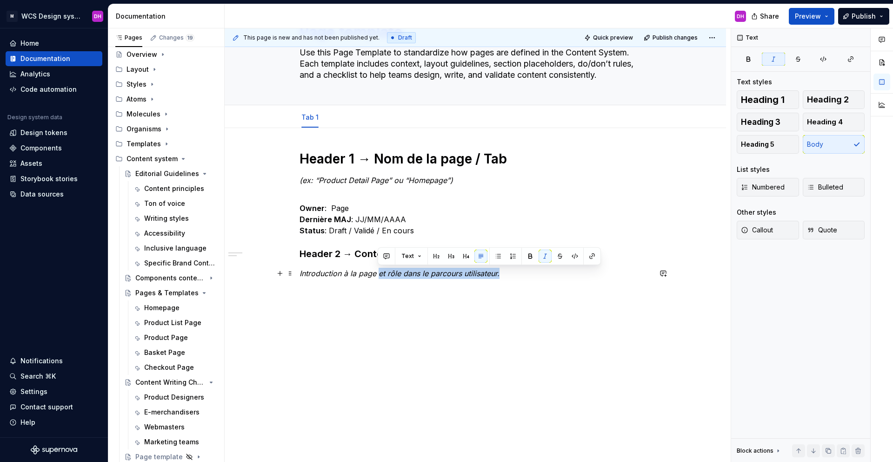
drag, startPoint x: 502, startPoint y: 272, endPoint x: 378, endPoint y: 271, distance: 123.3
click at [378, 271] on p "Introduction à la page et rôle dans le parcours utilisateur." at bounding box center [476, 273] width 352 height 11
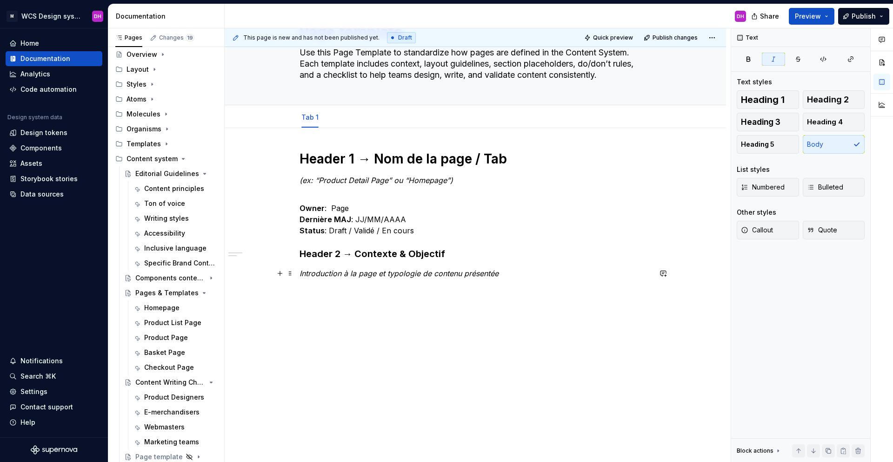
click at [381, 273] on em "Introduction à la page et typologie de contenu présentée" at bounding box center [399, 272] width 199 height 9
click at [381, 272] on em "Introduction à la page et typologie de contenu présentée" at bounding box center [399, 272] width 199 height 9
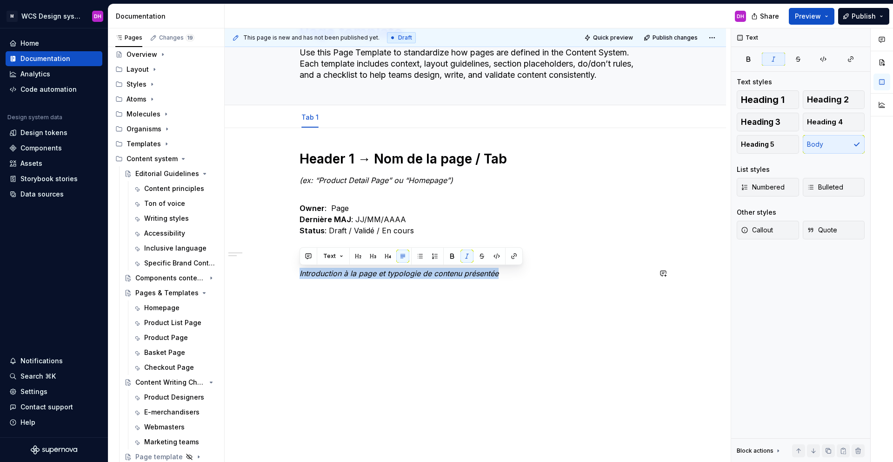
copy em "Introduction à la page et typologie de contenu présentée"
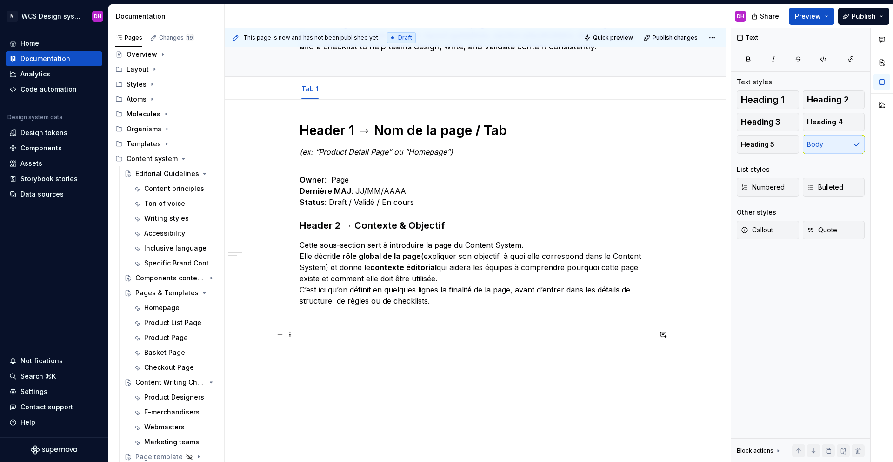
scroll to position [112, 0]
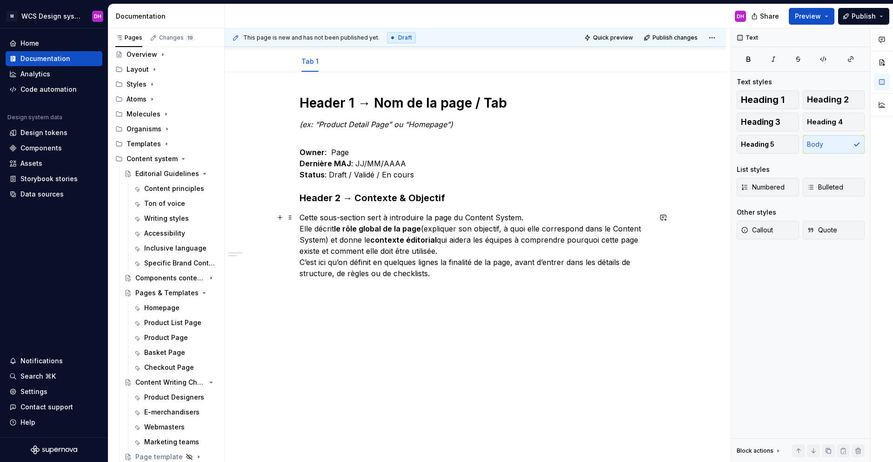
click at [435, 274] on p "Cette sous-section sert à introduire la page du Content System. Elle décrit le …" at bounding box center [476, 245] width 352 height 67
drag, startPoint x: 455, startPoint y: 194, endPoint x: 447, endPoint y: 193, distance: 7.9
click at [447, 193] on h3 "Header 2 → Contexte & Objectif" at bounding box center [476, 197] width 352 height 13
click at [447, 193] on strong "Header 2 → Contexte & Objectif du topic" at bounding box center [392, 197] width 185 height 11
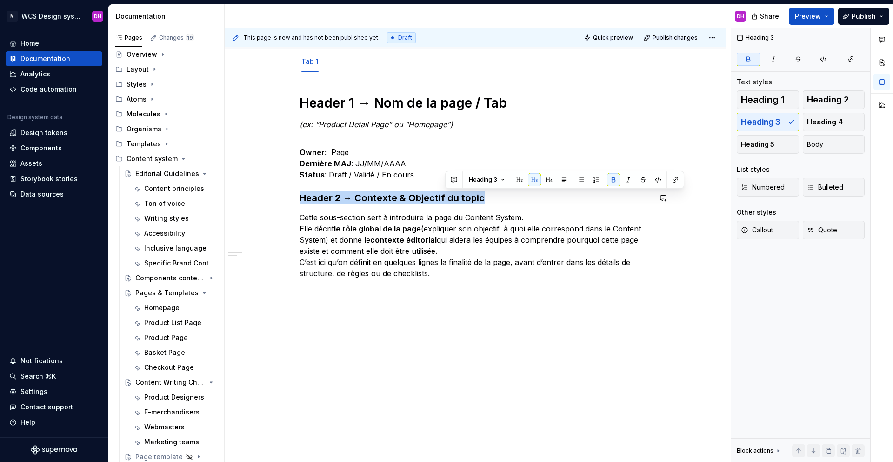
click at [447, 193] on strong "Header 2 → Contexte & Objectif du topic" at bounding box center [392, 197] width 185 height 11
copy strong "Header 2 → Contexte & Objectif du topic"
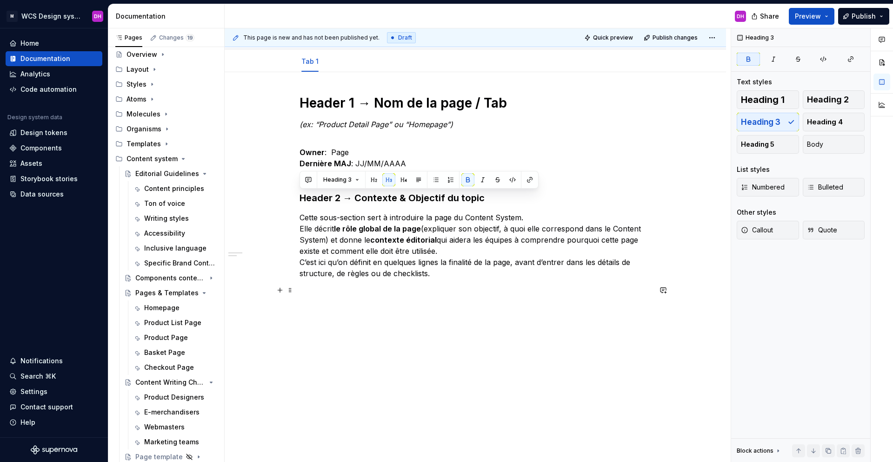
click at [406, 285] on p at bounding box center [476, 289] width 352 height 11
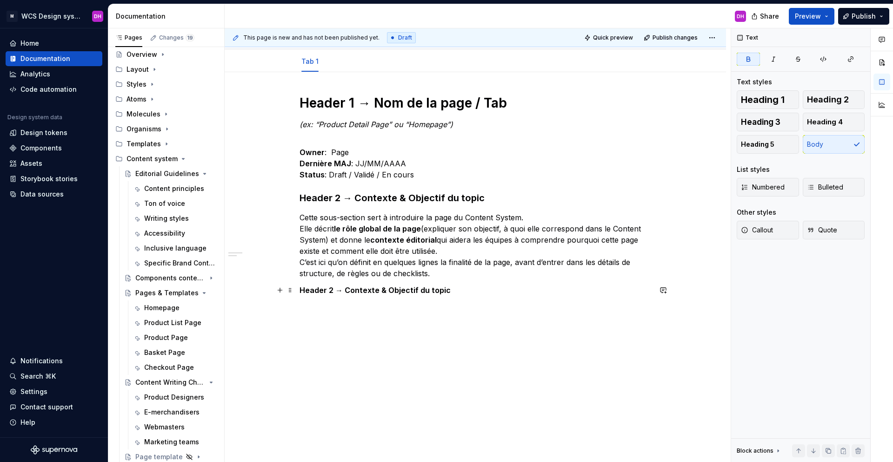
click at [321, 291] on strong "Header 2 → Contexte & Objectif du topic" at bounding box center [375, 289] width 151 height 9
click at [372, 270] on button "button" at bounding box center [373, 272] width 13 height 13
click at [382, 345] on div "Header 1 → Nom de la page / Tab (ex: “Product Detail Page” ou “Homepage”) Owner…" at bounding box center [476, 221] width 352 height 255
click at [358, 187] on div "Header 1 → Nom de la page / Tab (ex: “Product Detail Page” ou “Homepage”) Owner…" at bounding box center [476, 216] width 352 height 244
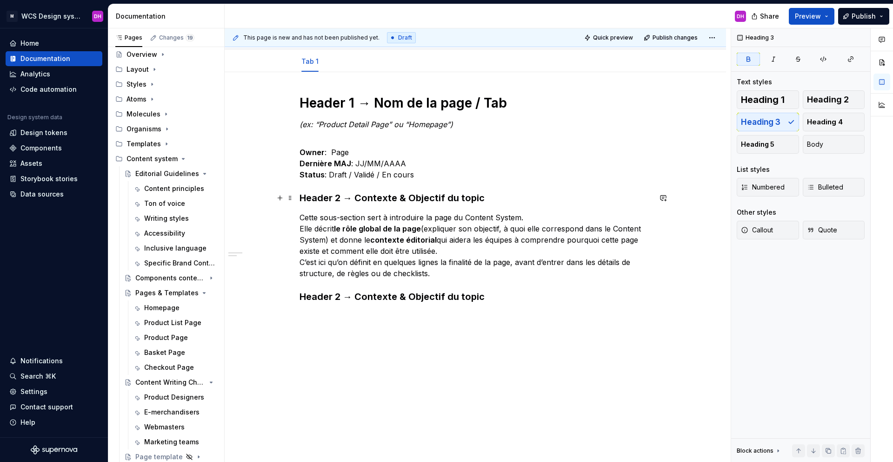
click at [358, 199] on strong "Header 2 → Contexte & Objectif du topic" at bounding box center [392, 197] width 185 height 11
click at [359, 199] on strong "Header 2 → Contexte & Objectif du topic" at bounding box center [392, 197] width 185 height 11
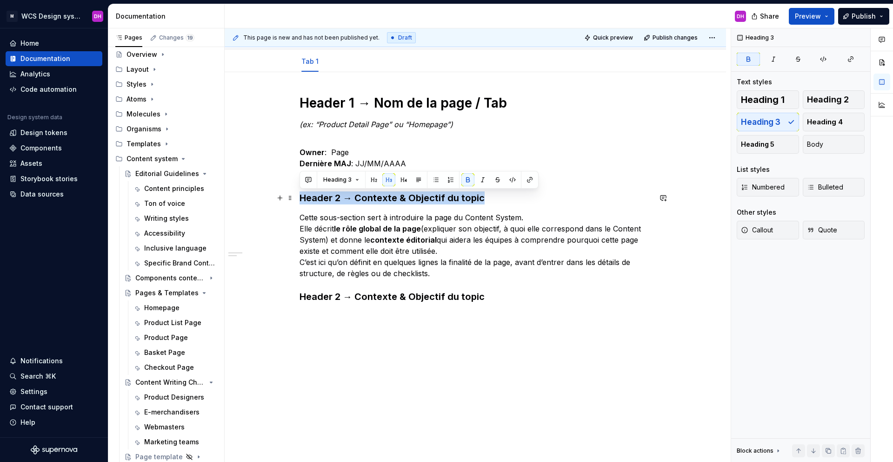
click at [359, 199] on strong "Header 2 → Contexte & Objectif du topic" at bounding box center [392, 197] width 185 height 11
click at [376, 181] on button "button" at bounding box center [374, 179] width 13 height 13
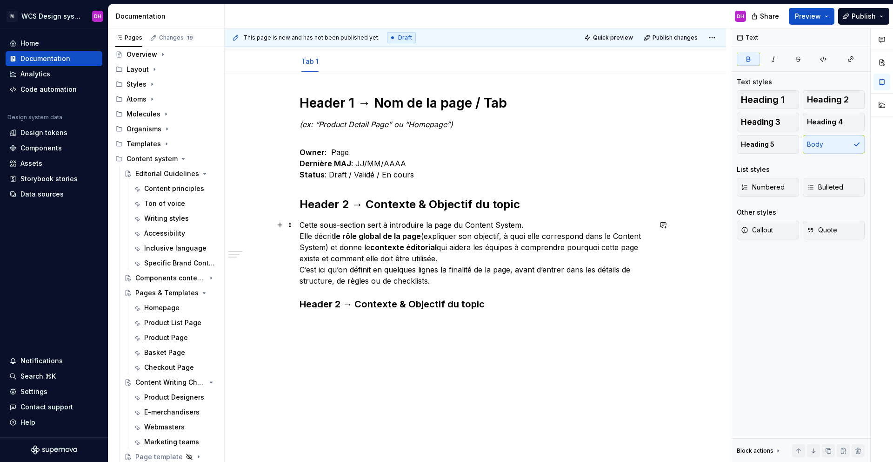
click at [366, 241] on p "Cette sous-section sert à introduire la page du Content System. Elle décrit le …" at bounding box center [476, 252] width 352 height 67
click at [358, 308] on strong "Header 2 → Contexte & Objectif du topic" at bounding box center [392, 303] width 185 height 11
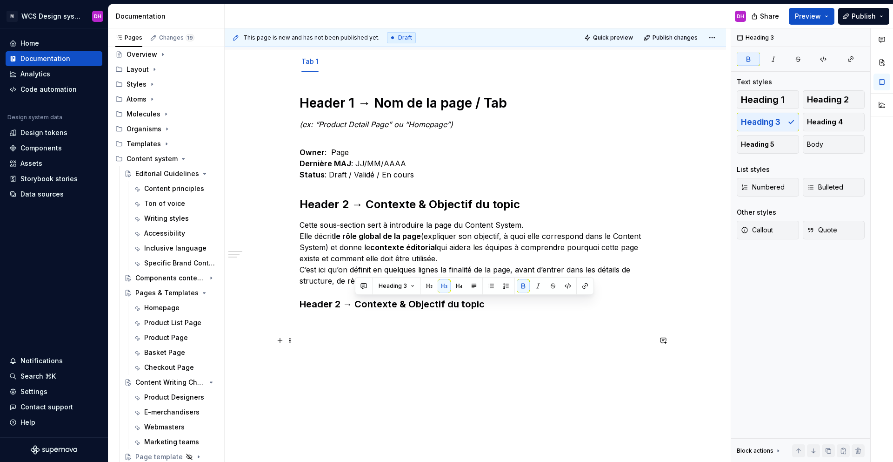
click at [349, 336] on p at bounding box center [476, 340] width 352 height 11
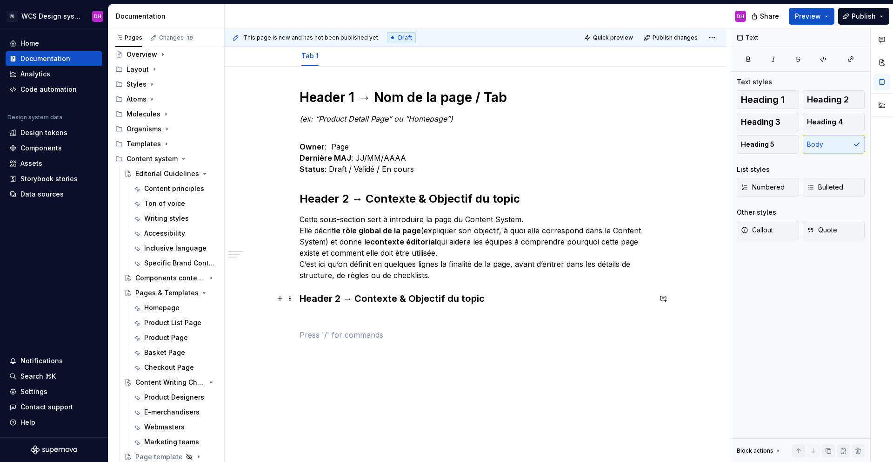
scroll to position [127, 0]
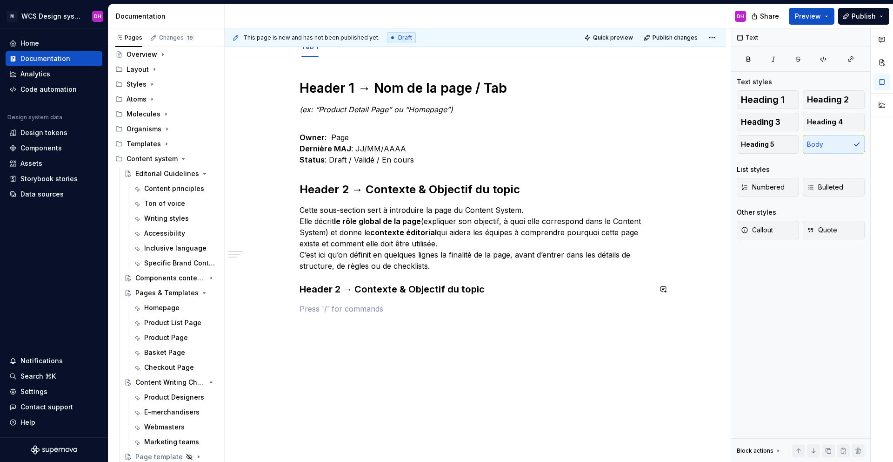
click at [328, 302] on div "Header 1 → Nom de la page / Tab (ex: “Product Detail Page” ou “Homepage”) Owner…" at bounding box center [476, 205] width 352 height 251
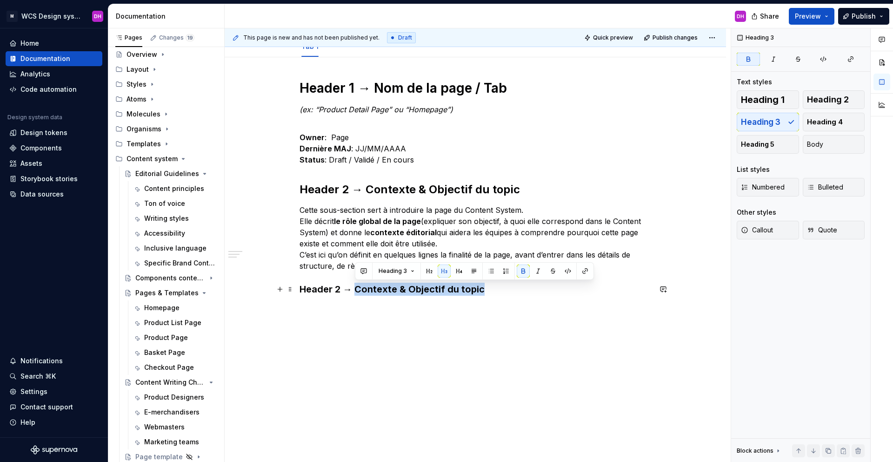
drag, startPoint x: 486, startPoint y: 286, endPoint x: 355, endPoint y: 283, distance: 130.3
click at [355, 283] on h3 "Header 2 → Contexte & Objectif du topic" at bounding box center [476, 288] width 352 height 13
drag, startPoint x: 519, startPoint y: 289, endPoint x: 356, endPoint y: 290, distance: 162.8
click at [356, 290] on h3 "Header 2 → Sous-section pour sujet très précis" at bounding box center [476, 288] width 352 height 13
copy strong "Sous-section pour sujet très précis"
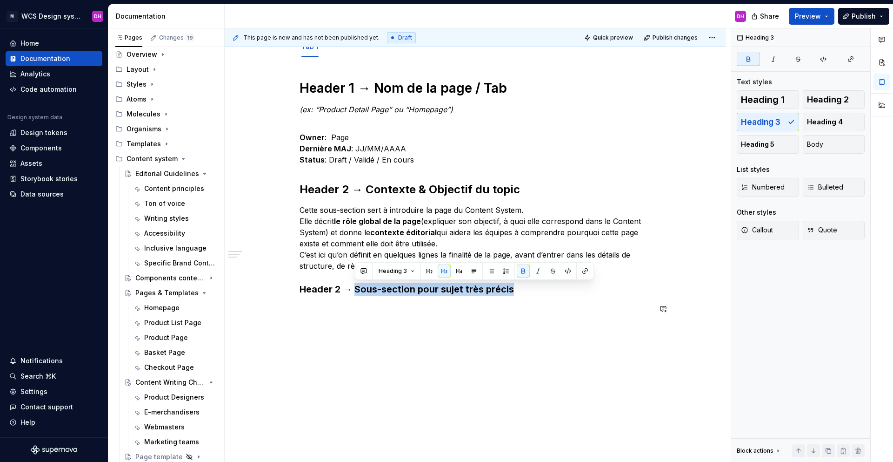
click at [449, 292] on strong "Header 2 → Sous-section pour sujet très précis" at bounding box center [407, 288] width 214 height 11
drag, startPoint x: 355, startPoint y: 288, endPoint x: 527, endPoint y: 288, distance: 172.6
click at [527, 288] on h3 "Header 2 → Sous-section pour sujet très précis" at bounding box center [476, 288] width 352 height 13
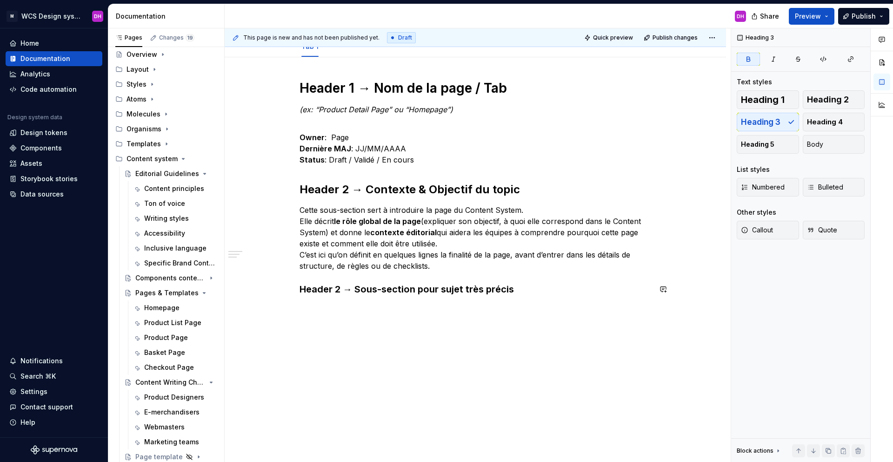
drag, startPoint x: 501, startPoint y: 281, endPoint x: 537, endPoint y: 295, distance: 39.3
click at [501, 281] on div "Header 1 → Nom de la page / Tab (ex: “Product Detail Page” ou “Homepage”) Owner…" at bounding box center [476, 205] width 352 height 251
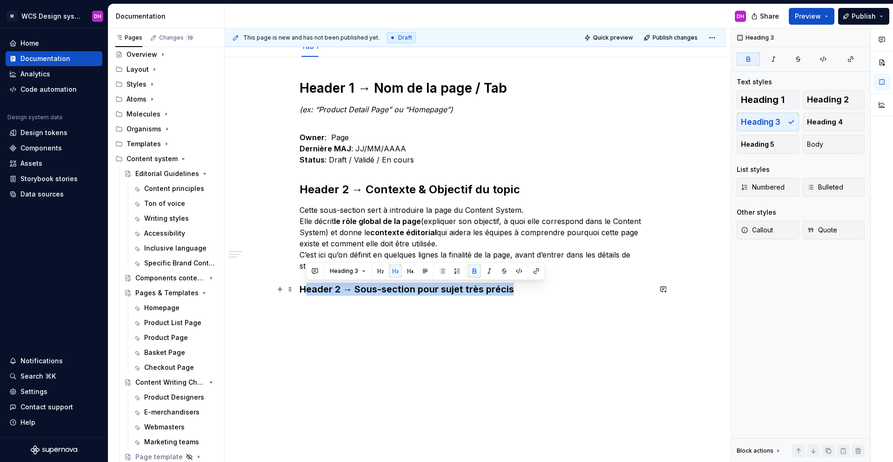
drag, startPoint x: 531, startPoint y: 289, endPoint x: 303, endPoint y: 290, distance: 228.4
click at [303, 290] on h3 "Header 2 → Sous-section pour sujet très précis" at bounding box center [476, 288] width 352 height 13
click at [302, 290] on strong "Header 2 → Sous-section pour sujet très précis" at bounding box center [407, 288] width 214 height 11
drag, startPoint x: 297, startPoint y: 290, endPoint x: 340, endPoint y: 290, distance: 42.8
click at [340, 290] on h3 "Header 2 → Sous-section pour sujet très précis" at bounding box center [476, 288] width 352 height 13
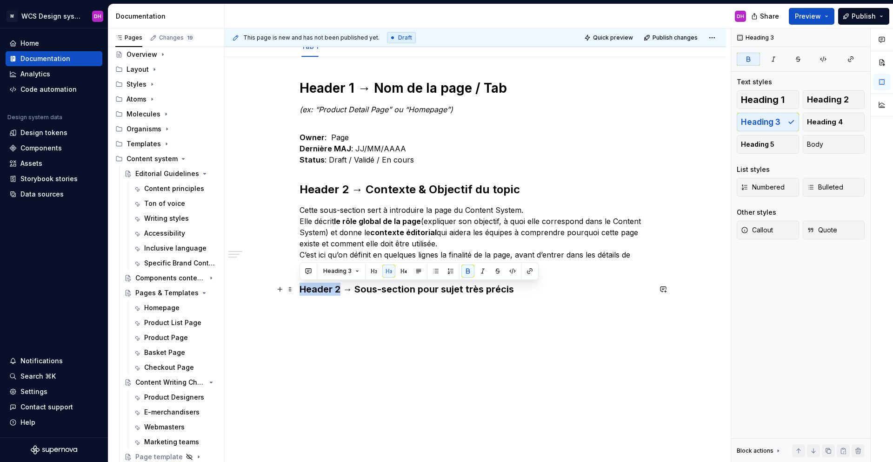
click at [340, 290] on strong "Header 2 → Sous-section pour sujet très précis" at bounding box center [407, 288] width 214 height 11
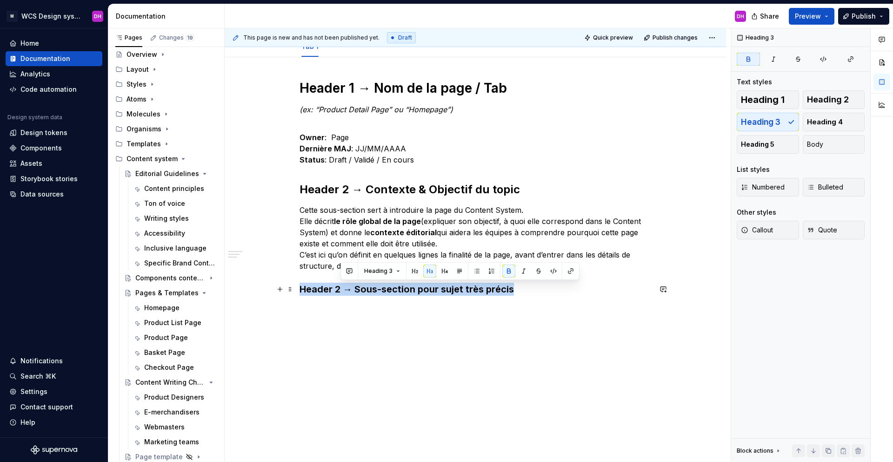
click at [340, 290] on strong "Header 2 → Sous-section pour sujet très précis" at bounding box center [407, 288] width 214 height 11
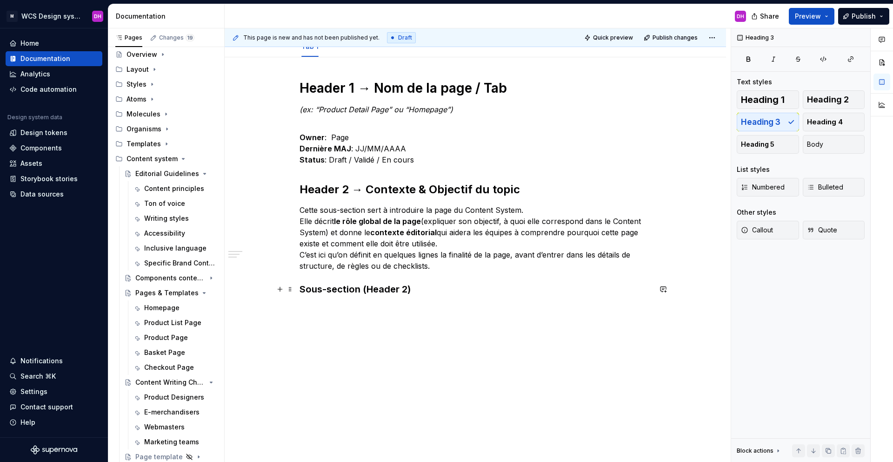
click at [301, 288] on h3 "Sous-section (Header 2)" at bounding box center [476, 288] width 352 height 13
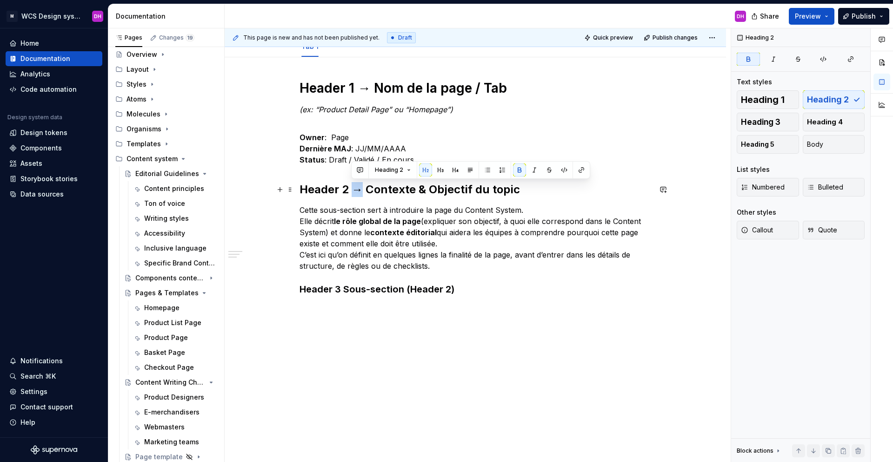
drag, startPoint x: 364, startPoint y: 190, endPoint x: 355, endPoint y: 190, distance: 9.3
click at [355, 190] on strong "Header 2 → Contexte & Objectif du topic" at bounding box center [410, 188] width 221 height 13
copy strong "→"
click at [340, 285] on h3 "Header 3 Sous-section (Header 2)" at bounding box center [476, 288] width 352 height 13
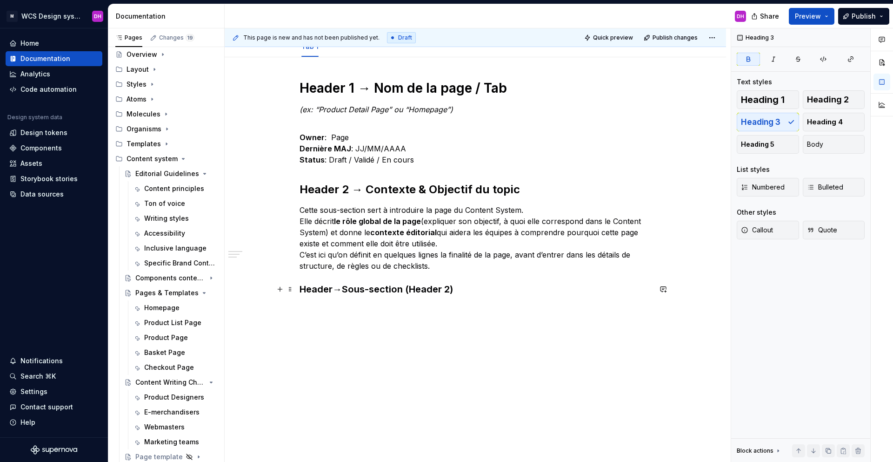
click at [464, 286] on h3 "Header → Sous-section (Header 2)" at bounding box center [476, 288] width 352 height 13
drag, startPoint x: 456, startPoint y: 290, endPoint x: 410, endPoint y: 286, distance: 46.3
click at [410, 286] on h3 "Header → Sous-section (Header 2)" at bounding box center [476, 288] width 352 height 13
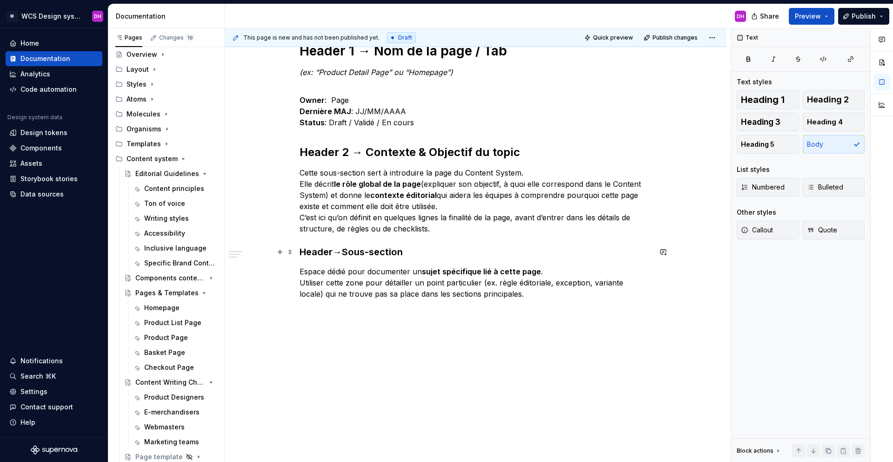
scroll to position [167, 0]
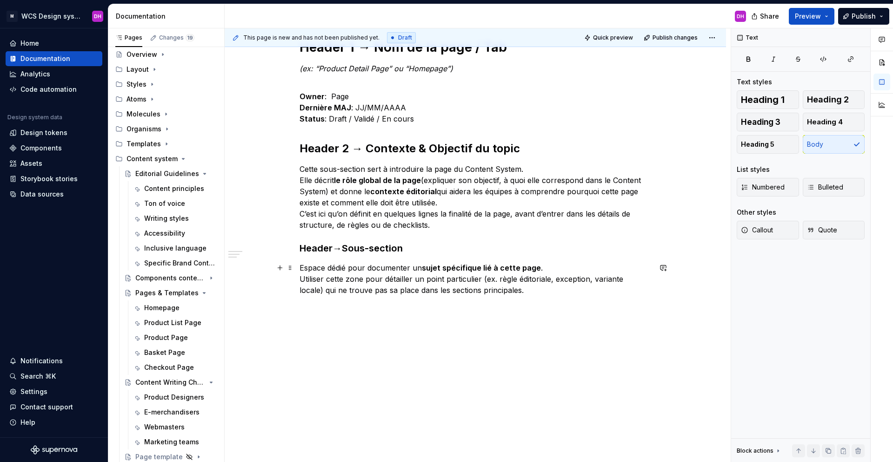
click at [511, 290] on p "Espace dédié pour documenter un sujet spécifique lié à cette page . Utiliser ce…" at bounding box center [476, 278] width 352 height 33
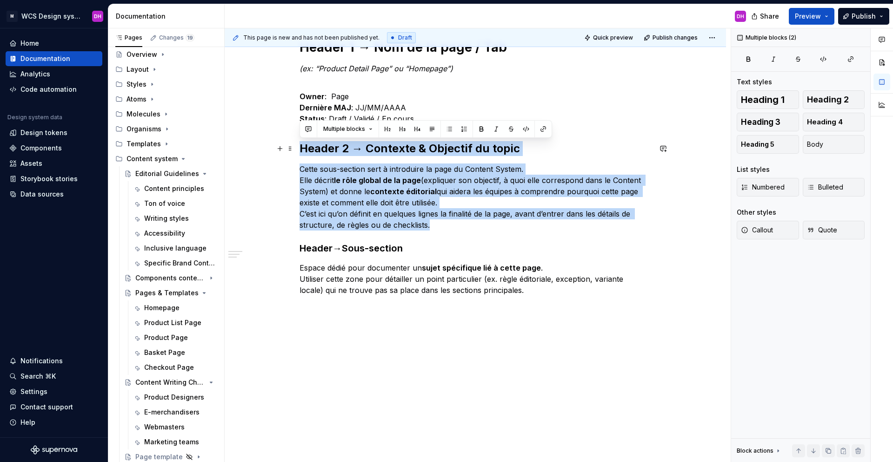
drag, startPoint x: 438, startPoint y: 225, endPoint x: 284, endPoint y: 154, distance: 169.3
click at [279, 151] on div "Header 1 → Nom de la page / Tab (ex: “Product Detail Page” ou “Homepage”) Owner…" at bounding box center [476, 239] width 502 height 446
copy div "Header 2 → Contexte & Objectif du topic Cette sous-section sert à introduire la…"
click at [444, 225] on p "Cette sous-section sert à introduire la page du Content System. Elle décrit le …" at bounding box center [476, 196] width 352 height 67
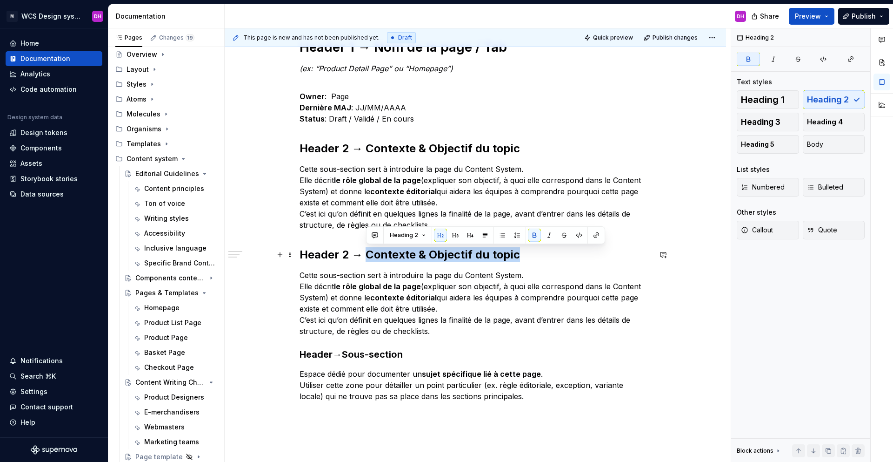
drag, startPoint x: 519, startPoint y: 254, endPoint x: 368, endPoint y: 252, distance: 151.7
click at [368, 252] on h2 "Header 2 → Contexte & Objectif du topic" at bounding box center [476, 254] width 352 height 15
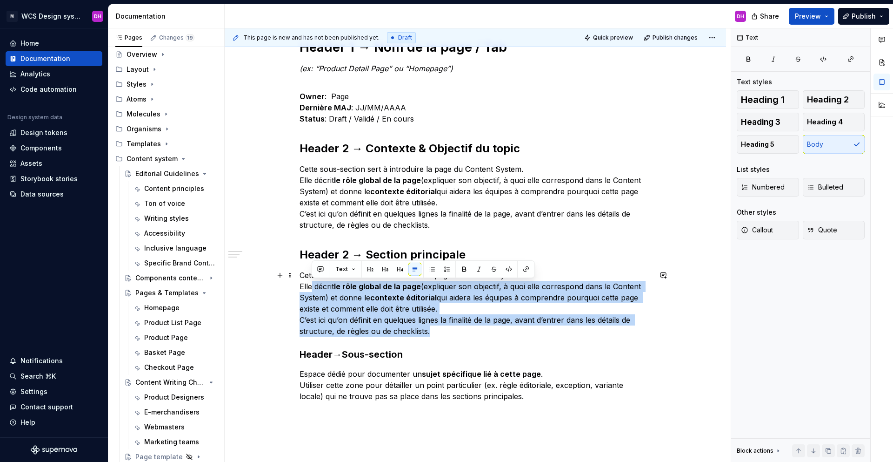
drag, startPoint x: 433, startPoint y: 329, endPoint x: 323, endPoint y: 282, distance: 119.4
click at [294, 281] on div "Header 1 → Nom de la page / Tab (ex: “Product Detail Page” ou “Homepage”) Owner…" at bounding box center [476, 292] width 502 height 552
click at [350, 300] on p "Cette sous-section sert à introduire la page du Content System. Elle décrit le …" at bounding box center [476, 302] width 352 height 67
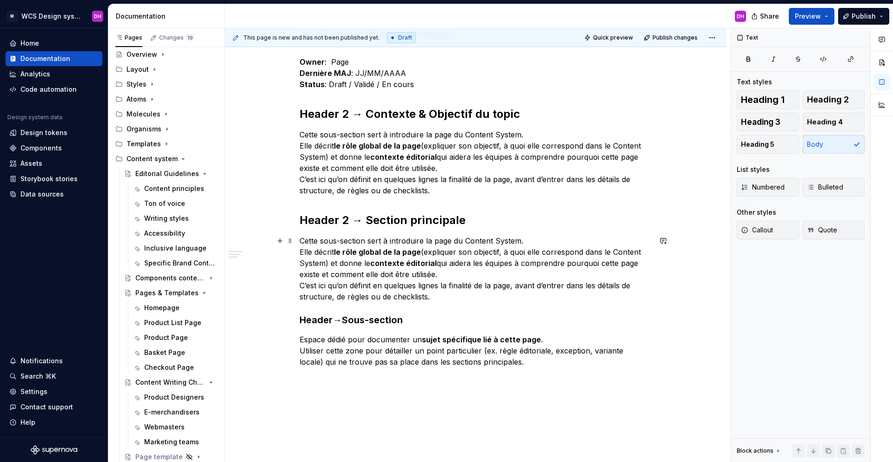
scroll to position [244, 0]
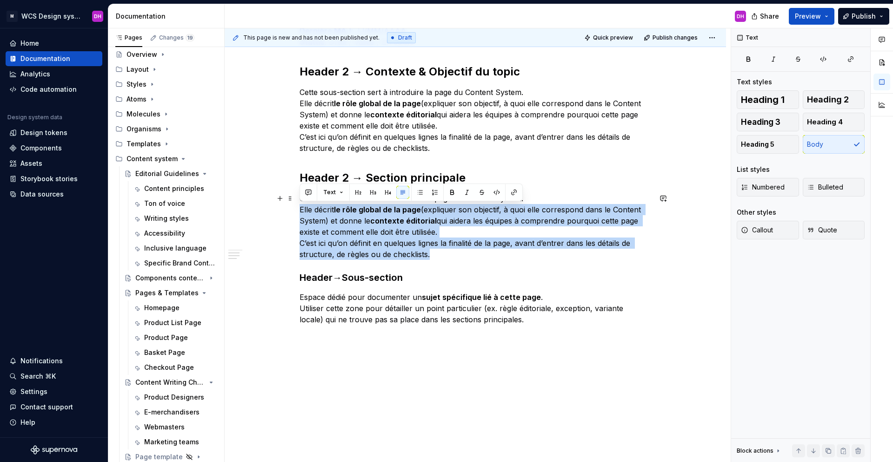
drag, startPoint x: 445, startPoint y: 257, endPoint x: 283, endPoint y: 212, distance: 168.7
click at [283, 212] on div "Header 1 → Nom de la page / Tab (ex: “Product Detail Page” ou “Homepage”) Owner…" at bounding box center [476, 216] width 502 height 552
click at [414, 239] on p "Cette sous-section sert à introduire la page du Content System. Elle décrit le …" at bounding box center [476, 226] width 352 height 67
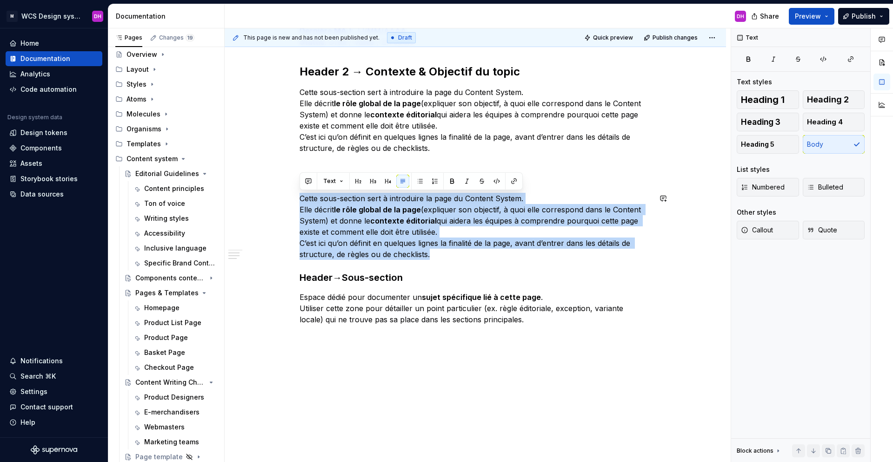
drag, startPoint x: 439, startPoint y: 257, endPoint x: 288, endPoint y: 191, distance: 164.0
click at [288, 191] on div "Header 1 → Nom de la page / Tab (ex: “Product Detail Page” ou “Homepage”) Owner…" at bounding box center [476, 216] width 502 height 552
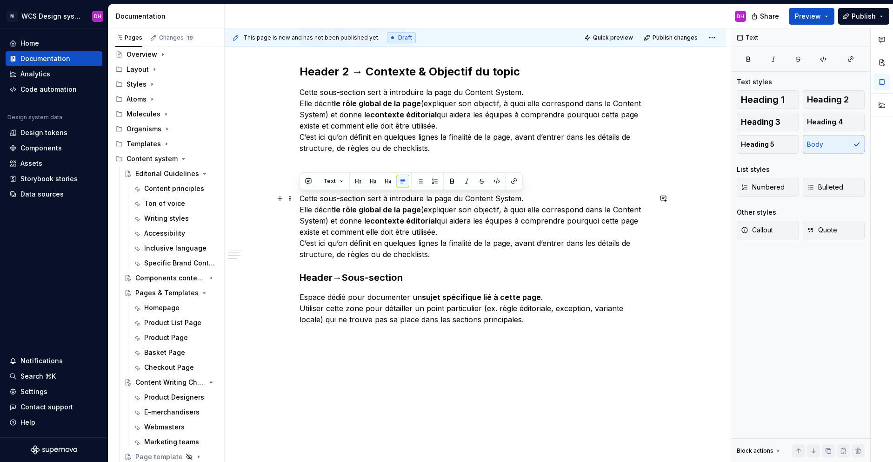
click at [395, 227] on p "Cette sous-section sert à introduire la page du Content System. Elle décrit le …" at bounding box center [476, 226] width 352 height 67
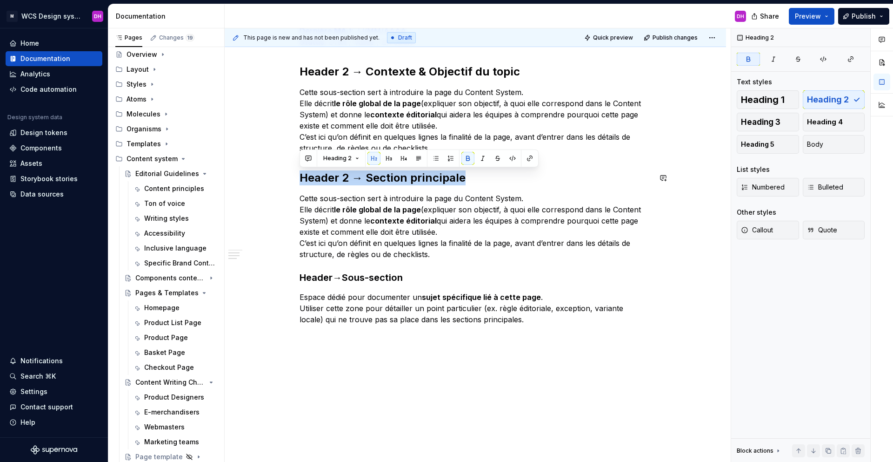
drag, startPoint x: 472, startPoint y: 181, endPoint x: 293, endPoint y: 165, distance: 179.8
click at [293, 165] on div "Header 1 → Nom de la page / Tab (ex: “Product Detail Page” ou “Homepage”) Owner…" at bounding box center [476, 216] width 502 height 552
drag, startPoint x: 423, startPoint y: 250, endPoint x: 435, endPoint y: 249, distance: 12.6
click at [424, 250] on p "Cette sous-section sert à introduire la page du Content System. Elle décrit le …" at bounding box center [476, 226] width 352 height 67
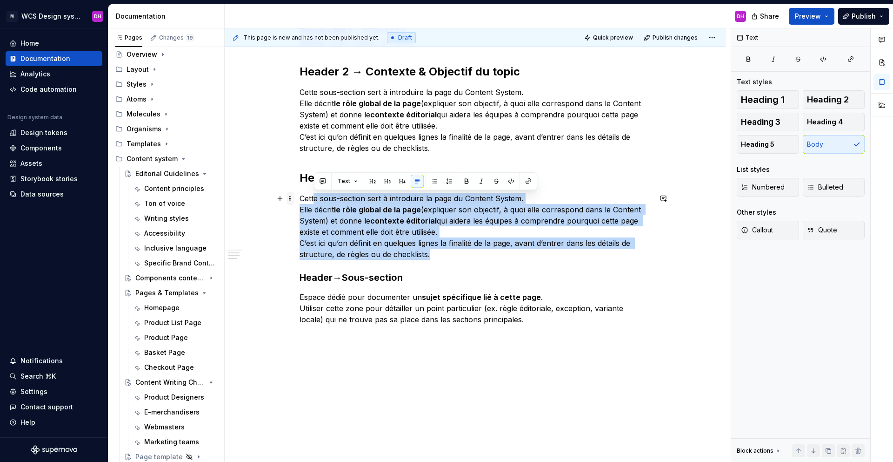
drag, startPoint x: 438, startPoint y: 249, endPoint x: 293, endPoint y: 194, distance: 155.4
click at [300, 194] on div "Header 1 → Nom de la page / Tab (ex: “Product Detail Page” ou “Homepage”) Owner…" at bounding box center [476, 157] width 352 height 391
drag, startPoint x: 441, startPoint y: 257, endPoint x: 293, endPoint y: 197, distance: 159.1
click at [293, 197] on div "Header 1 → Nom de la page / Tab (ex: “Product Detail Page” ou “Homepage”) Owner…" at bounding box center [476, 216] width 502 height 552
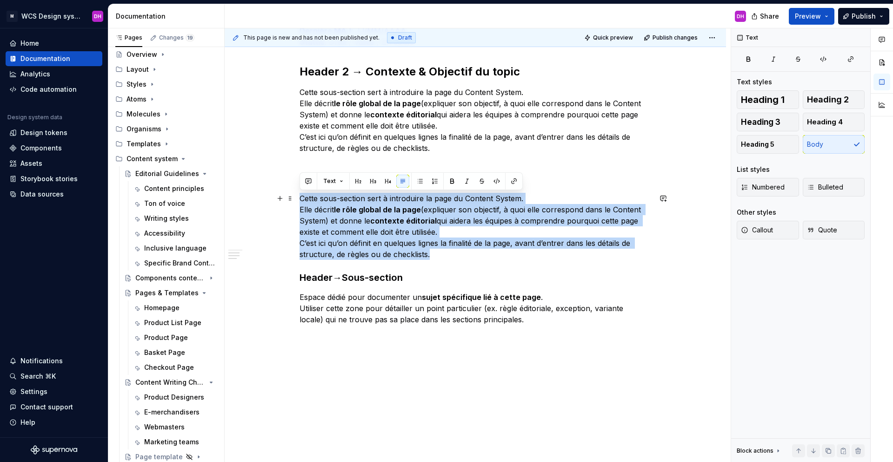
drag, startPoint x: 300, startPoint y: 197, endPoint x: 455, endPoint y: 254, distance: 165.6
click at [455, 254] on p "Cette sous-section sert à introduire la page du Content System. Elle décrit le …" at bounding box center [476, 226] width 352 height 67
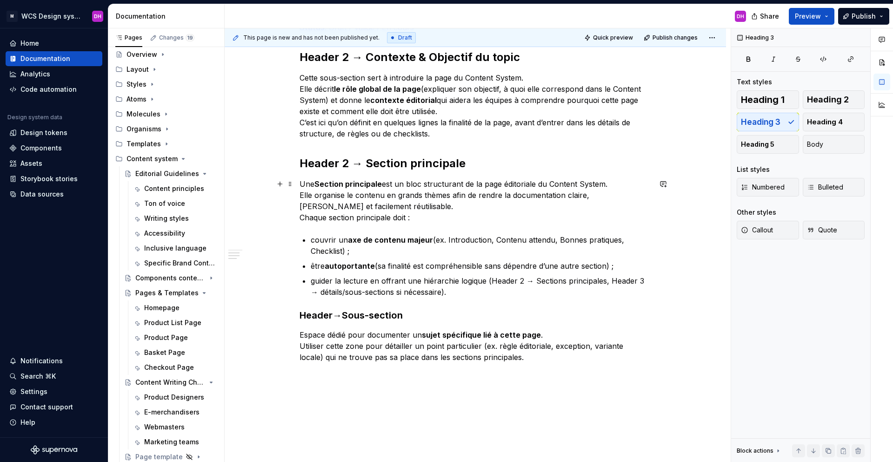
scroll to position [259, 0]
click at [402, 206] on p "Une Section principale est un bloc structurant de la page éditoriale du Content…" at bounding box center [476, 200] width 352 height 45
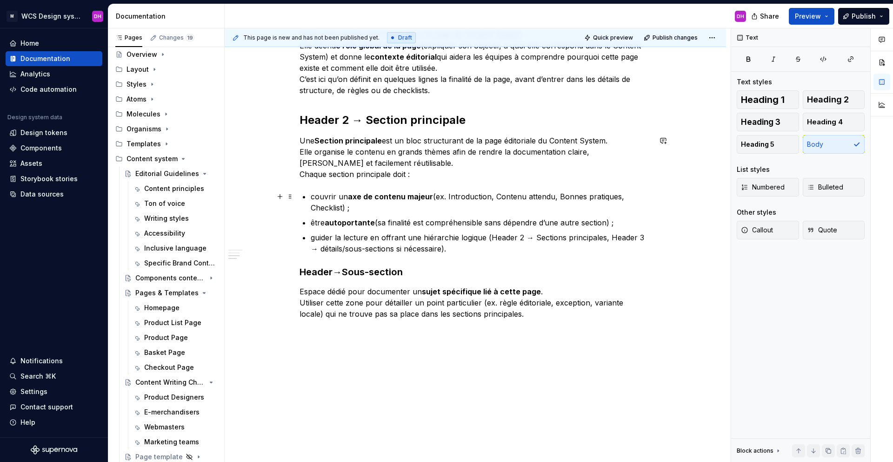
scroll to position [309, 0]
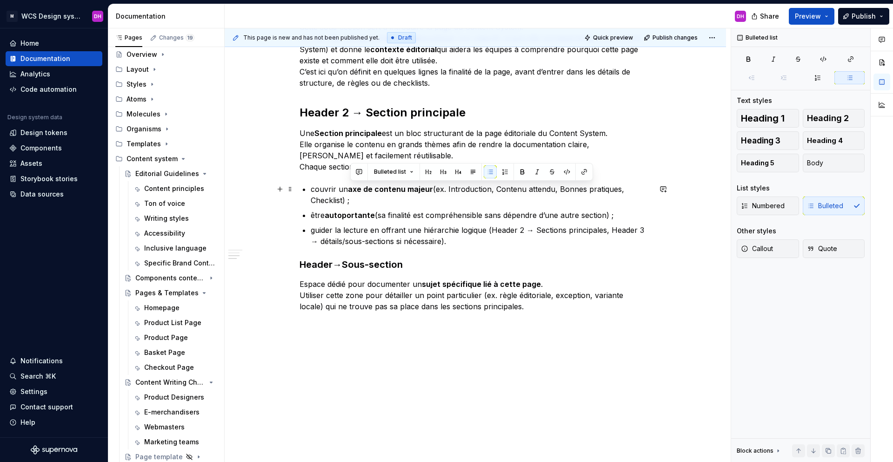
drag, startPoint x: 357, startPoint y: 202, endPoint x: 432, endPoint y: 190, distance: 75.9
click at [432, 190] on p "couvrir un axe de contenu majeur (ex. Introduction, Contenu attendu, Bonnes pra…" at bounding box center [481, 194] width 341 height 22
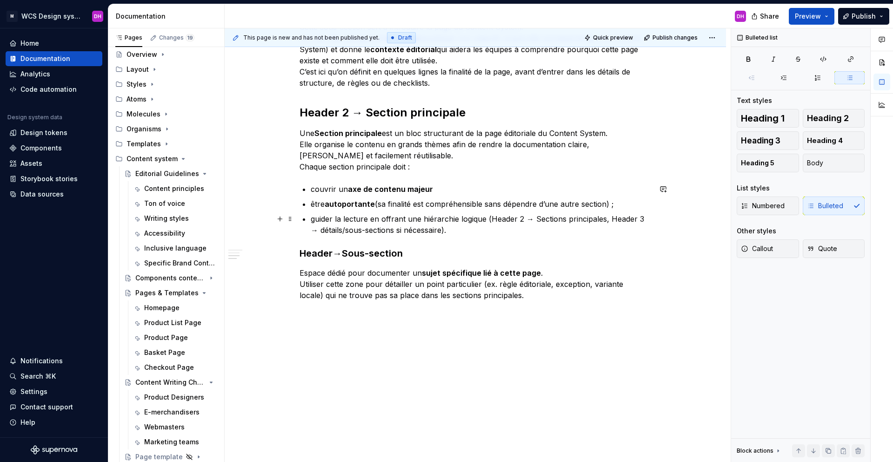
click at [453, 234] on p "guider la lecture en offrant une hiérarchie logique (Header 2 → Sections princi…" at bounding box center [481, 224] width 341 height 22
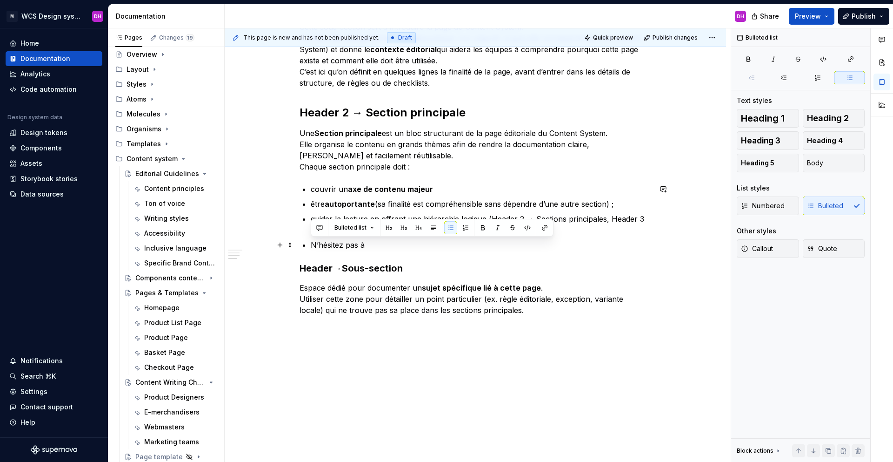
drag, startPoint x: 386, startPoint y: 246, endPoint x: 304, endPoint y: 241, distance: 81.5
click at [311, 241] on li "N’hésitez pas à" at bounding box center [481, 244] width 341 height 11
click at [459, 230] on p "guider la lecture en offrant une hiérarchie logique (Header 2 → Sections princi…" at bounding box center [481, 224] width 341 height 22
click at [335, 243] on p at bounding box center [481, 244] width 341 height 11
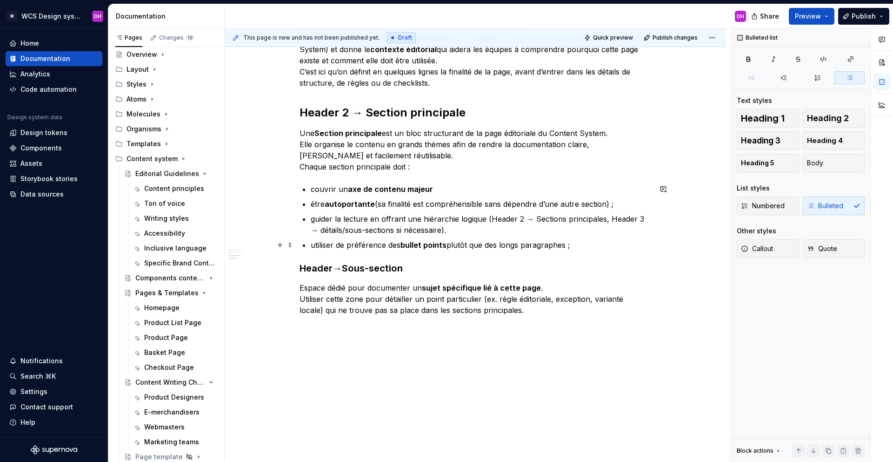
click at [578, 244] on p "utiliser de préférence des bullet points plutôt que des longs paragraphes ;" at bounding box center [481, 244] width 341 height 11
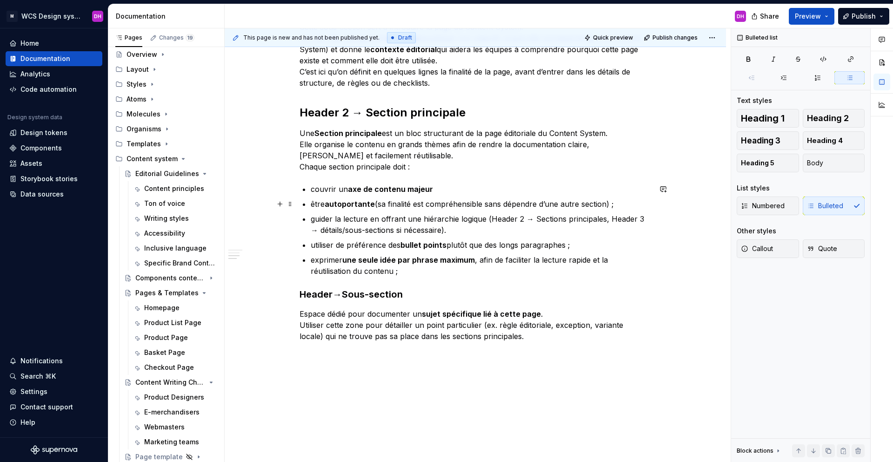
click at [343, 203] on strong "autoportante" at bounding box center [350, 203] width 50 height 9
click at [444, 220] on p "guider la lecture en offrant une hiérarchie logique (Header 2 → Sections princi…" at bounding box center [481, 224] width 341 height 22
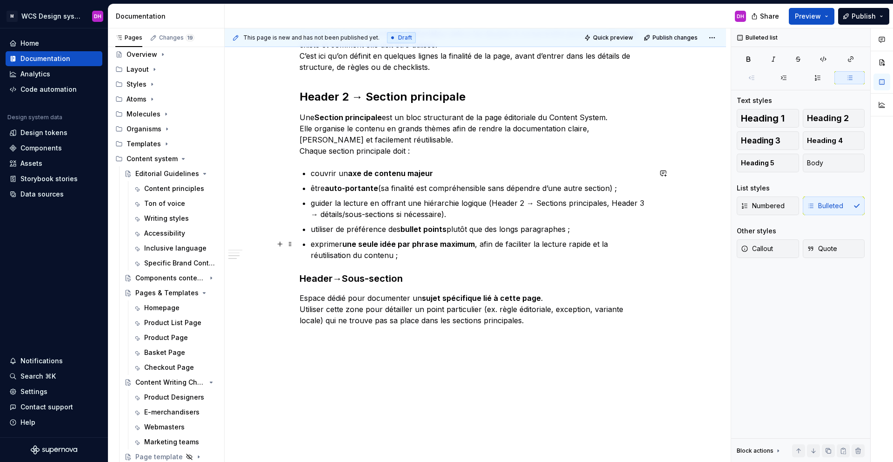
scroll to position [336, 0]
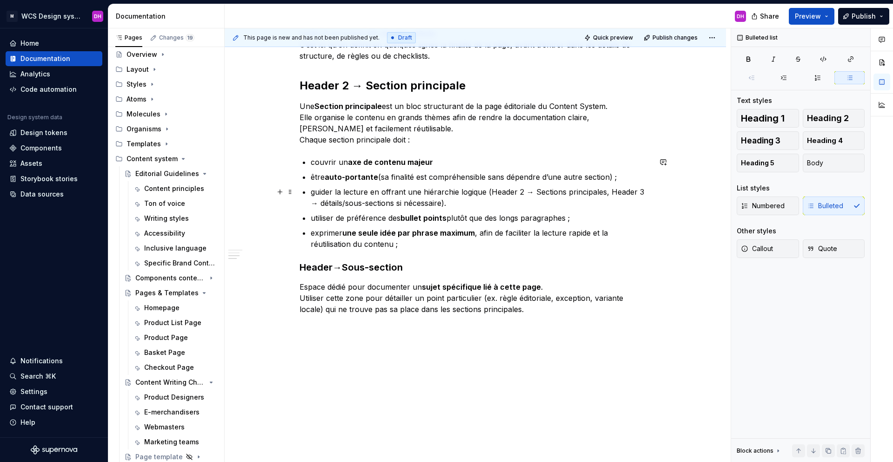
click at [465, 204] on p "guider la lecture en offrant une hiérarchie logique (Header 2 → Sections princi…" at bounding box center [481, 197] width 341 height 22
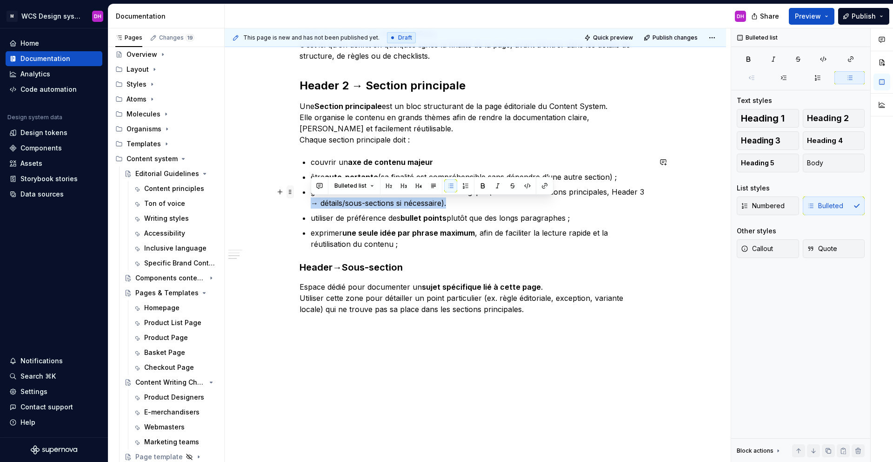
drag, startPoint x: 465, startPoint y: 202, endPoint x: 292, endPoint y: 197, distance: 173.6
click at [300, 197] on div "Header 1 → Nom de la page / Tab (ex: “Product Detail Page” ou “Homepage”) Owner…" at bounding box center [476, 106] width 352 height 473
click at [439, 213] on strong "bullet points" at bounding box center [424, 217] width 46 height 9
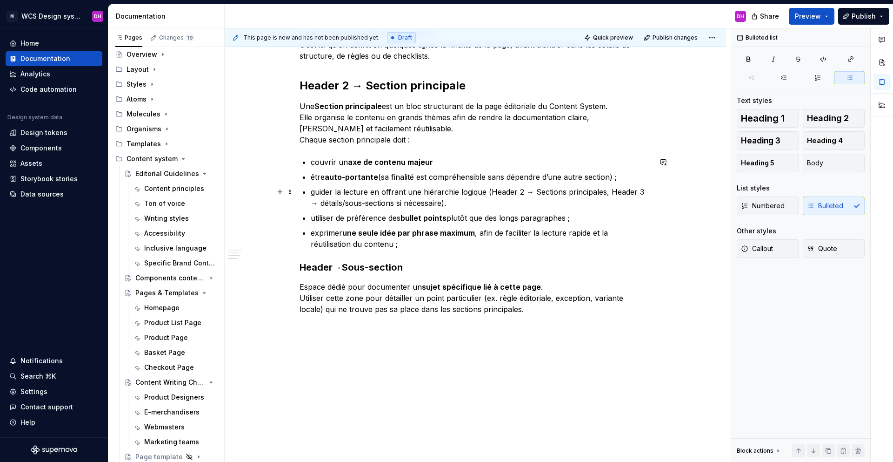
click at [451, 203] on p "guider la lecture en offrant une hiérarchie logique (Header 2 → Sections princi…" at bounding box center [481, 197] width 341 height 22
click at [373, 243] on p "exprimer une seule idée par phrase maximum , afin de faciliter la lecture rapid…" at bounding box center [481, 238] width 341 height 22
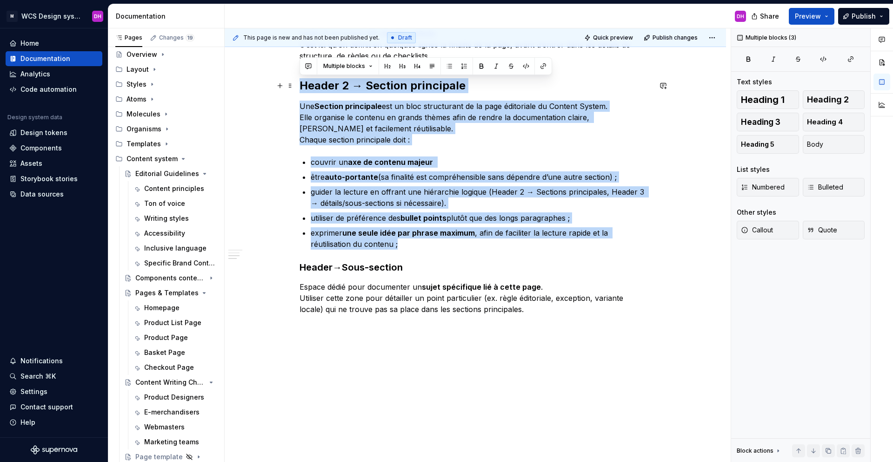
drag, startPoint x: 382, startPoint y: 245, endPoint x: 268, endPoint y: 87, distance: 195.4
click at [268, 87] on div "Header 1 → Nom de la page / Tab (ex: “Product Detail Page” ou “Homepage”) Owner…" at bounding box center [476, 164] width 502 height 634
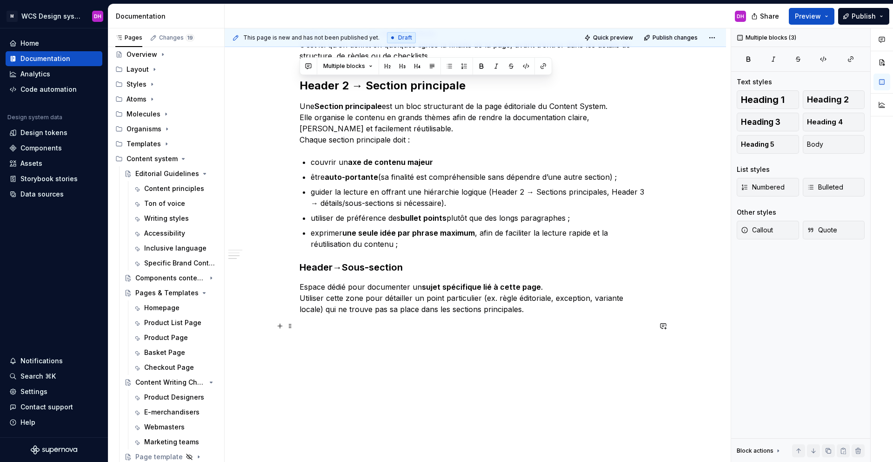
drag, startPoint x: 418, startPoint y: 320, endPoint x: 495, endPoint y: 311, distance: 77.3
click at [422, 320] on p at bounding box center [476, 325] width 352 height 11
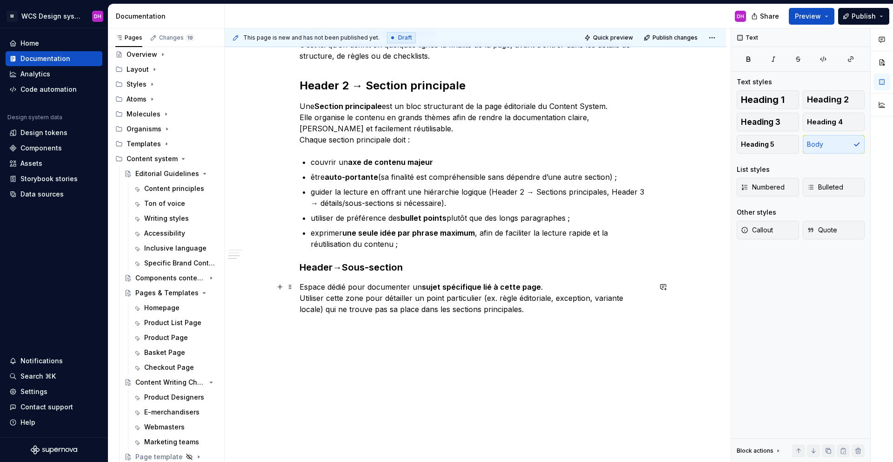
click at [516, 305] on p "Espace dédié pour documenter un sujet spécifique lié à cette page . Utiliser ce…" at bounding box center [476, 297] width 352 height 33
drag, startPoint x: 508, startPoint y: 311, endPoint x: 517, endPoint y: 307, distance: 10.2
click at [517, 307] on p "Espace dédié pour documenter un sujet spécifique lié à cette page . Utiliser ce…" at bounding box center [476, 297] width 352 height 33
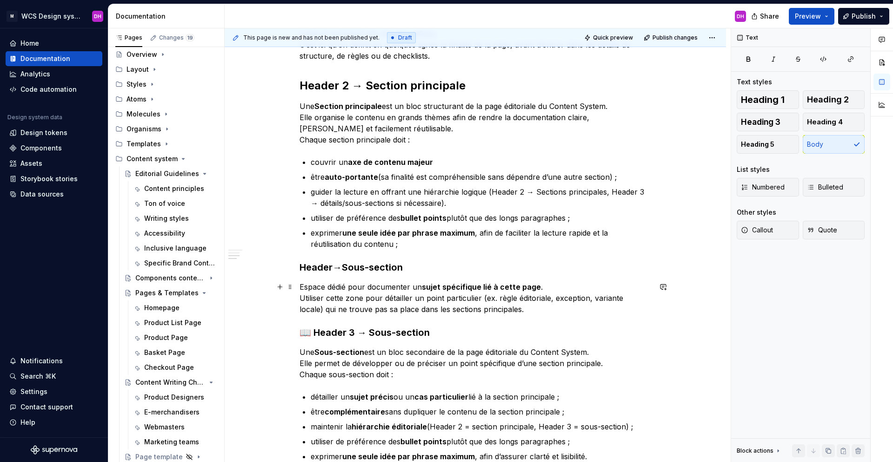
scroll to position [423, 0]
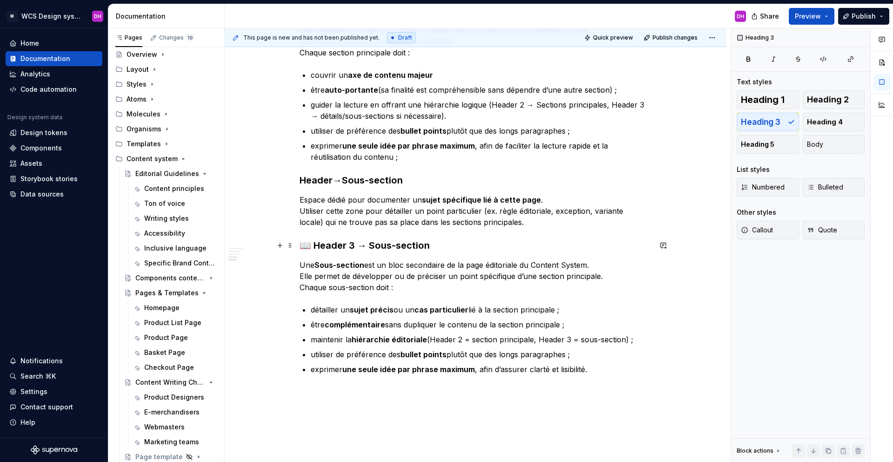
click at [315, 247] on h3 "📖 Header 3 → Sous-section" at bounding box center [476, 245] width 352 height 13
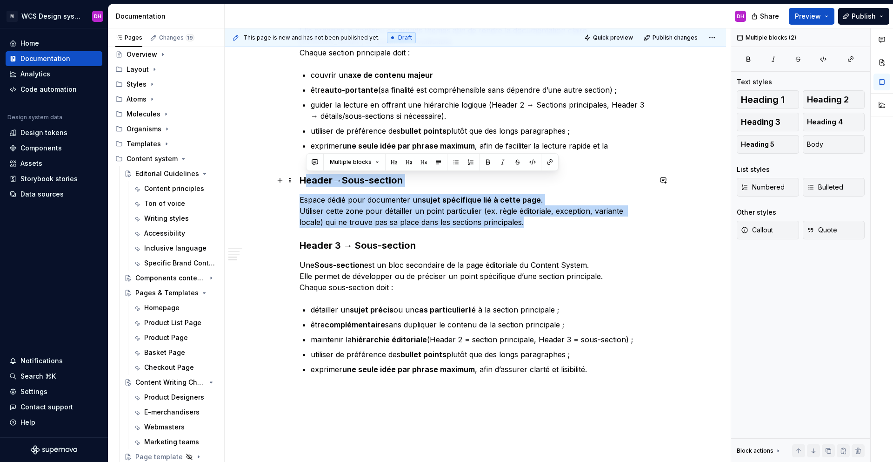
drag, startPoint x: 527, startPoint y: 225, endPoint x: 287, endPoint y: 174, distance: 245.5
click at [300, 174] on div "Header 1 → Nom de la page / Tab (ex: “Product Detail Page” ou “Homepage”) Owner…" at bounding box center [476, 95] width 352 height 625
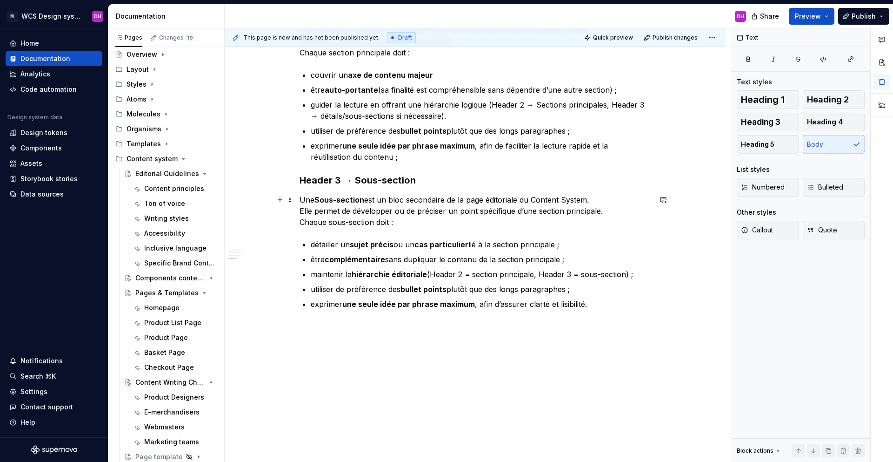
click at [431, 222] on p "Une Sous-section est un bloc secondaire de la page éditoriale du Content System…" at bounding box center [476, 210] width 352 height 33
click at [590, 305] on p "exprimer une seule idée par phrase maximum , afin d’assurer clarté et lisibilit…" at bounding box center [481, 303] width 341 height 11
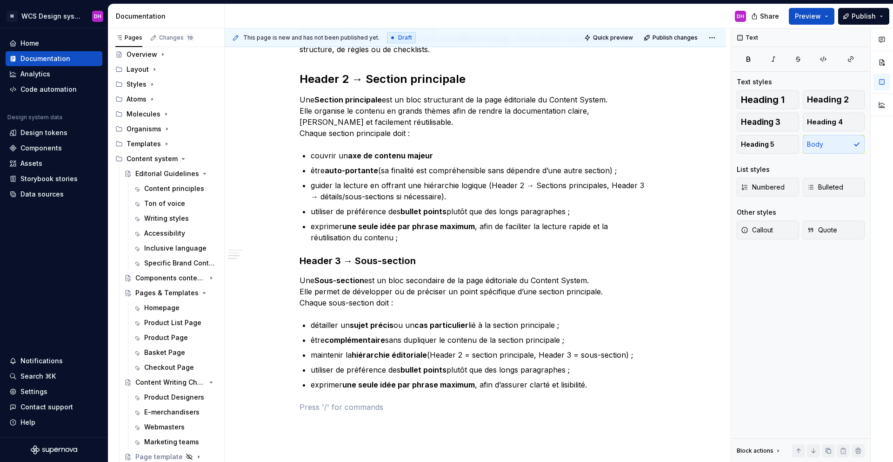
type textarea "*"
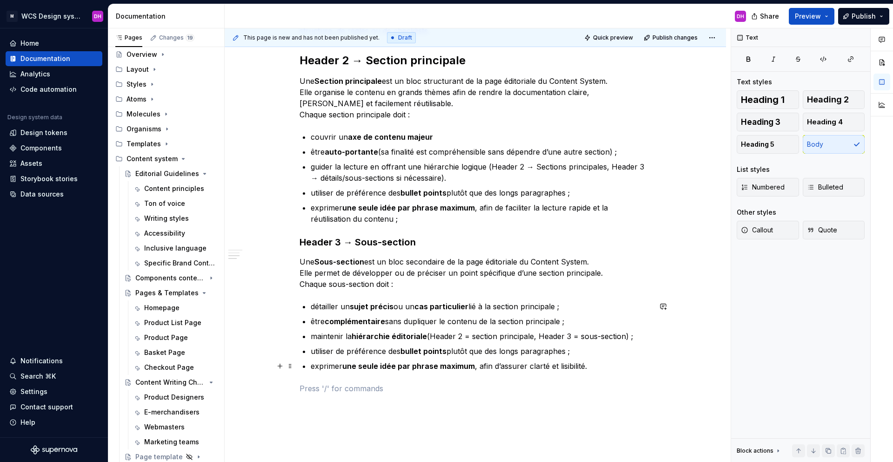
scroll to position [362, 0]
click at [359, 346] on p at bounding box center [476, 387] width 352 height 11
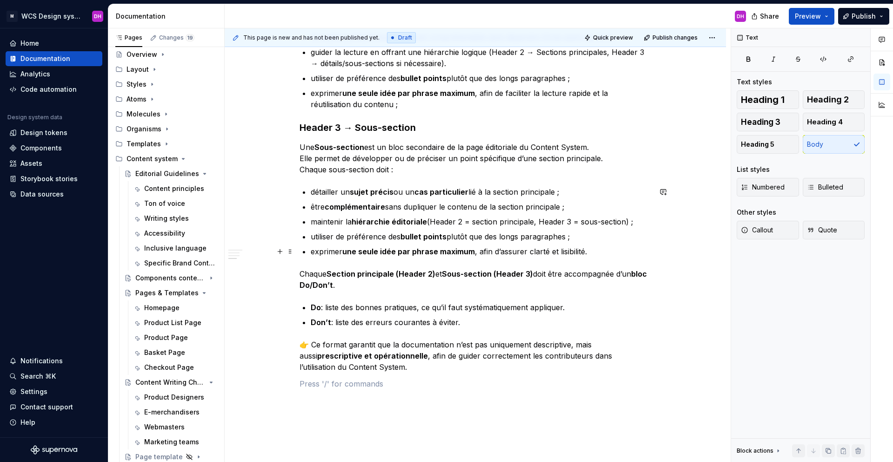
scroll to position [533, 0]
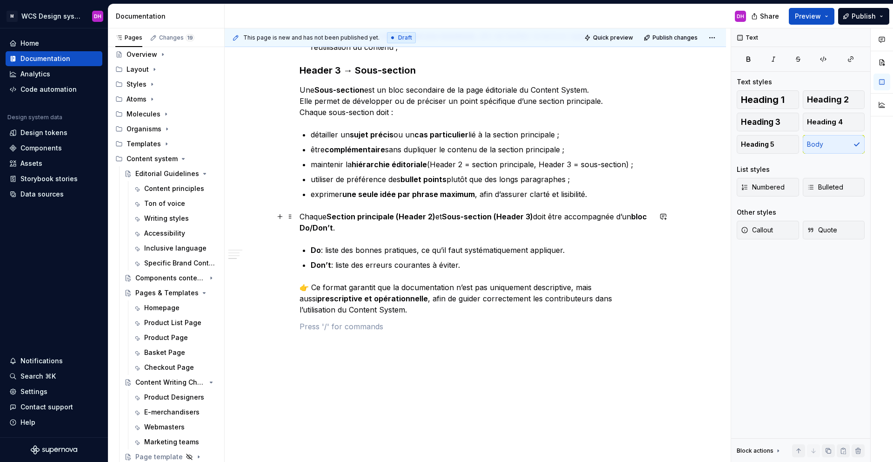
click at [303, 218] on p "Chaque Section principale (Header 2) et Sous-section (Header 3) doit être accom…" at bounding box center [476, 222] width 352 height 22
click at [298, 215] on div "Header 1 → Nom de la page / Tab (ex: “Product Detail Page” ou “Homepage”) Owner…" at bounding box center [476, 66] width 502 height 831
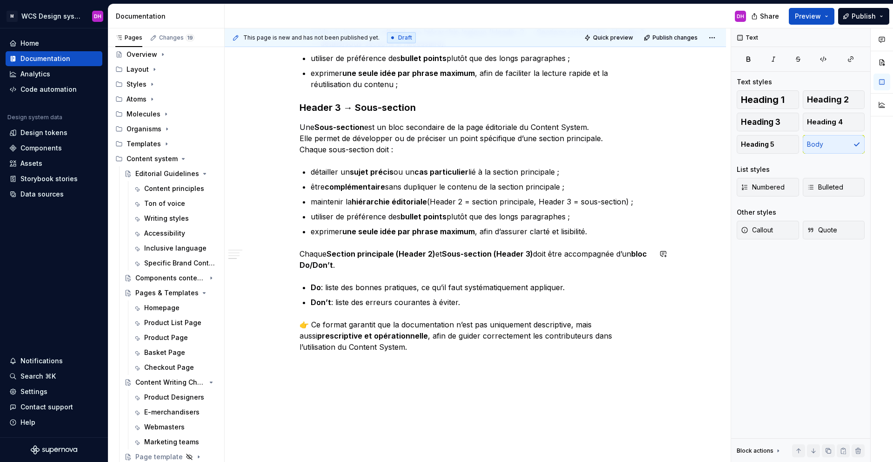
scroll to position [455, 0]
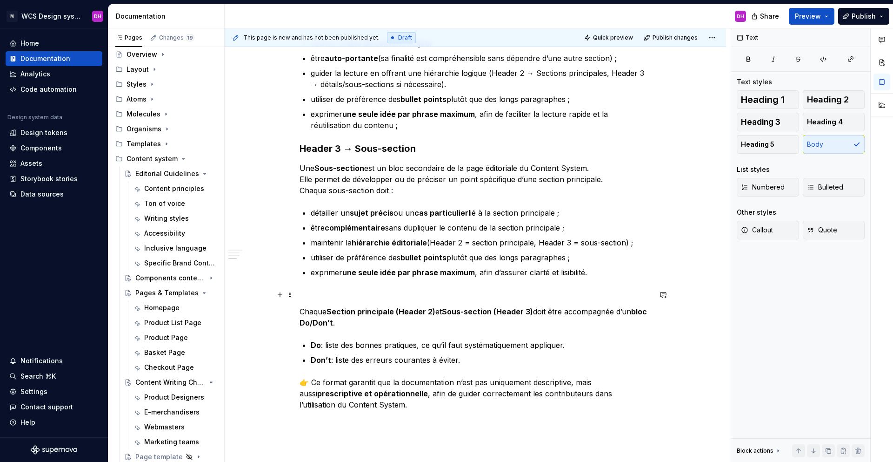
click at [309, 296] on p at bounding box center [476, 294] width 352 height 11
drag, startPoint x: 340, startPoint y: 296, endPoint x: 261, endPoint y: 295, distance: 79.6
click at [261, 295] on div "Header 1 → Nom de la page / Tab (ex: “Product Detail Page” ou “Homepage”) Owner…" at bounding box center [476, 153] width 502 height 848
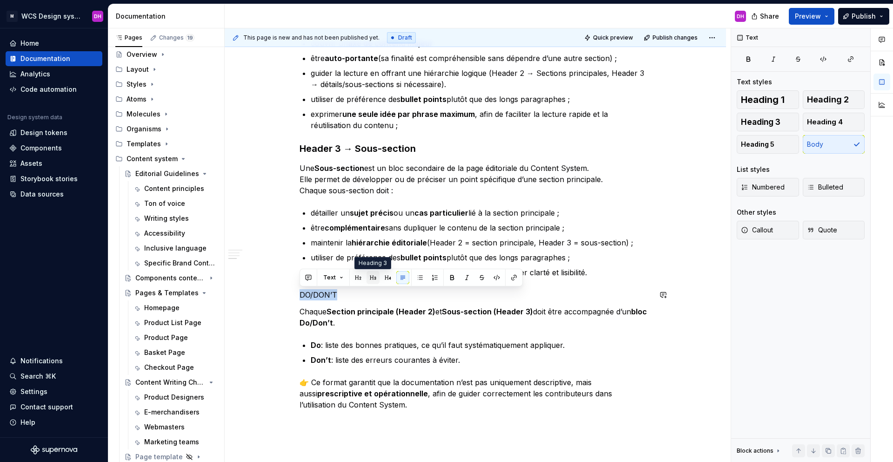
click at [375, 274] on button "button" at bounding box center [373, 277] width 13 height 13
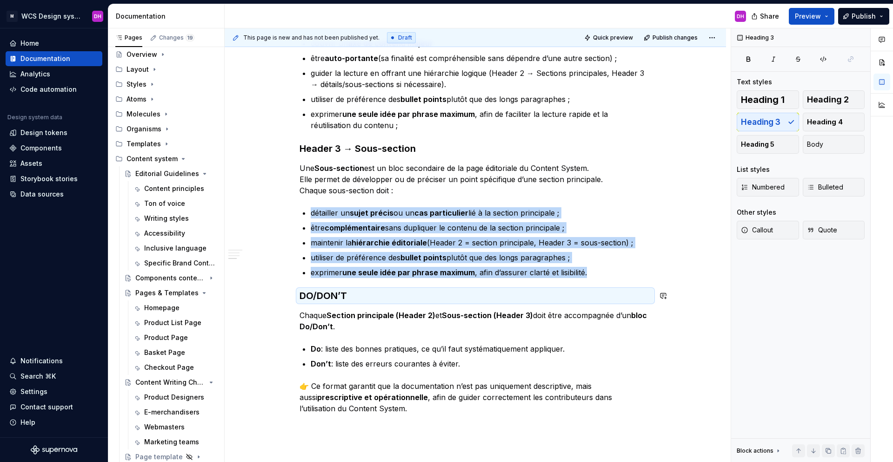
click at [382, 308] on div "Header 1 → Nom de la page / Tab (ex: “Product Detail Page” ou “Homepage”) Owner…" at bounding box center [476, 90] width 352 height 679
